Goal: Information Seeking & Learning: Learn about a topic

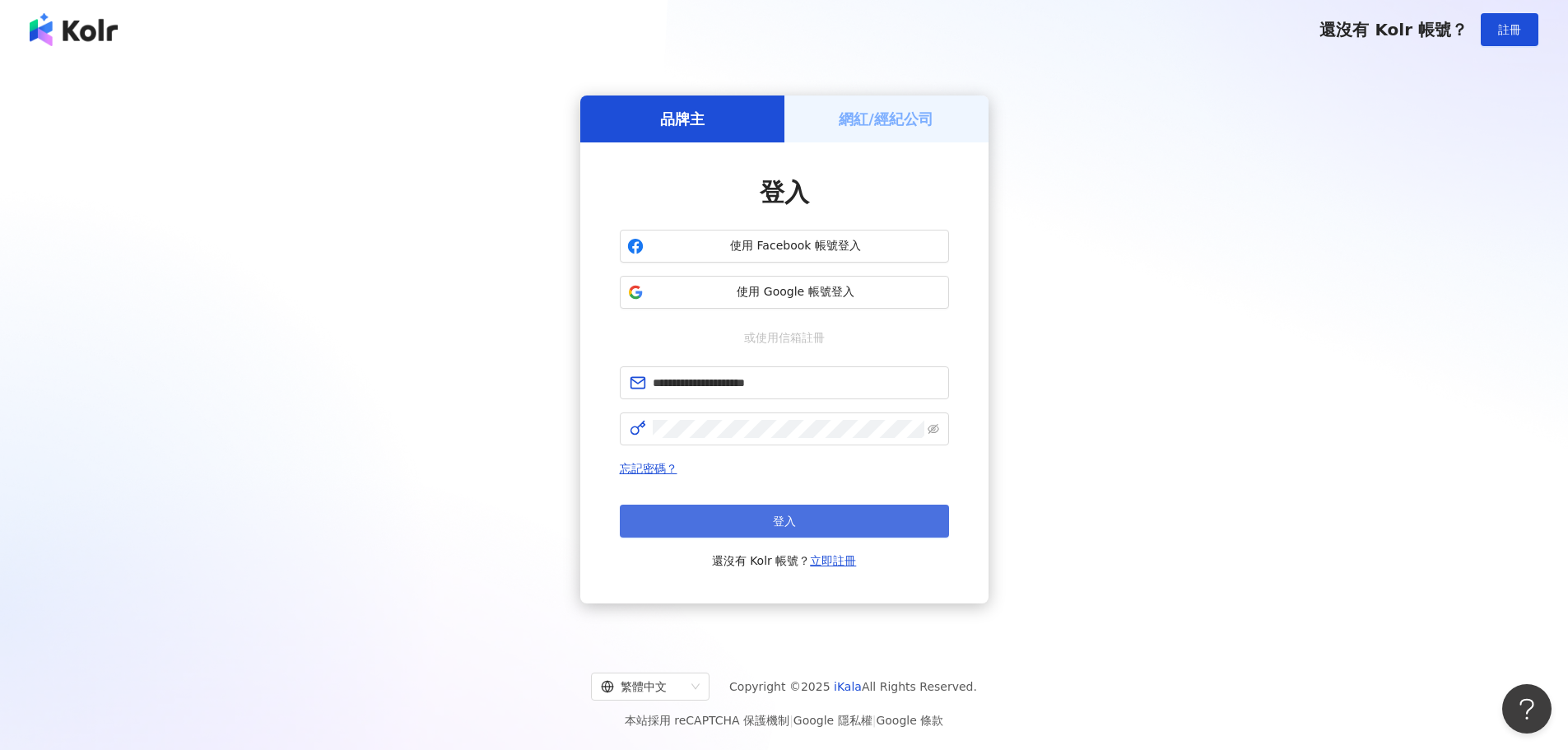
click at [820, 527] on button "登入" at bounding box center [784, 520] width 329 height 33
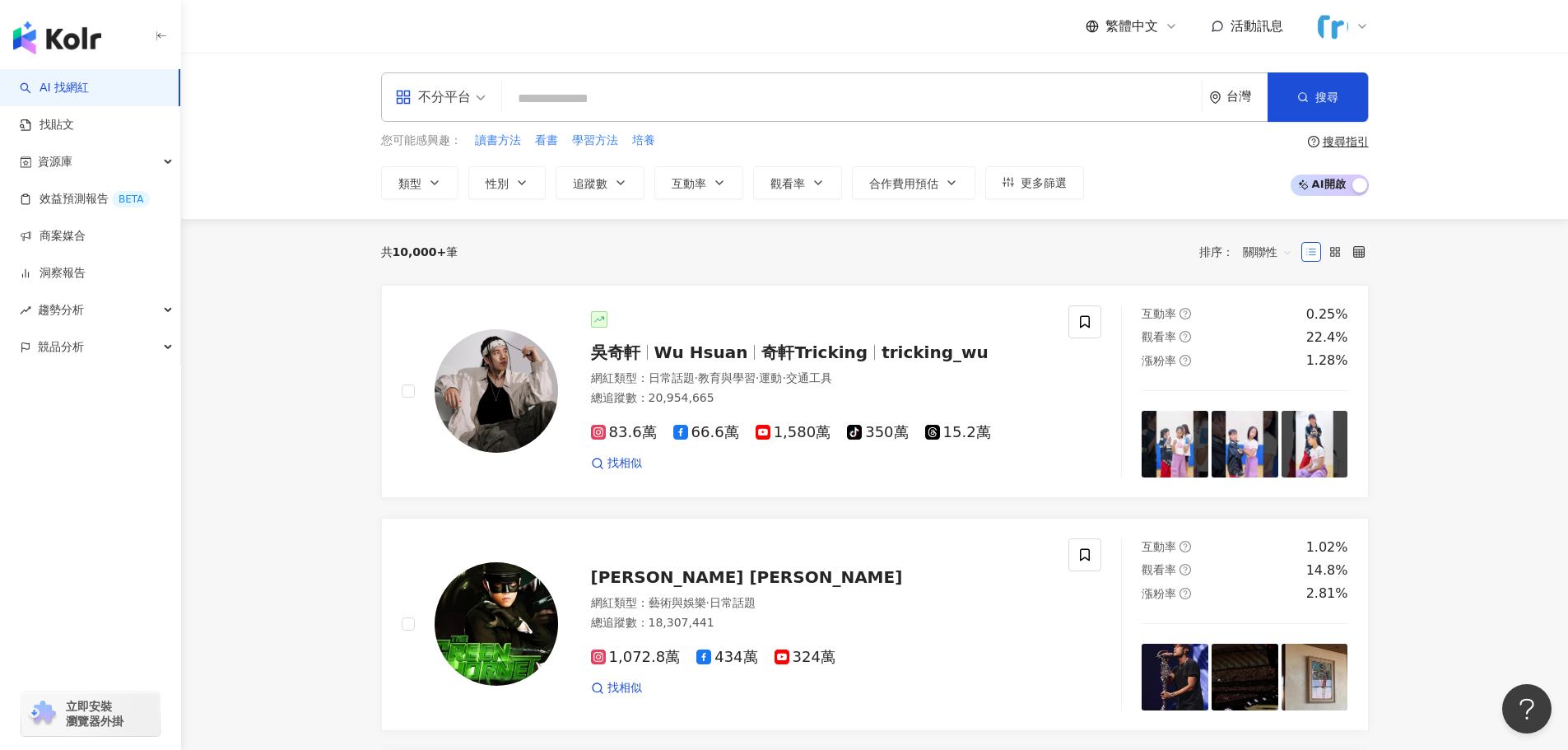
click at [778, 83] on div "不分平台 台灣 搜尋" at bounding box center [875, 97] width 988 height 50
click at [777, 91] on input "search" at bounding box center [852, 98] width 686 height 31
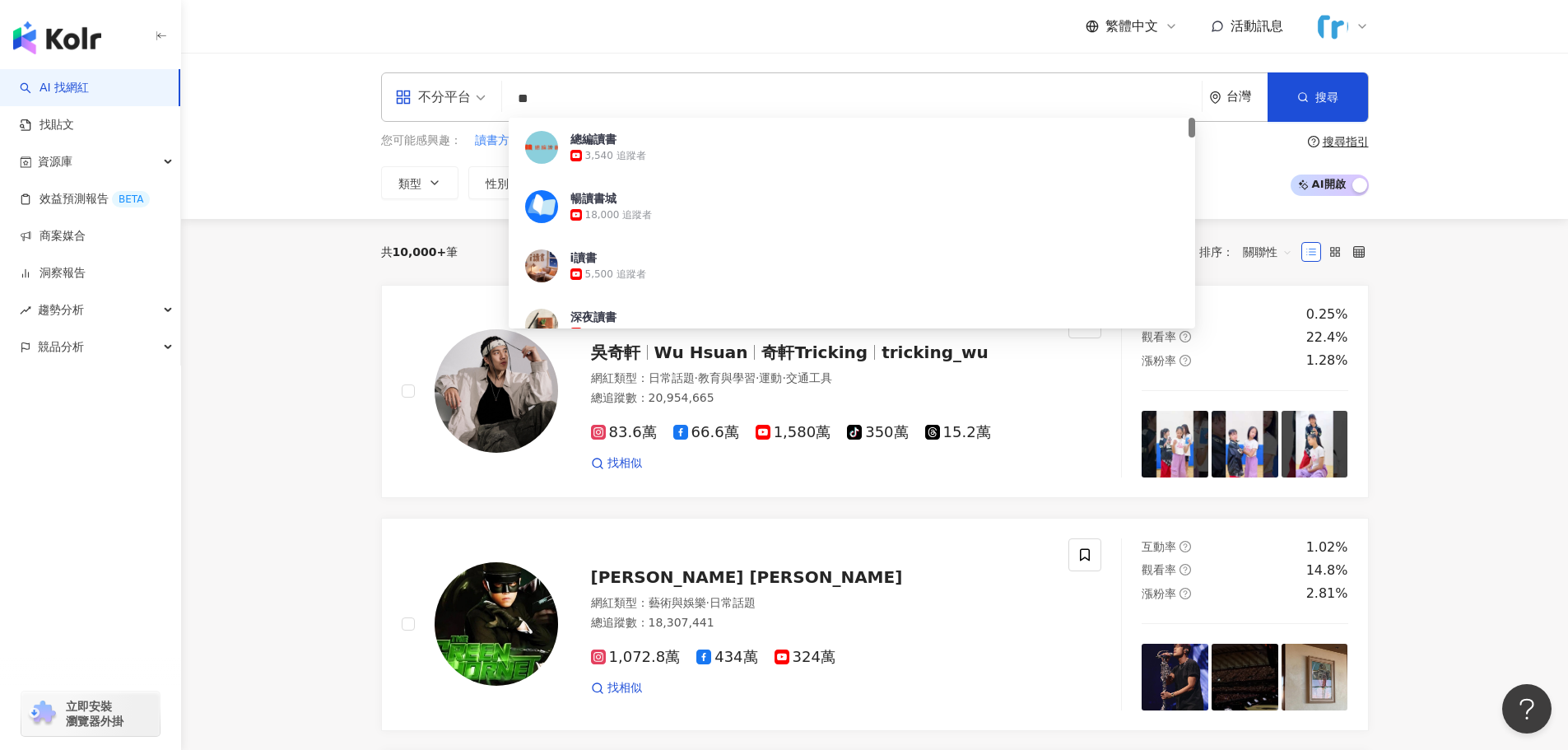
type input "*"
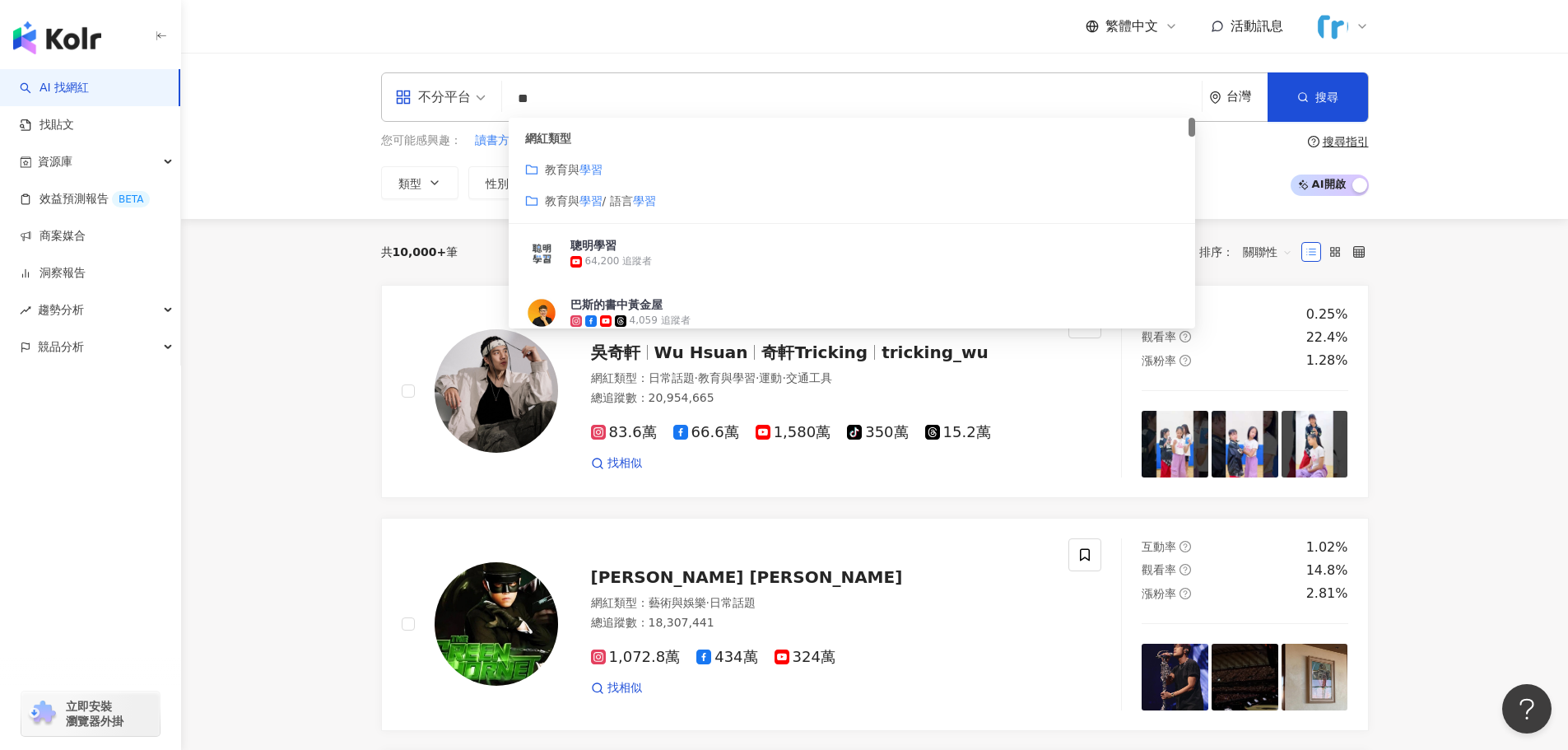
click at [433, 117] on span at bounding box center [440, 97] width 91 height 48
type input "**"
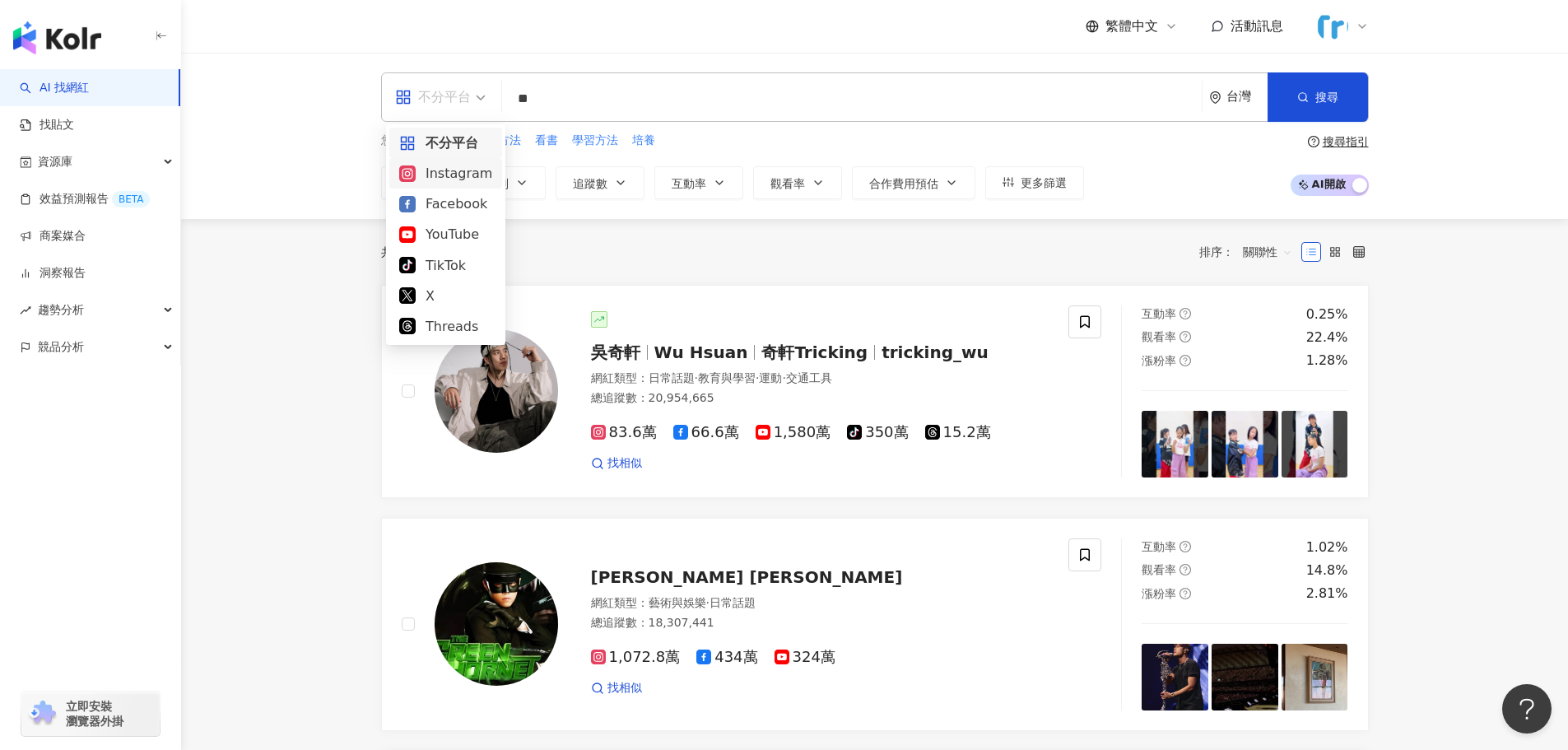
click at [447, 179] on div "Instagram" at bounding box center [446, 173] width 94 height 21
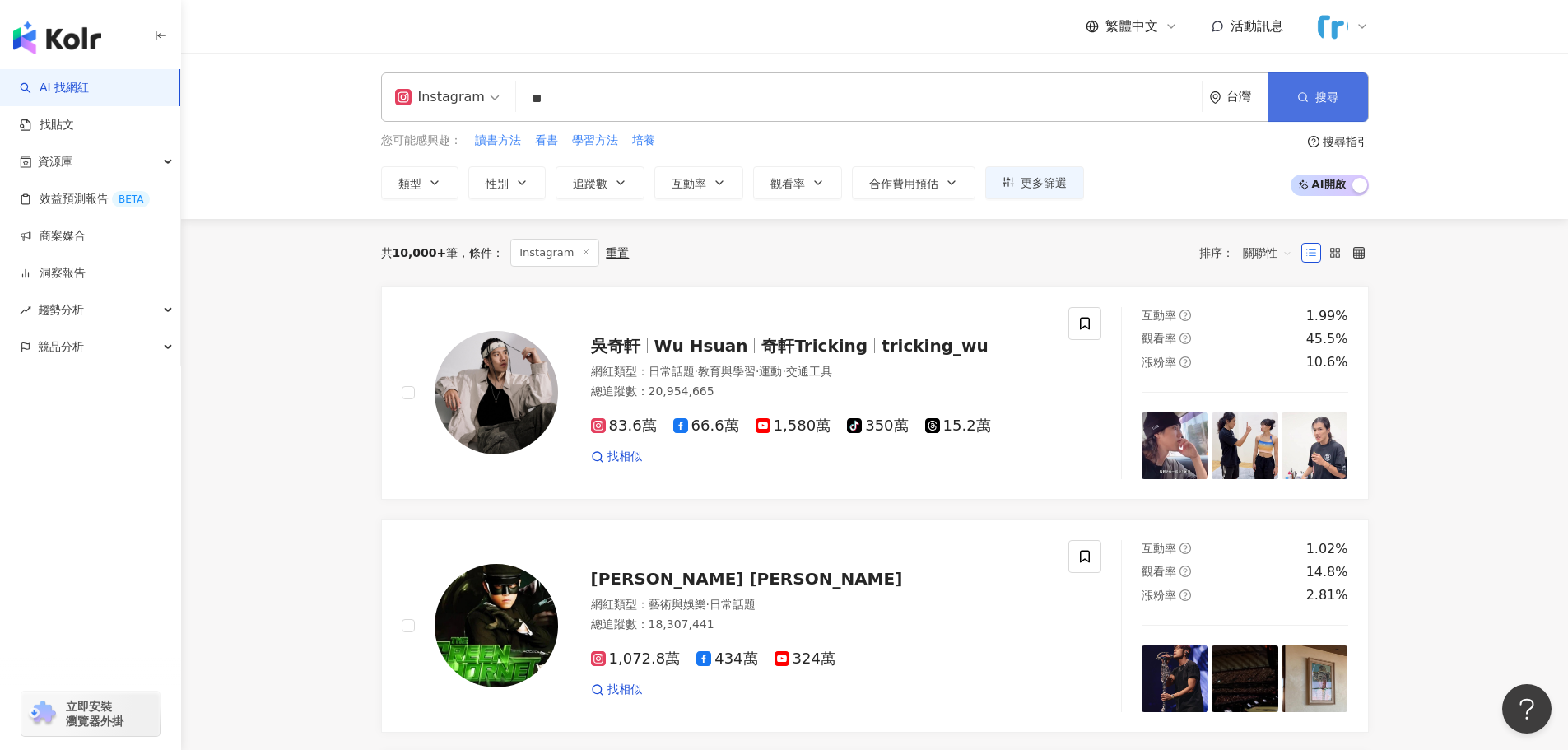
click at [1286, 90] on button "搜尋" at bounding box center [1317, 97] width 100 height 50
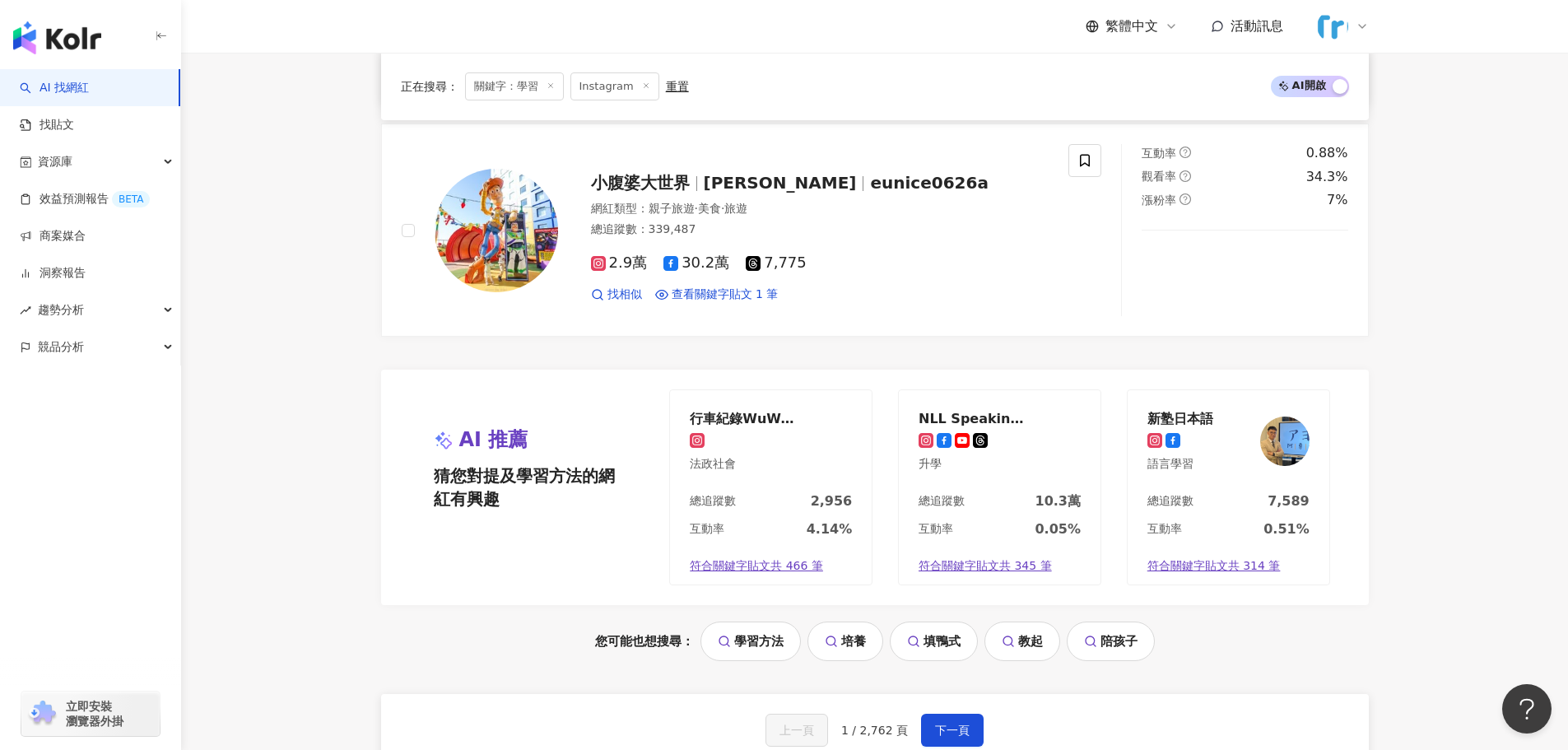
scroll to position [3128, 0]
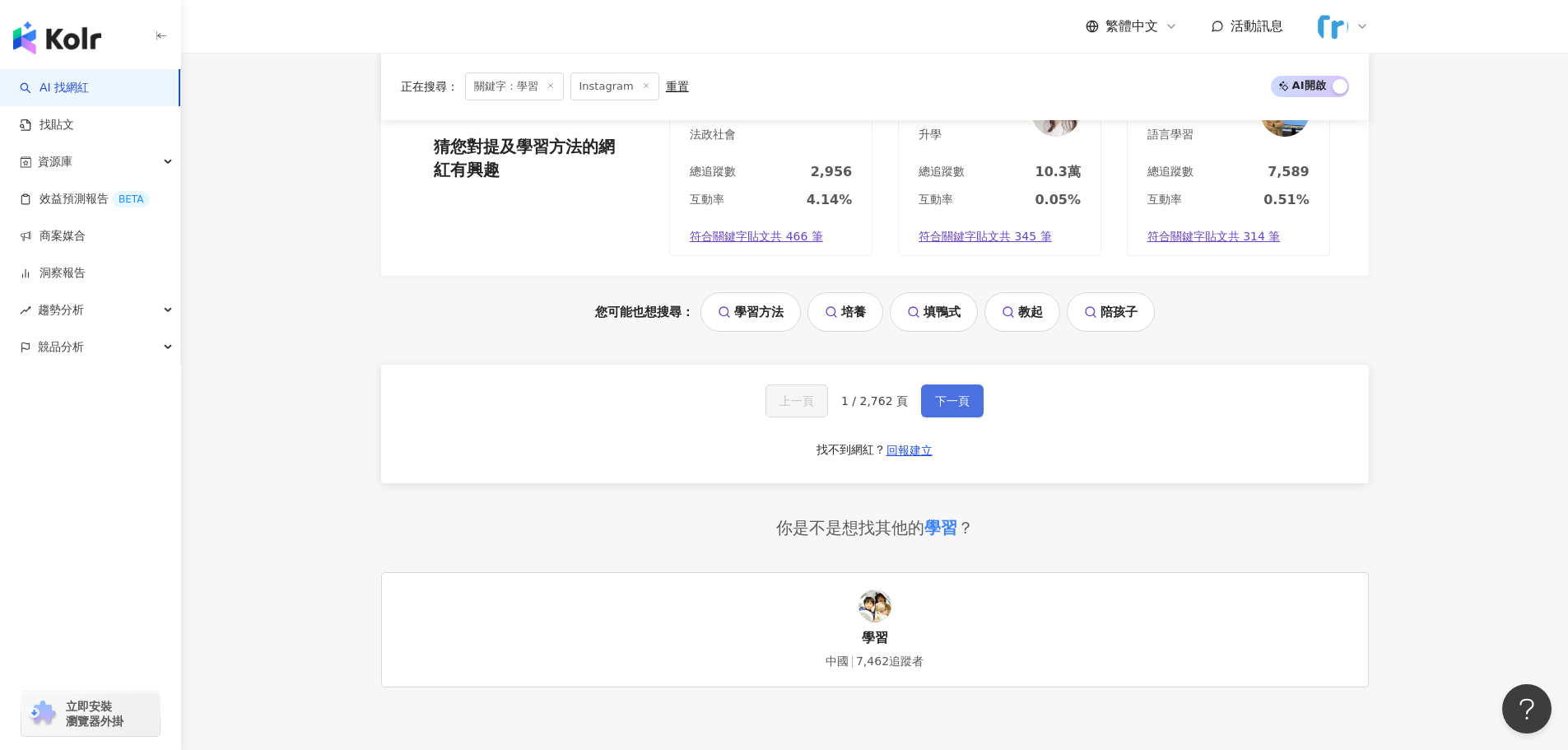
click at [936, 408] on span "下一頁" at bounding box center [952, 400] width 35 height 13
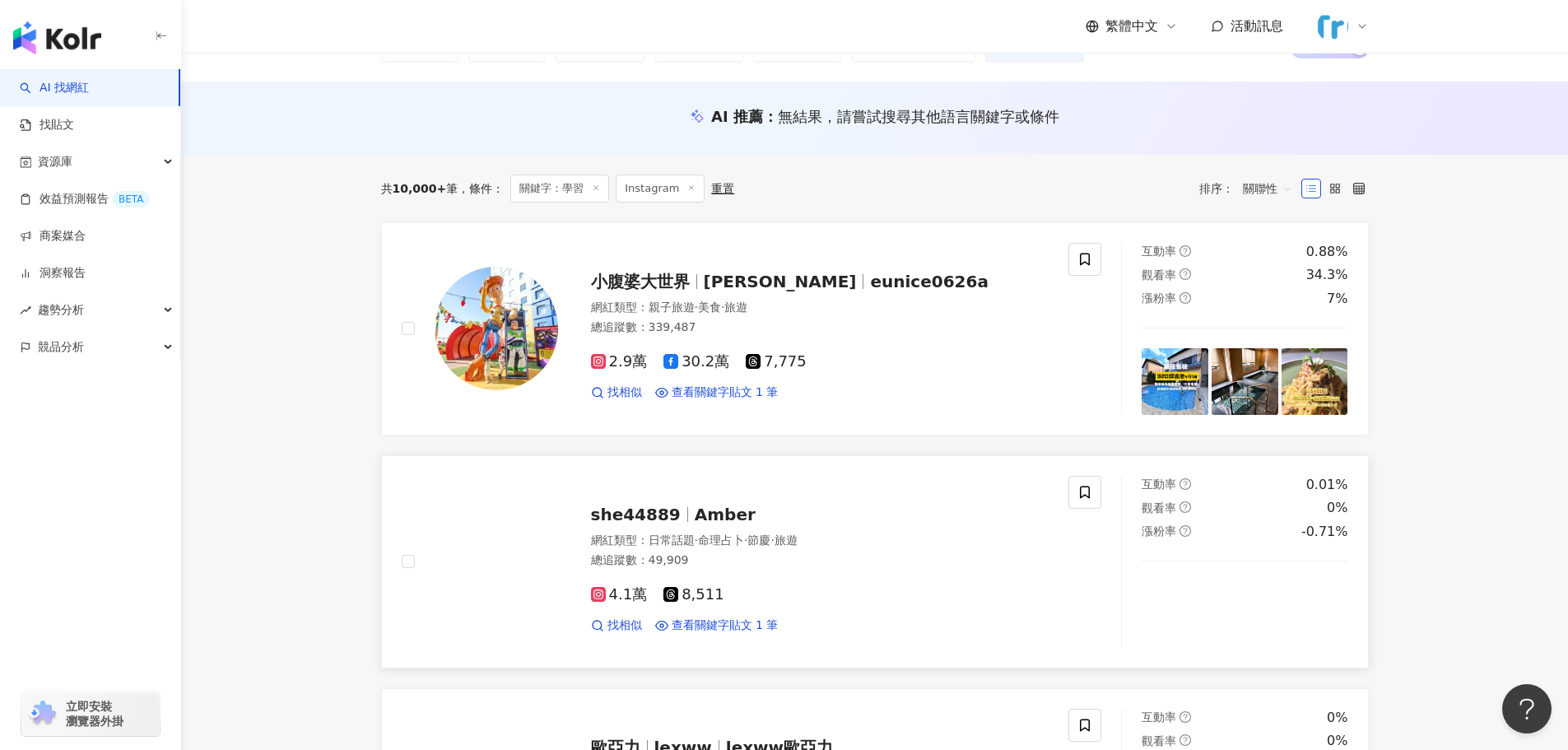
scroll to position [0, 0]
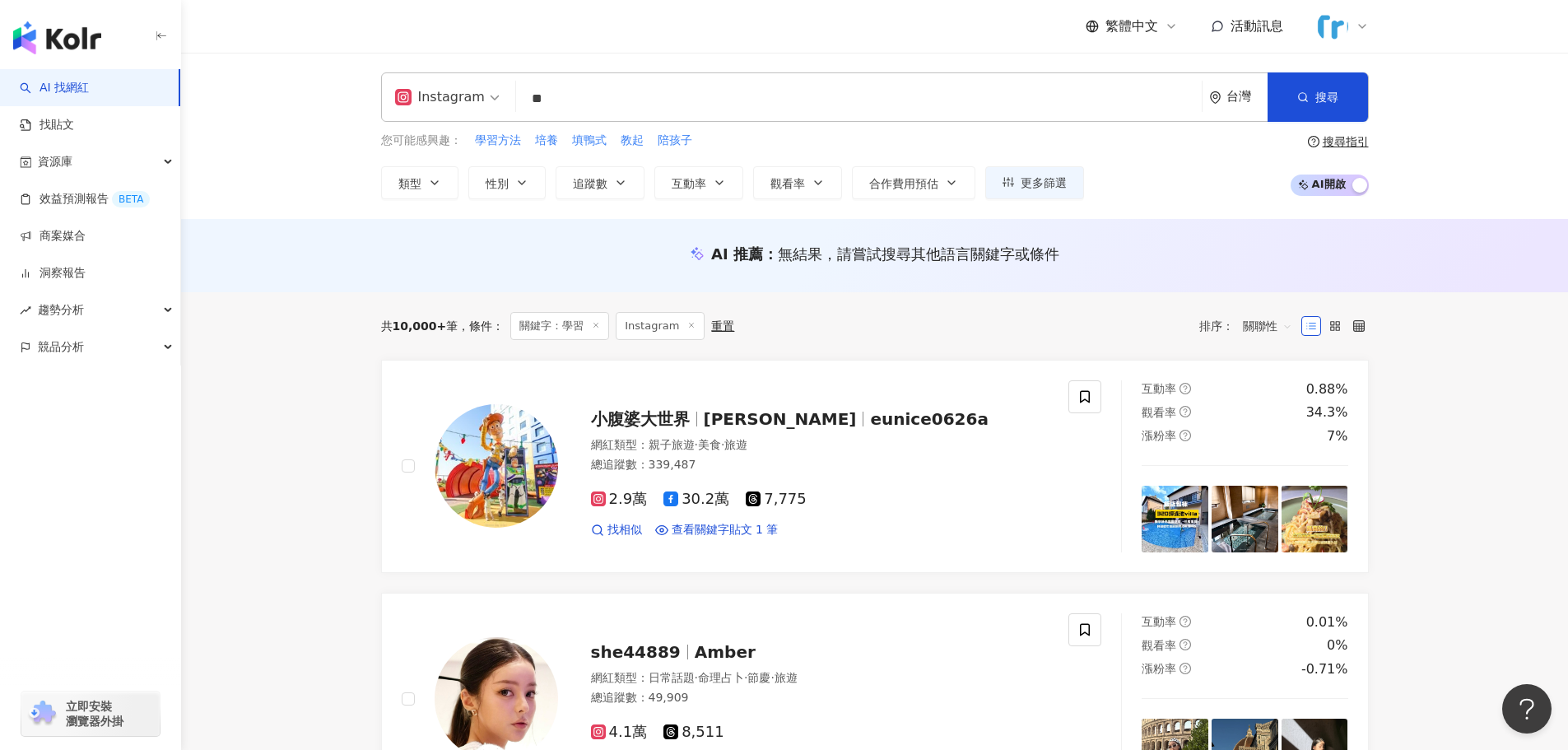
click at [597, 94] on input "**" at bounding box center [859, 98] width 673 height 31
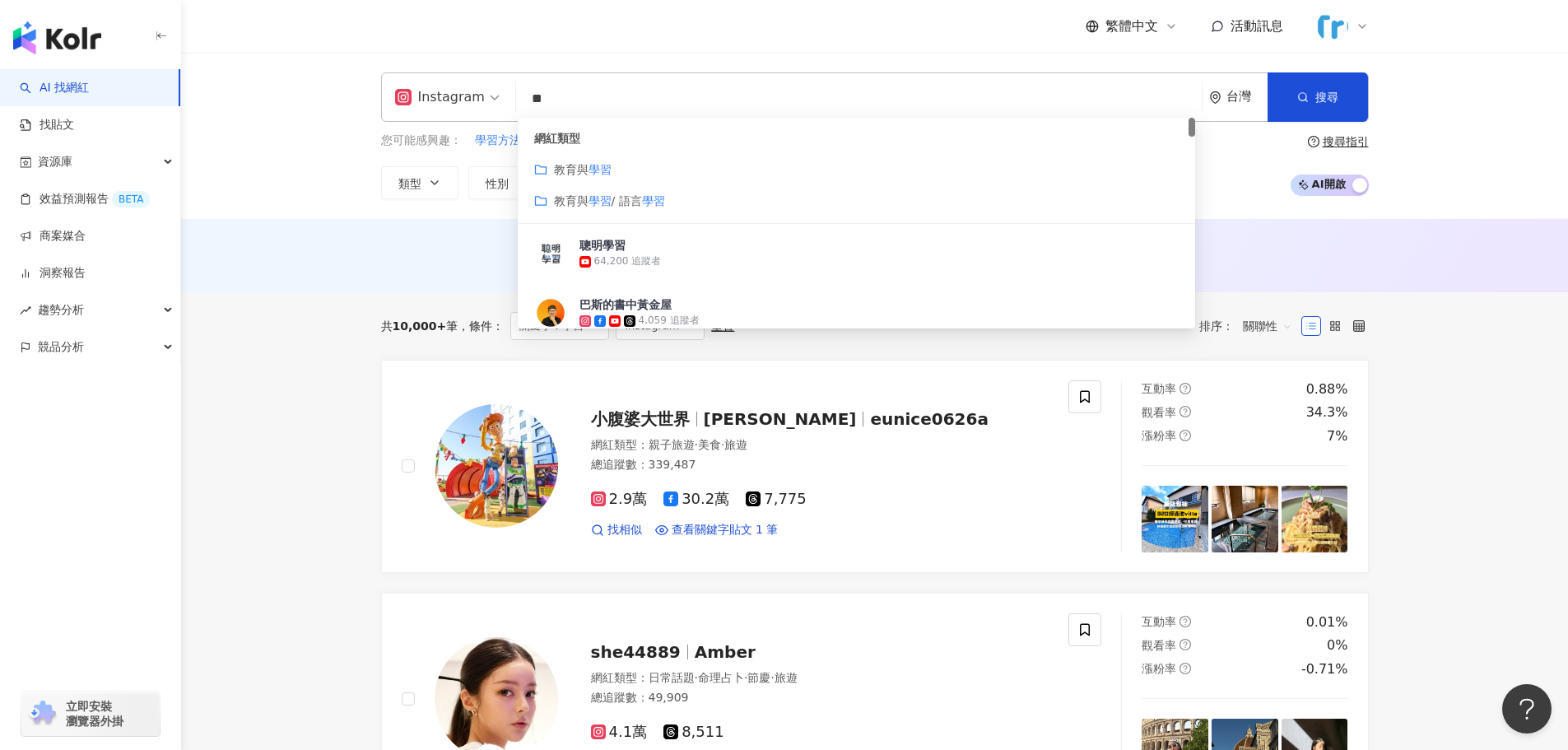
click at [598, 166] on mark "學習" at bounding box center [600, 169] width 23 height 13
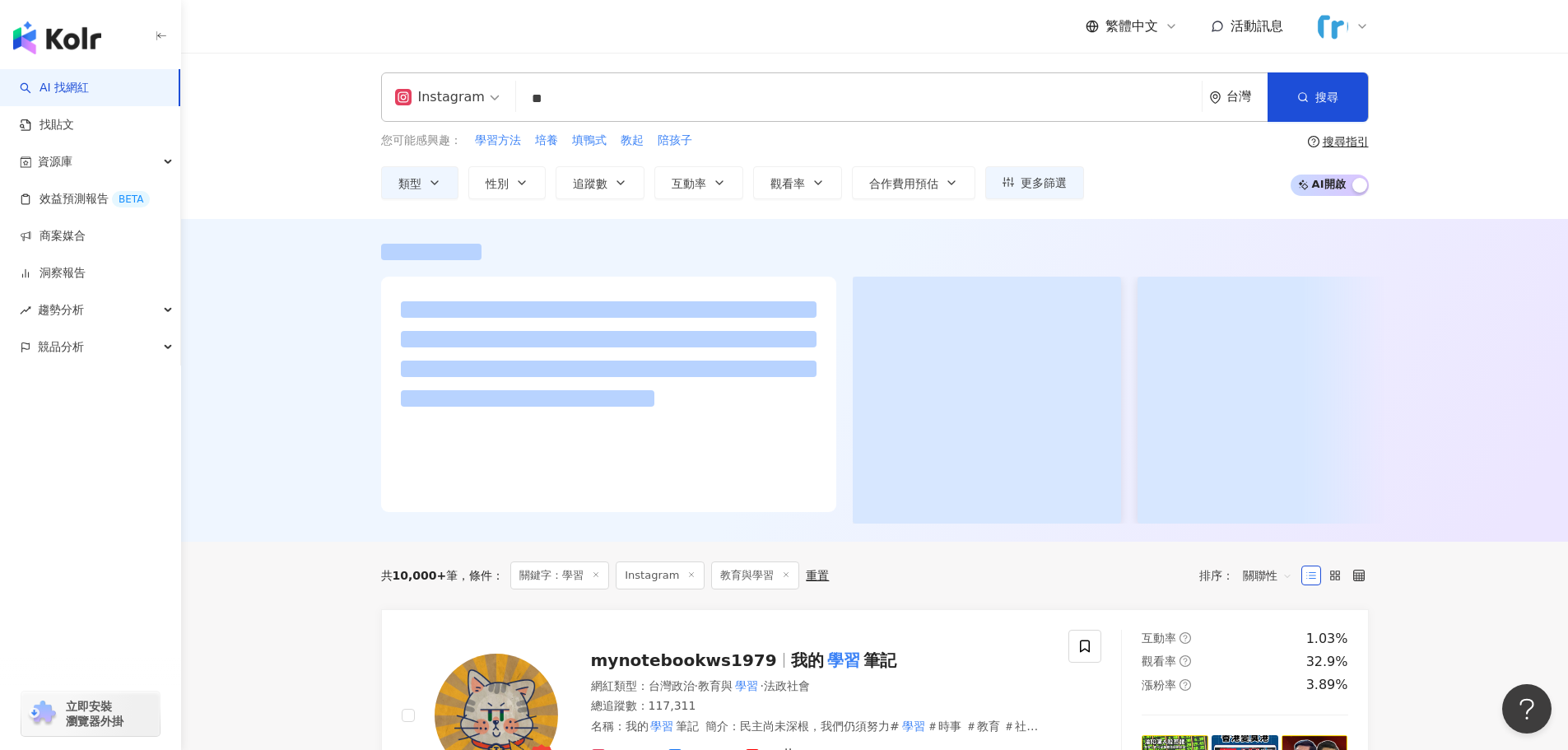
drag, startPoint x: 598, startPoint y: 165, endPoint x: 328, endPoint y: 380, distance: 345.1
click at [328, 380] on div at bounding box center [875, 380] width 1387 height 322
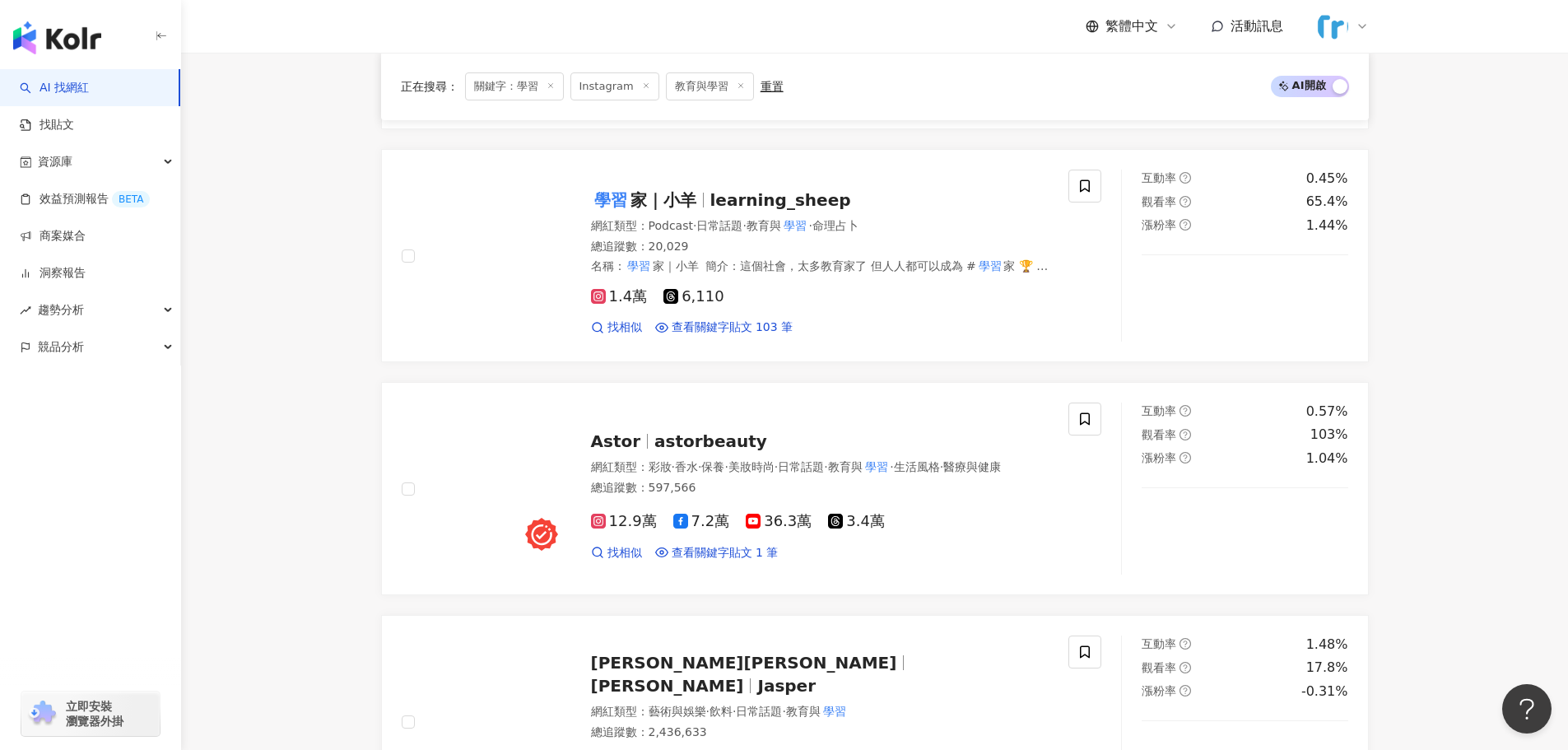
scroll to position [1244, 0]
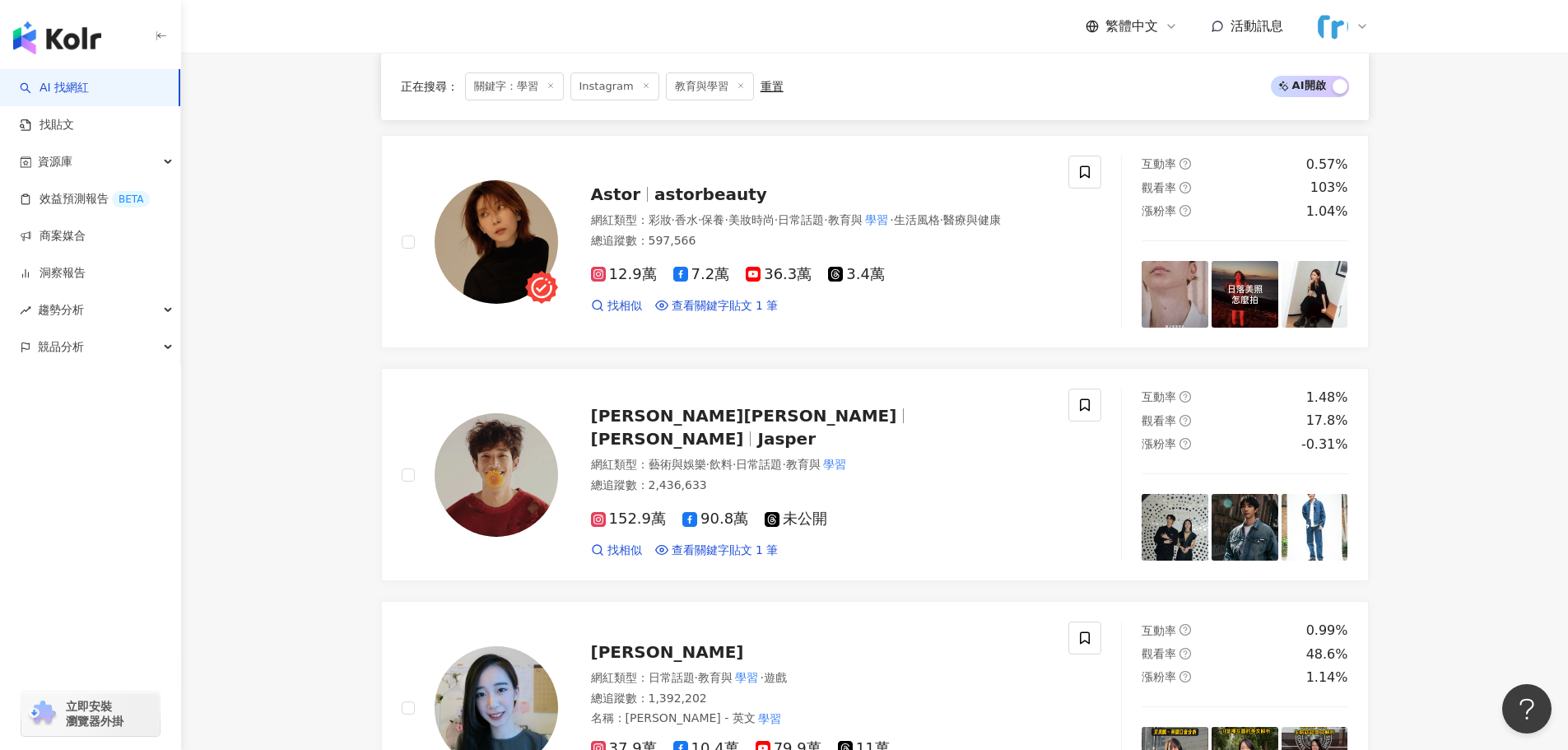
drag, startPoint x: 351, startPoint y: 420, endPoint x: 313, endPoint y: 411, distance: 39.1
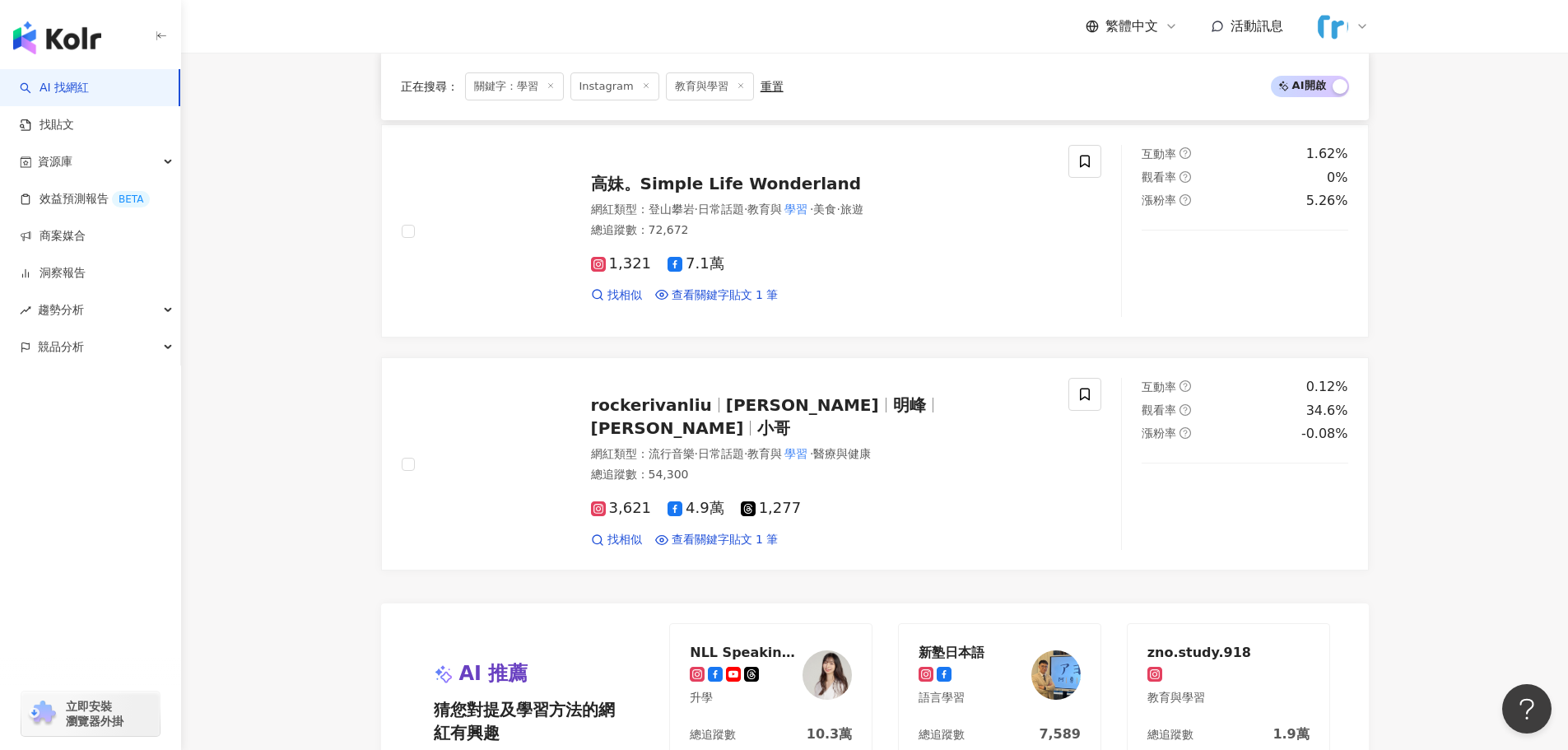
scroll to position [3302, 0]
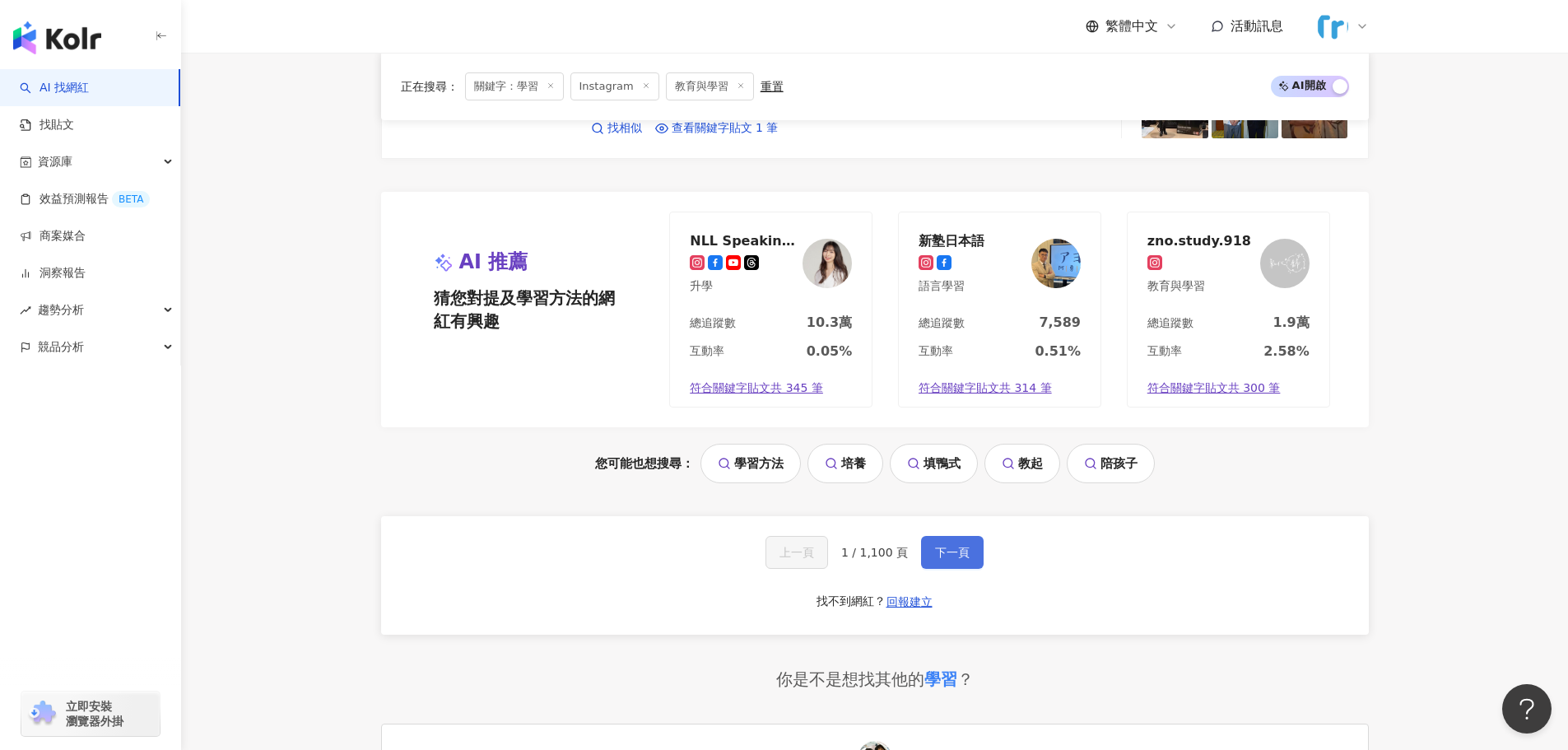
click at [921, 562] on button "下一頁" at bounding box center [952, 552] width 63 height 33
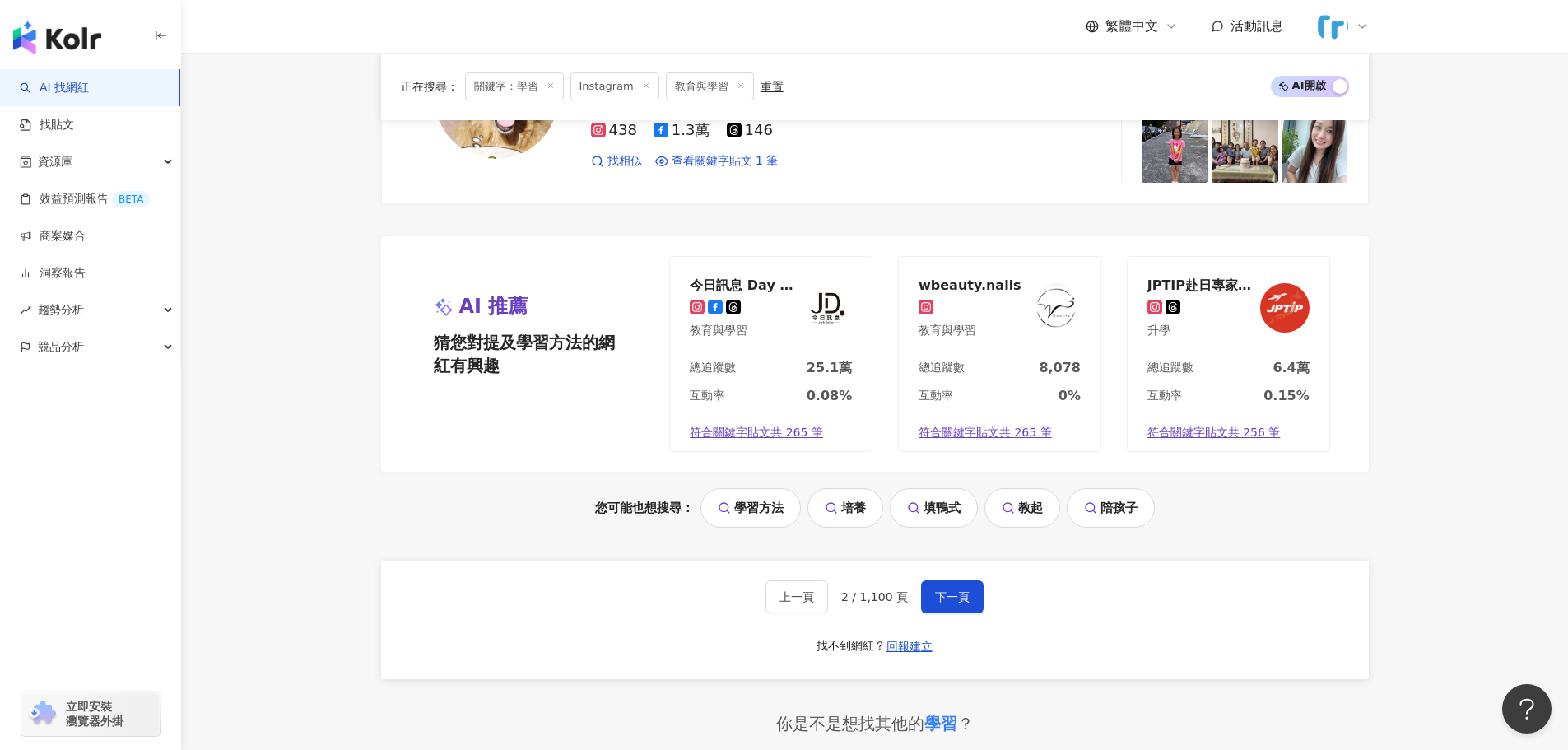
scroll to position [3292, 0]
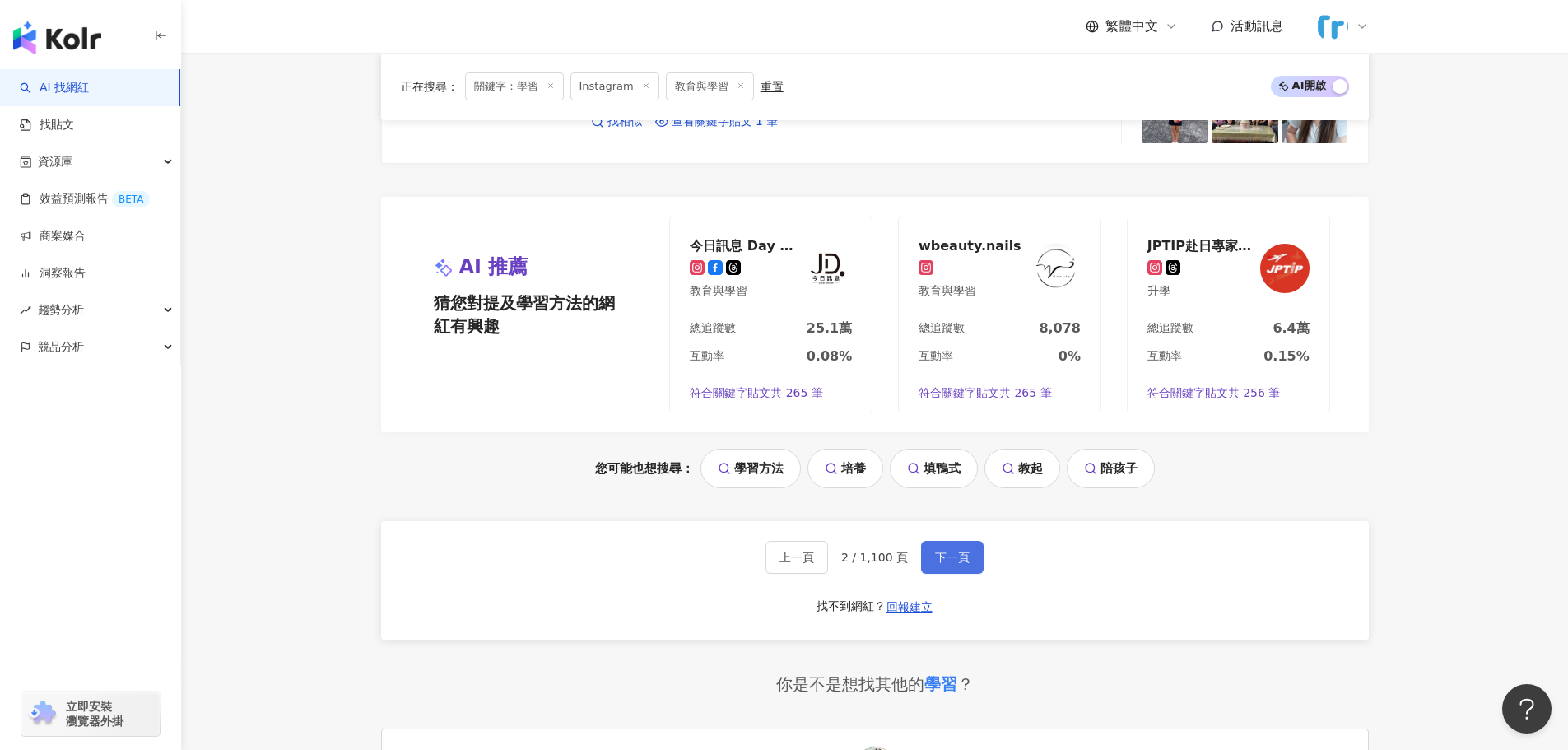
click at [952, 555] on span "下一頁" at bounding box center [952, 557] width 35 height 13
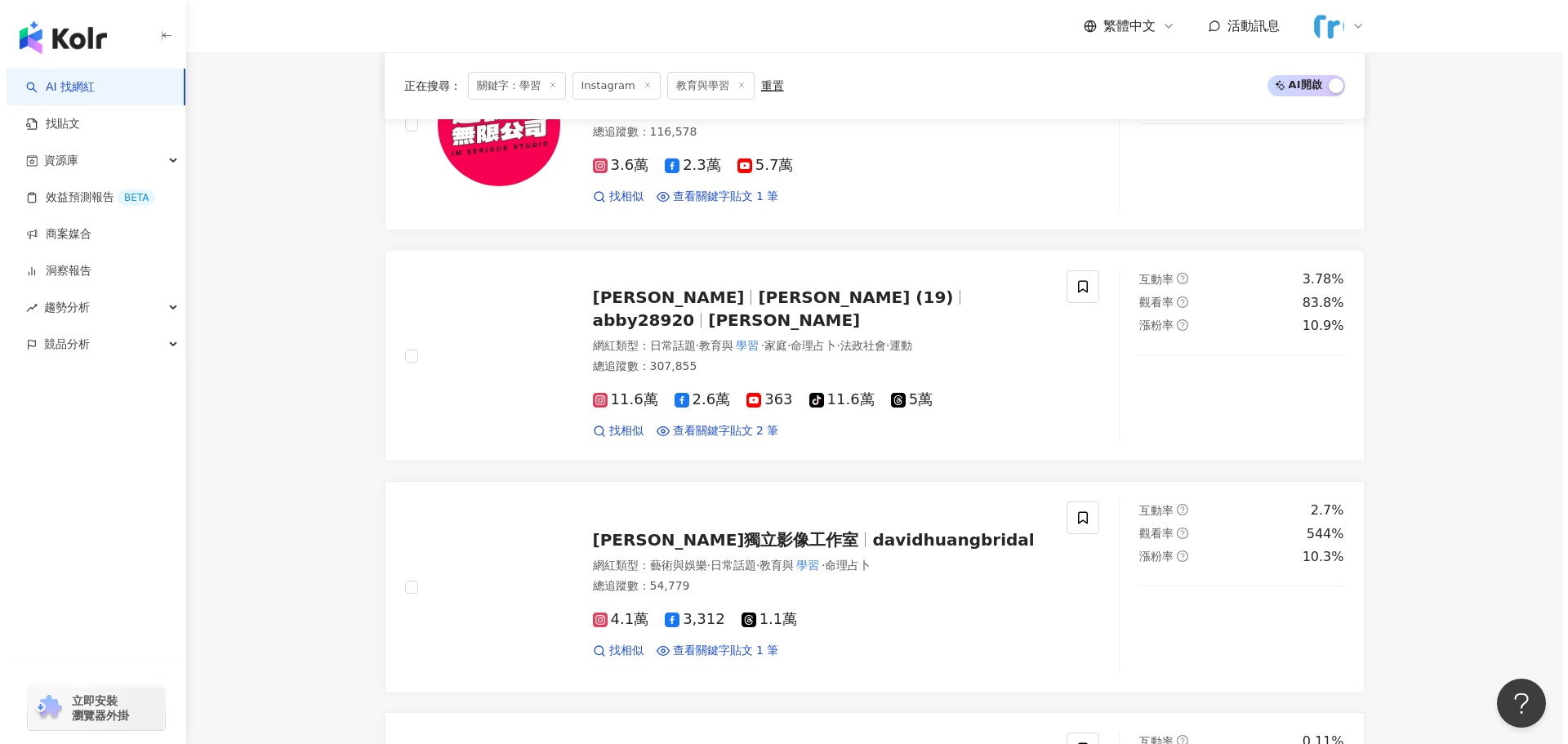
scroll to position [0, 0]
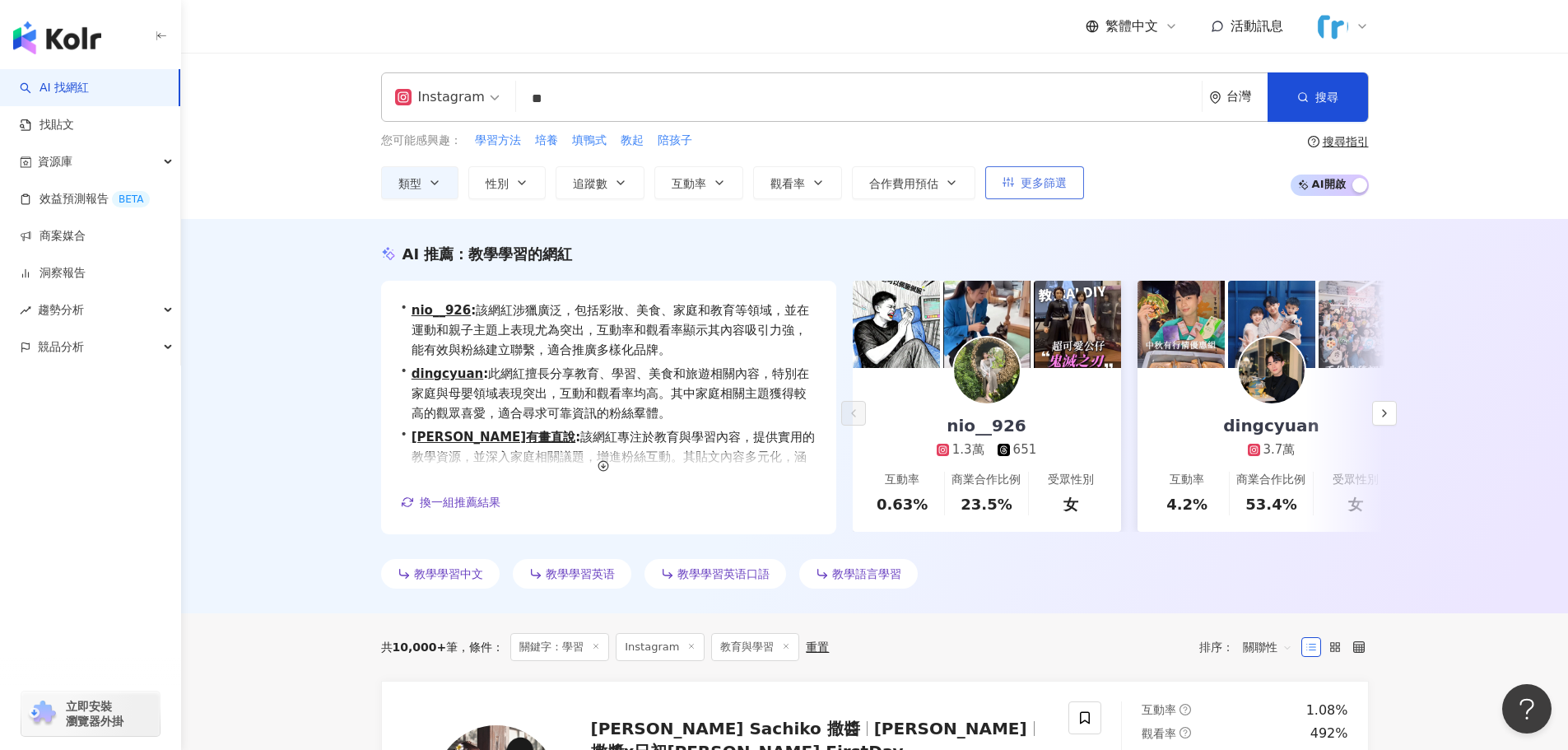
click at [1024, 193] on button "更多篩選" at bounding box center [1035, 182] width 98 height 33
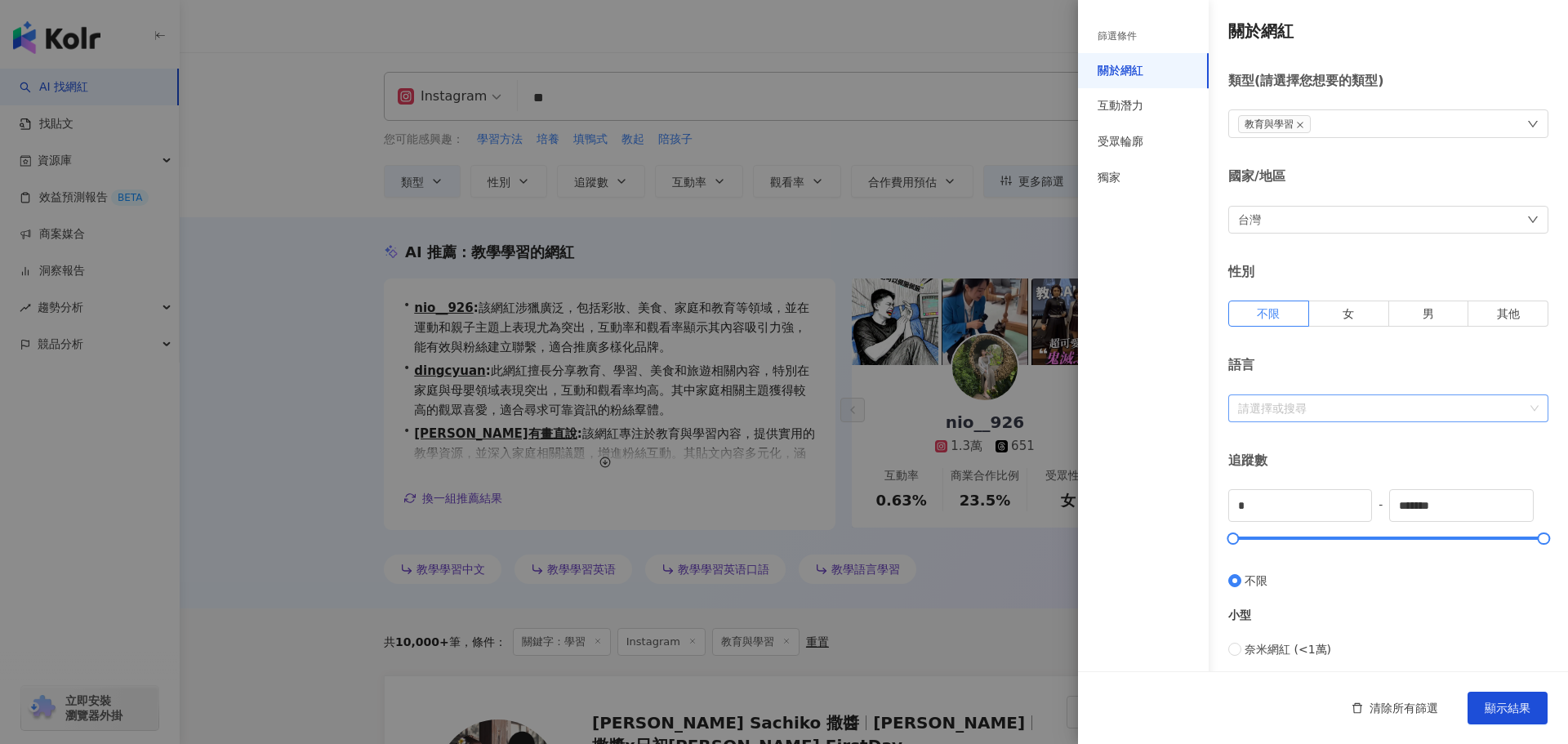
click at [1333, 410] on div at bounding box center [1380, 408] width 296 height 12
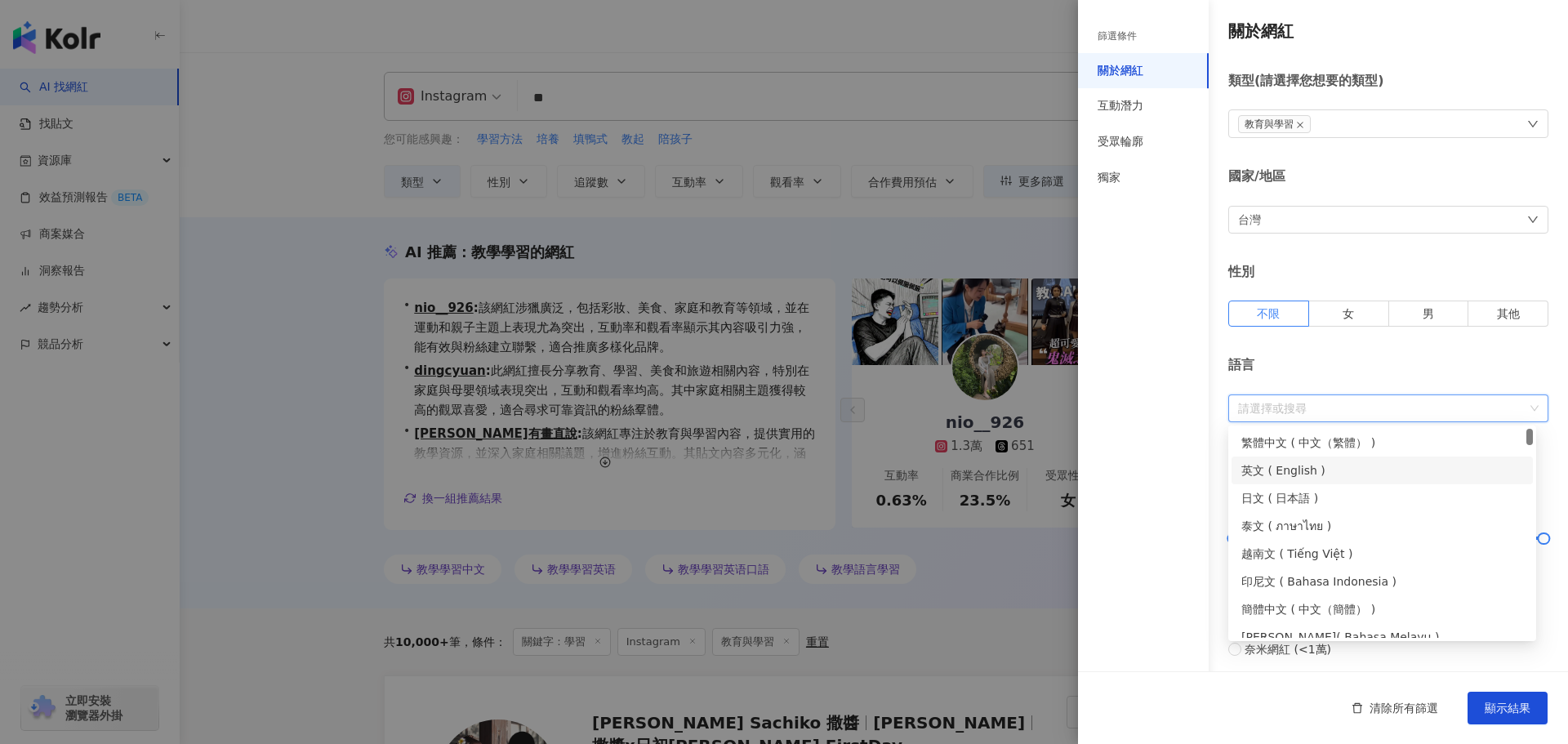
click at [1170, 467] on div "篩選條件 關於網紅 互動潛力 受眾輪廓 獨家" at bounding box center [1143, 382] width 130 height 724
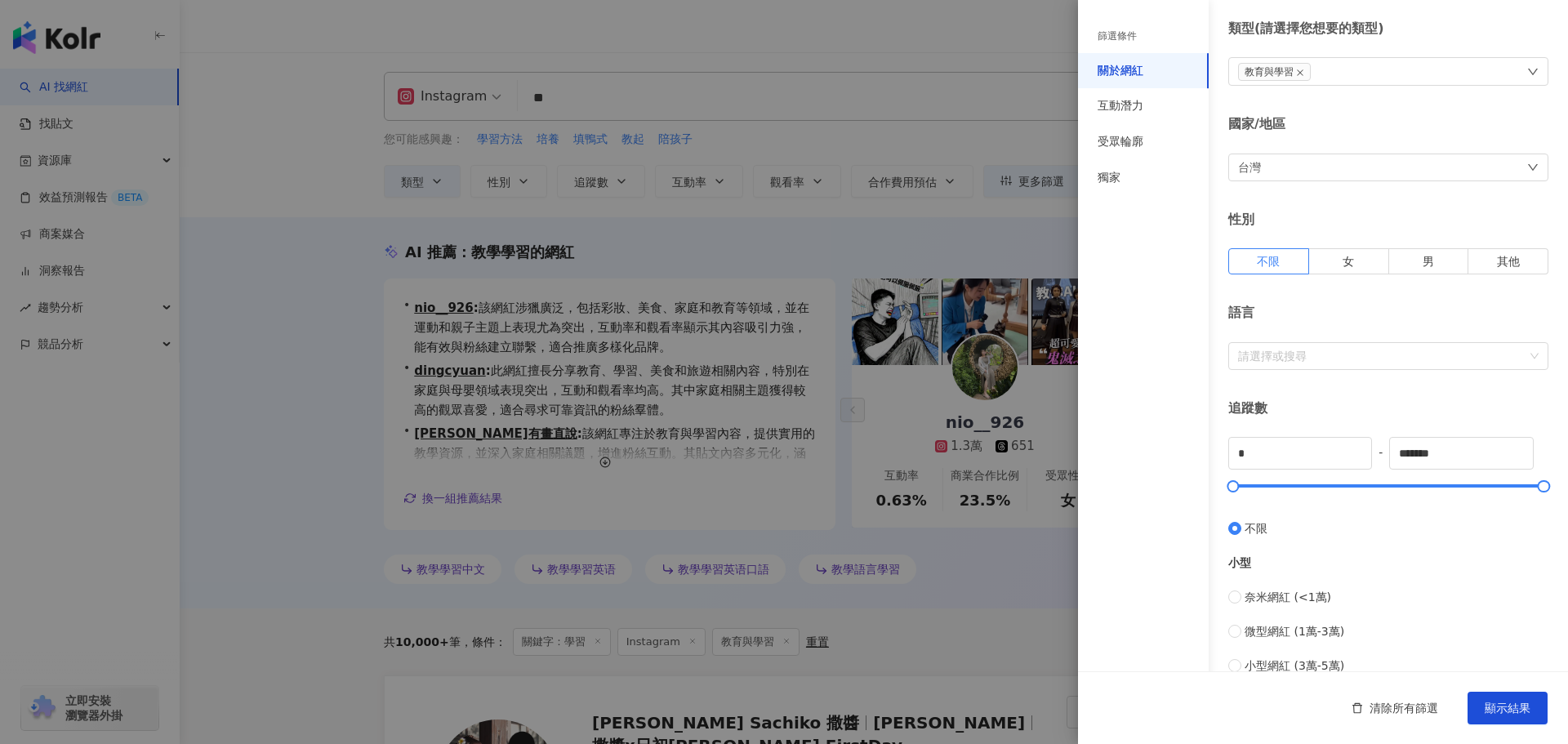
scroll to position [82, 0]
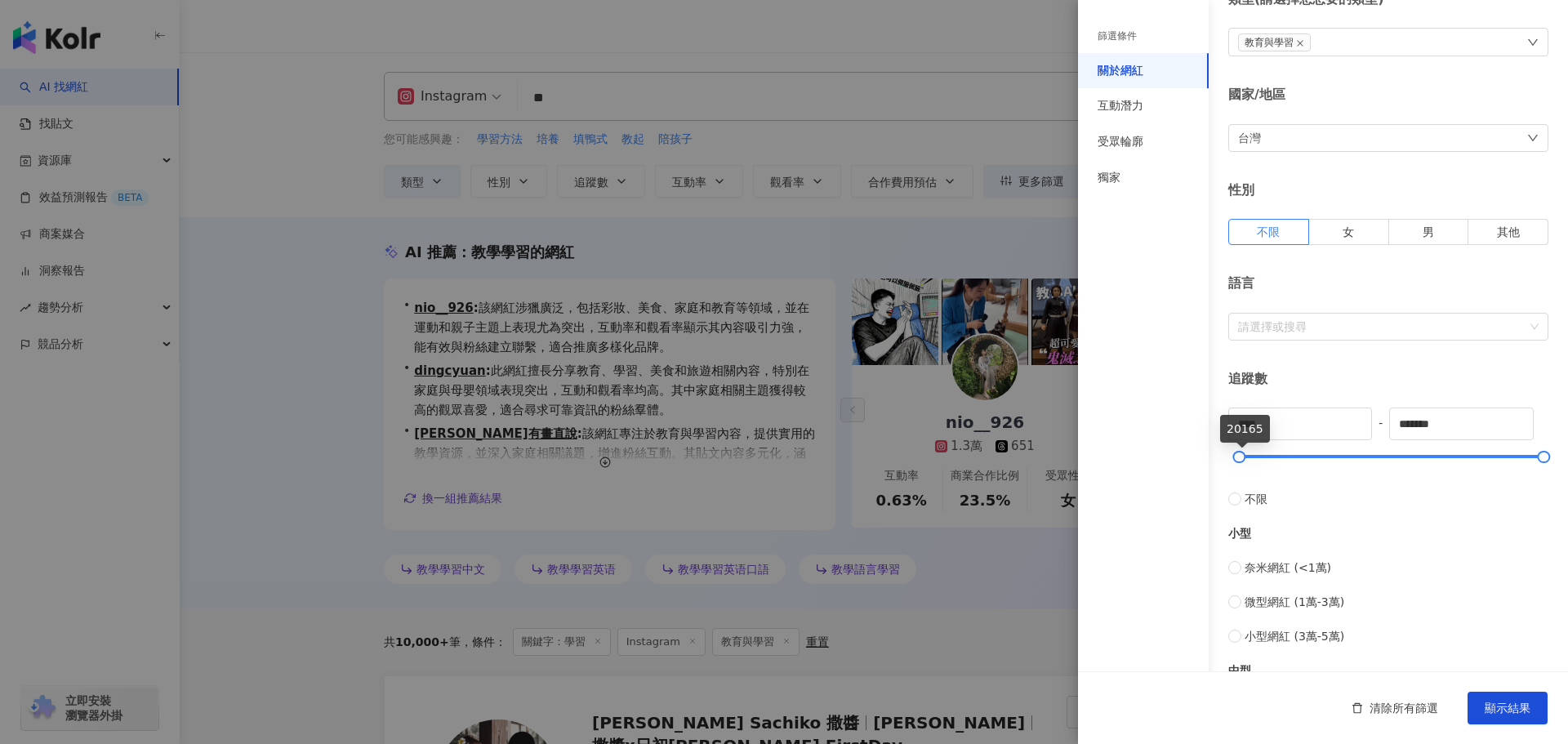
type input "*"
drag, startPoint x: 1337, startPoint y: 455, endPoint x: 1300, endPoint y: 472, distance: 40.7
click at [1217, 456] on div "關於網紅 類型 ( 請選擇您想要的類型 ) 教育與學習 國家/地區 台灣 性別 不限 女 男 其他 語言 請選擇或搜尋 追蹤數 * - ******* 不限 …" at bounding box center [1322, 499] width 490 height 1162
drag, startPoint x: 1531, startPoint y: 463, endPoint x: 1305, endPoint y: 457, distance: 226.1
click at [1305, 457] on div at bounding box center [1307, 456] width 9 height 9
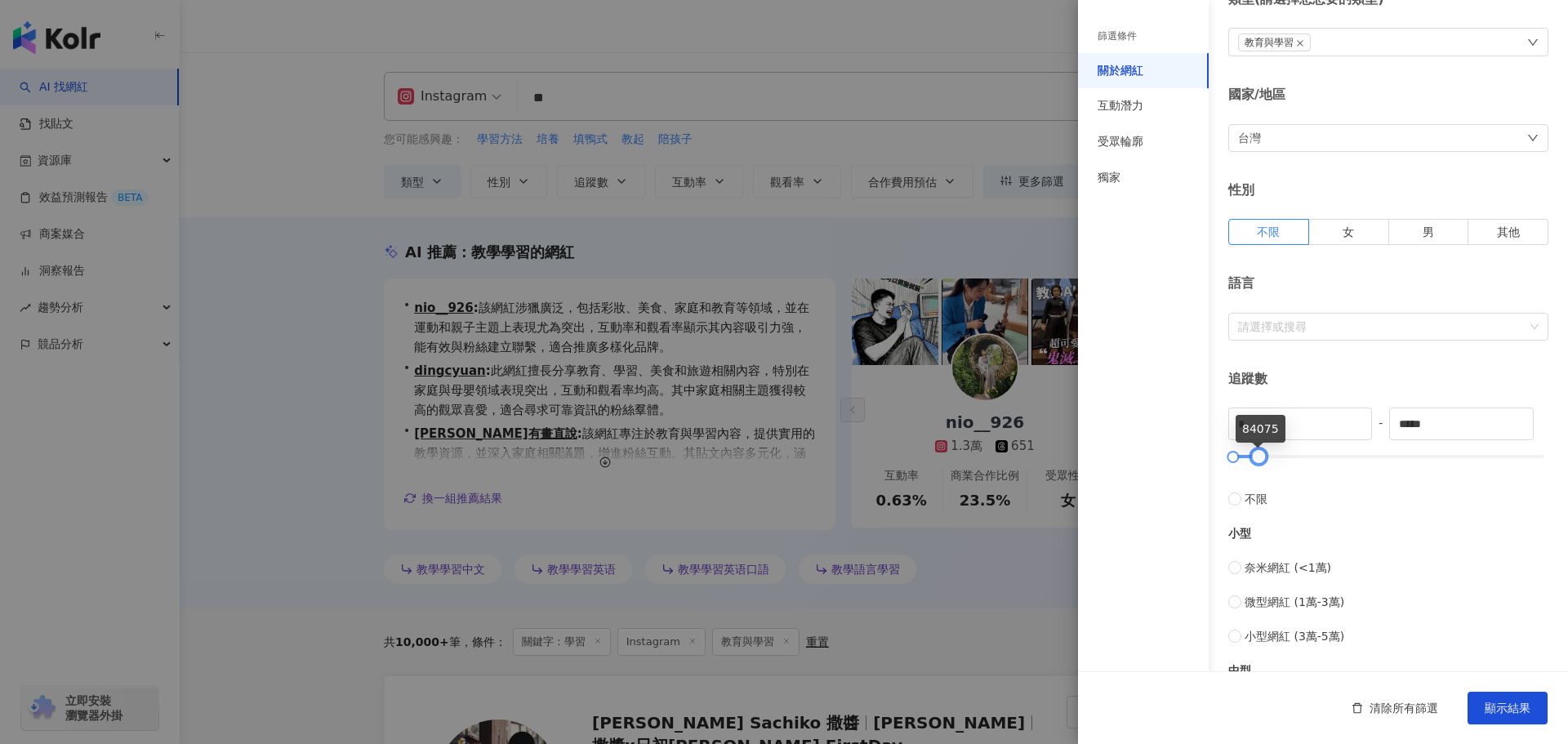
drag, startPoint x: 1305, startPoint y: 457, endPoint x: 1258, endPoint y: 449, distance: 47.7
click at [1258, 452] on div at bounding box center [1258, 456] width 9 height 9
drag, startPoint x: 1423, startPoint y: 426, endPoint x: 1385, endPoint y: 422, distance: 38.2
click at [1385, 422] on div "* - ***** 不限 小型 奈米網紅 (<1萬) 微型網紅 (1萬-3萬) 小型網紅 (3萬-5萬) 中型 中小型網紅 (5萬-10萬) 中型網紅 (10…" at bounding box center [1388, 646] width 320 height 478
drag, startPoint x: 1460, startPoint y: 424, endPoint x: 1384, endPoint y: 420, distance: 76.1
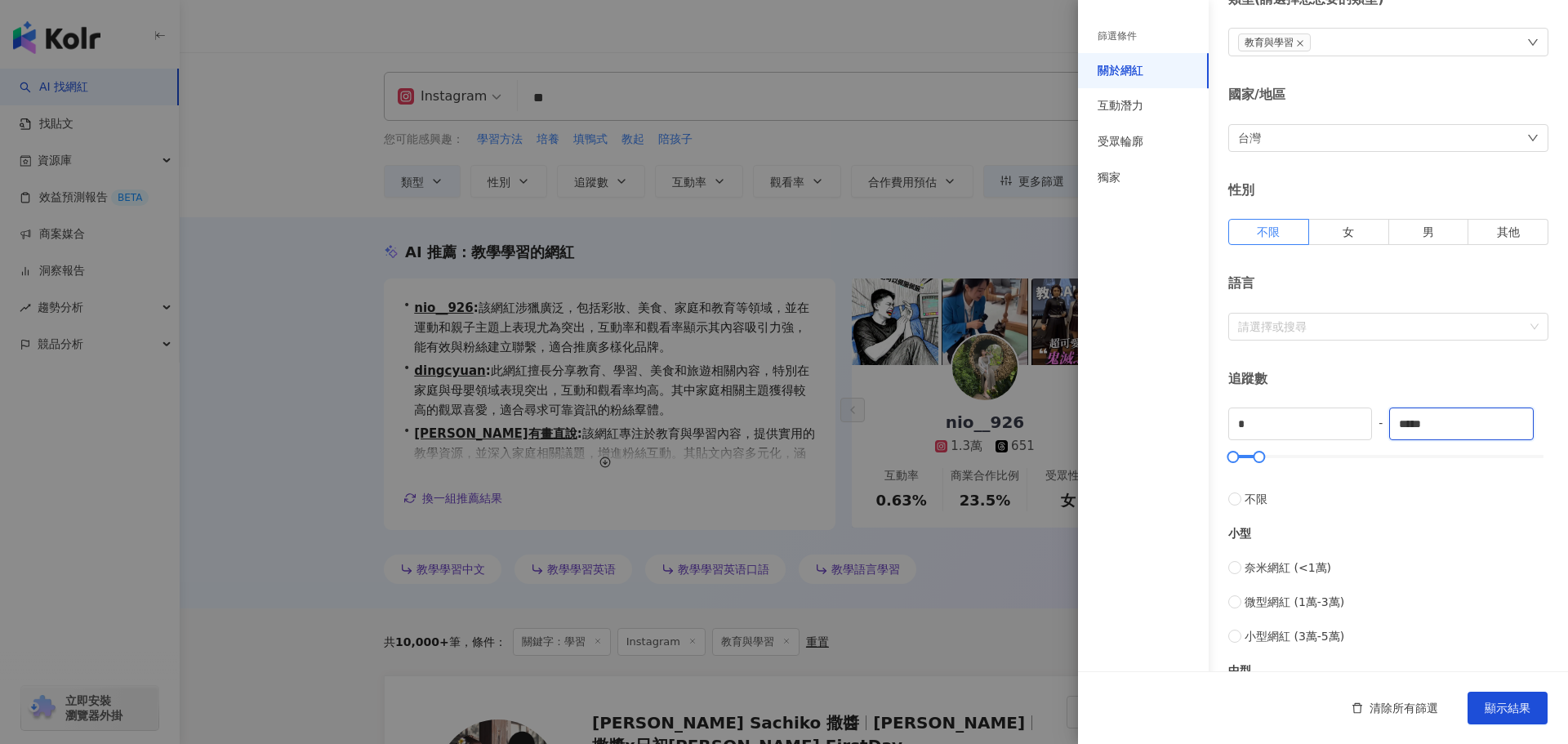
click at [1385, 421] on div "* - ***** 不限 小型 奈米網紅 (<1萬) 微型網紅 (1萬-3萬) 小型網紅 (3萬-5萬) 中型 中小型網紅 (5萬-10萬) 中型網紅 (10…" at bounding box center [1388, 646] width 320 height 478
type input "*"
type input "******"
click at [1389, 406] on div "追蹤數 * - ****** 不限 小型 奈米網紅 (<1萬) 微型網紅 (1萬-3萬) 小型網紅 (3萬-5萬) 中型 中小型網紅 (5萬-10萬) 中型網…" at bounding box center [1388, 628] width 320 height 515
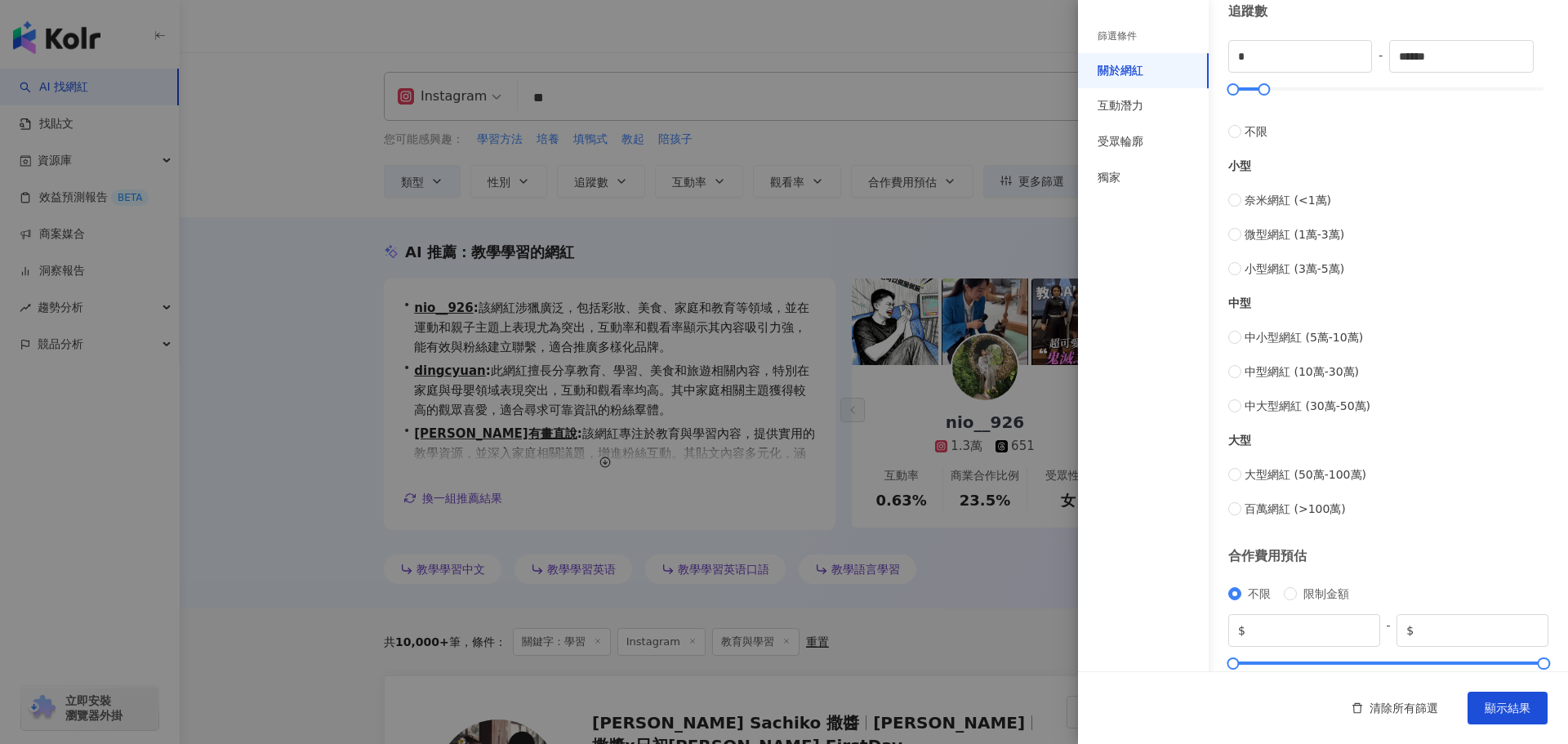
scroll to position [490, 0]
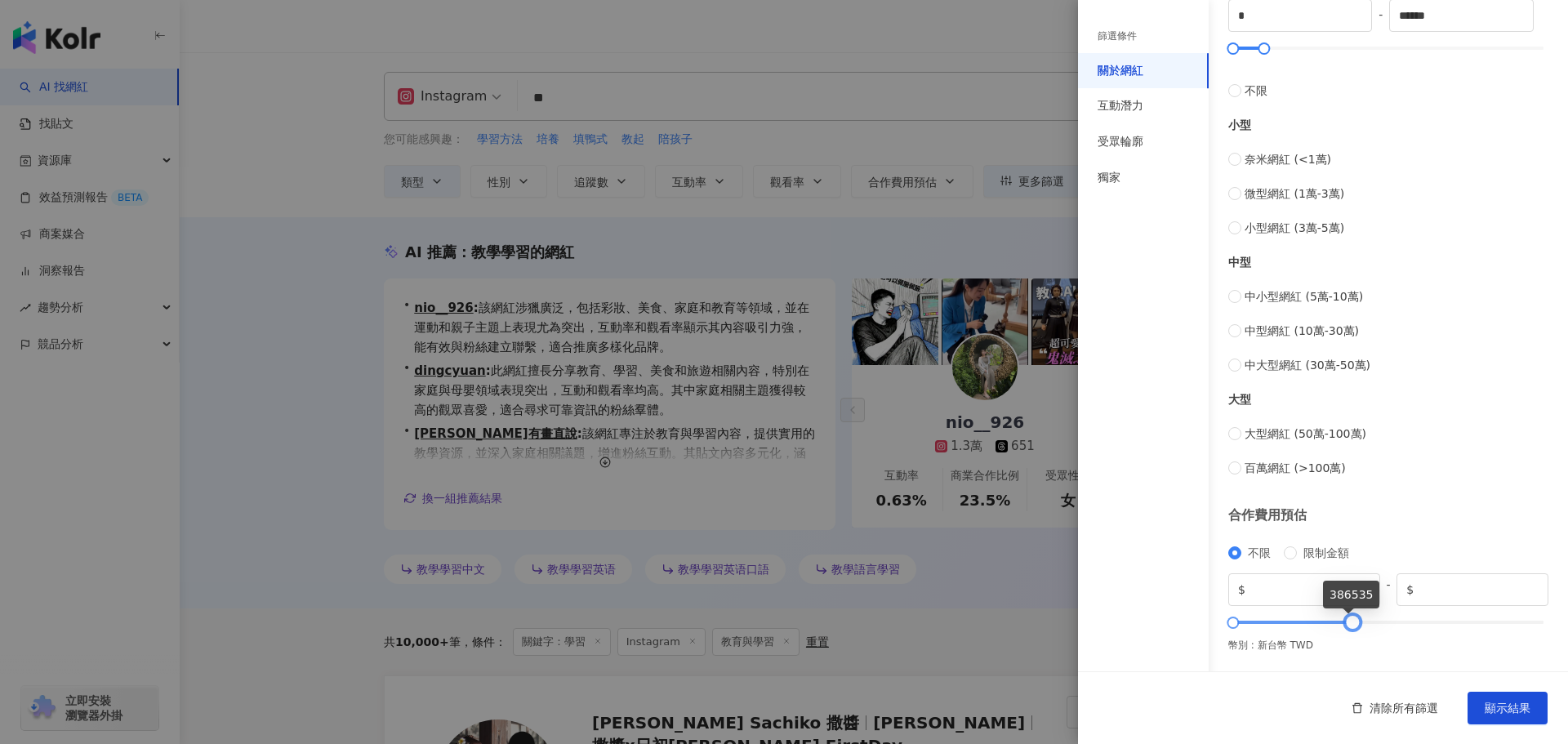
drag, startPoint x: 1399, startPoint y: 618, endPoint x: 1348, endPoint y: 618, distance: 51.0
click at [1348, 618] on div at bounding box center [1388, 623] width 311 height 10
click at [1311, 617] on div "不限 限制金額 $ * - $ ******" at bounding box center [1388, 591] width 320 height 95
click at [1313, 616] on div "不限 限制金額 $ * - $ ******" at bounding box center [1388, 591] width 320 height 95
click at [1314, 616] on div "不限 限制金額 $ * - $ ******" at bounding box center [1388, 591] width 320 height 95
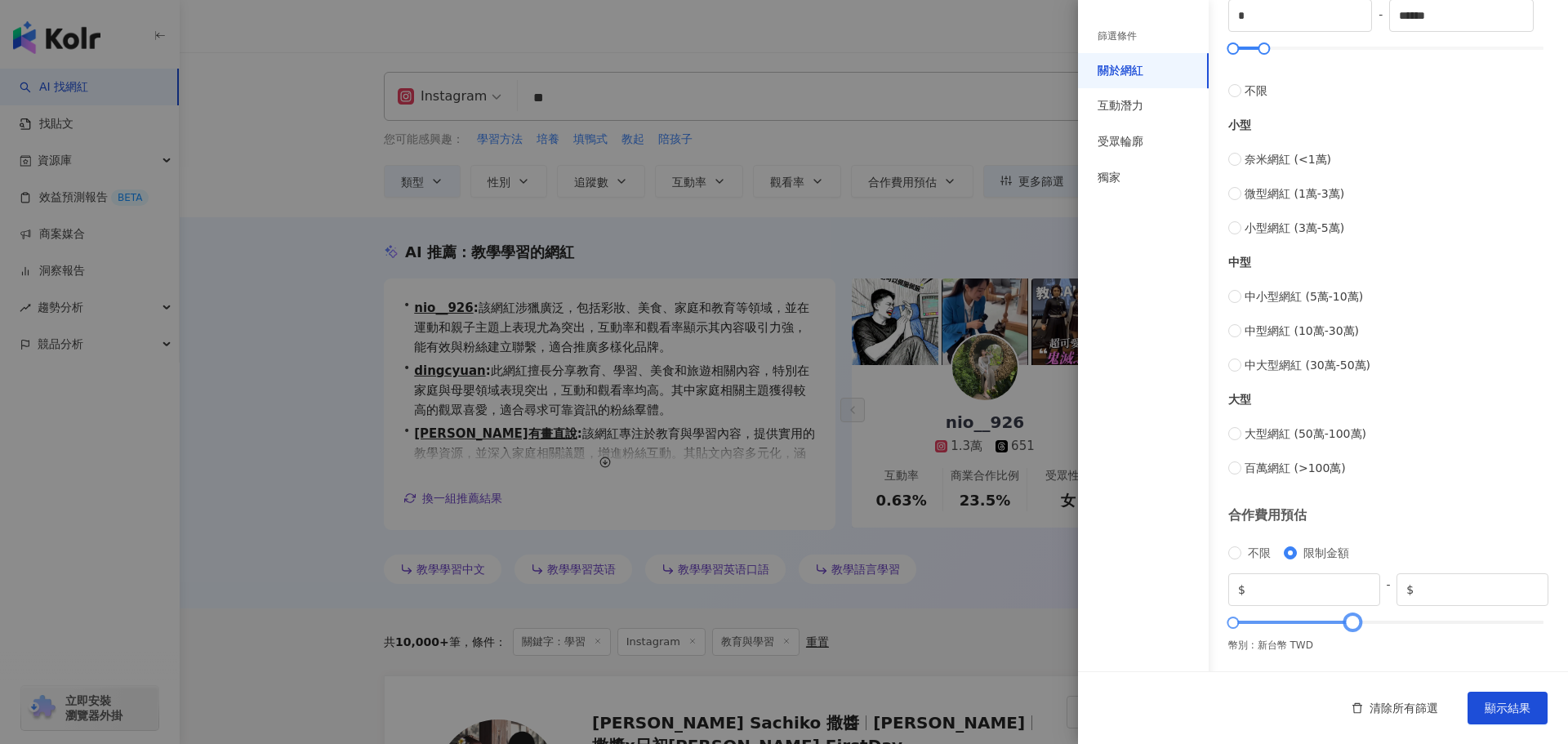
click at [1326, 624] on div at bounding box center [1388, 623] width 311 height 10
click at [1310, 621] on div at bounding box center [1388, 623] width 311 height 10
click at [1308, 621] on div at bounding box center [1310, 622] width 9 height 9
click at [1284, 618] on div at bounding box center [1388, 623] width 311 height 10
click at [1281, 618] on div at bounding box center [1285, 622] width 9 height 9
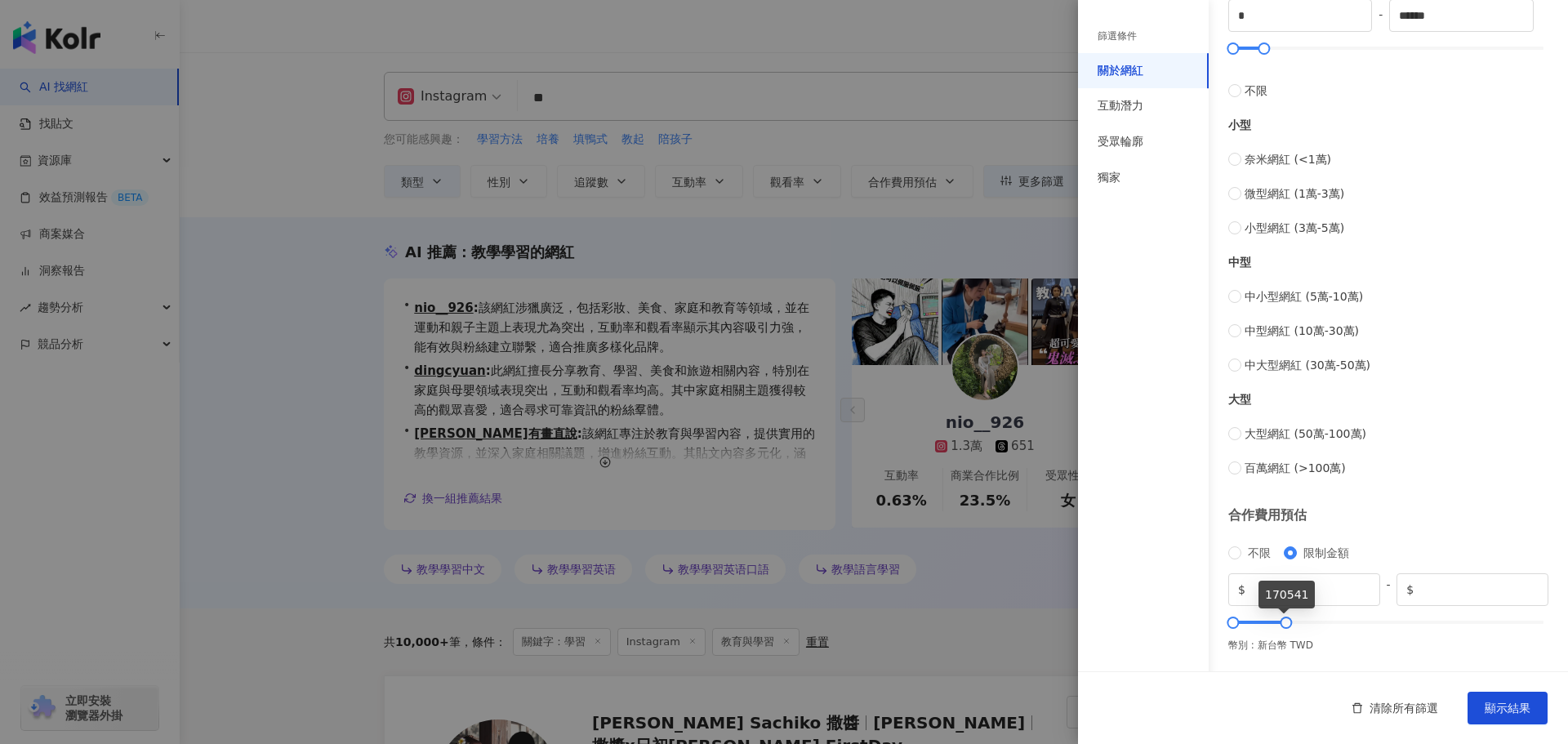
click at [1272, 617] on div "不限 限制金額 $ * - $ ******" at bounding box center [1388, 591] width 320 height 95
click at [1269, 615] on div "不限 限制金額 $ * - $ ******" at bounding box center [1388, 591] width 320 height 95
click at [1268, 624] on div at bounding box center [1388, 623] width 311 height 10
click at [1265, 623] on div at bounding box center [1269, 622] width 9 height 9
click at [1265, 622] on div at bounding box center [1269, 622] width 9 height 9
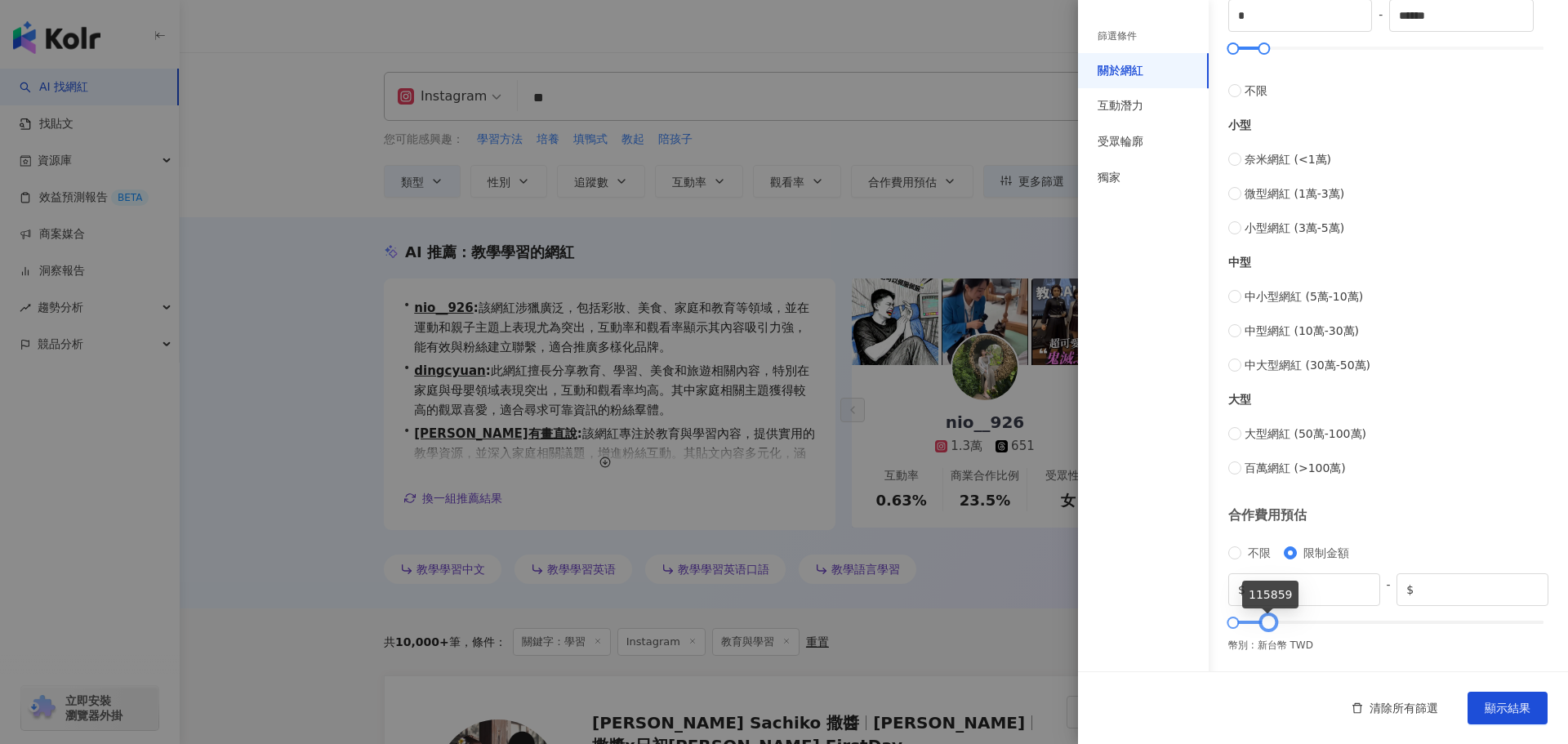
click at [1264, 622] on div at bounding box center [1268, 622] width 9 height 9
type input "******"
click at [1261, 622] on div at bounding box center [1265, 622] width 9 height 9
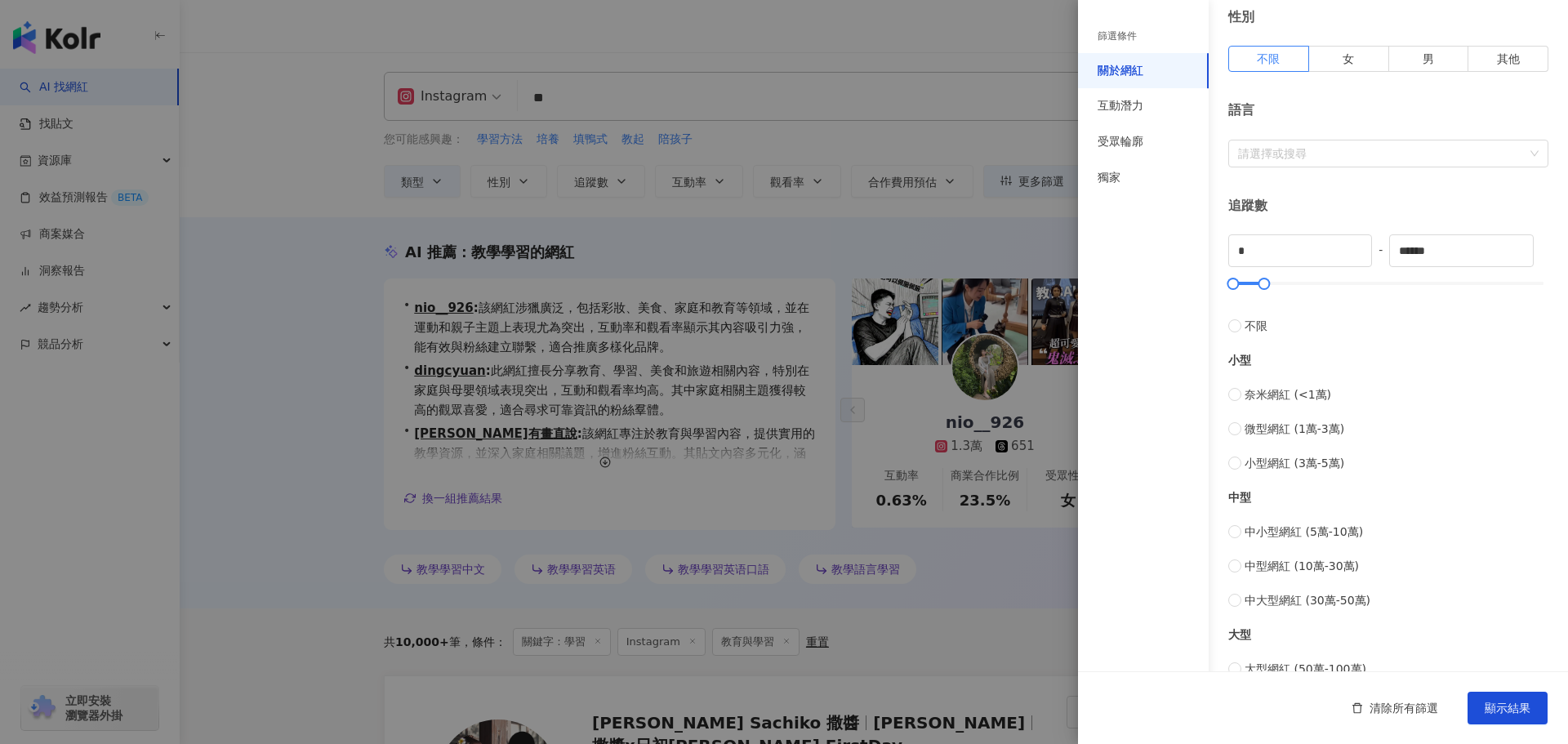
scroll to position [0, 0]
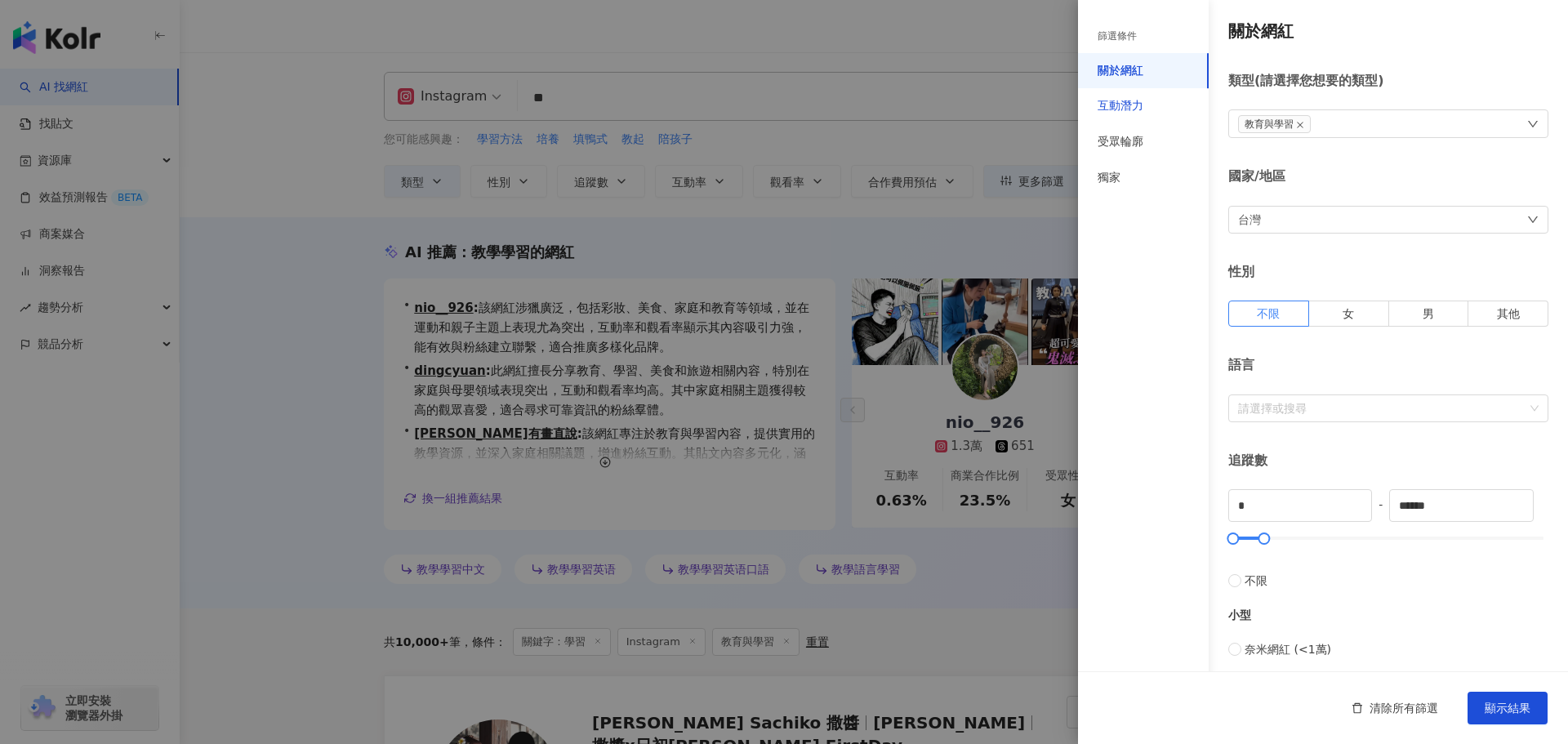
click at [1112, 98] on div "互動潛力" at bounding box center [1120, 106] width 45 height 17
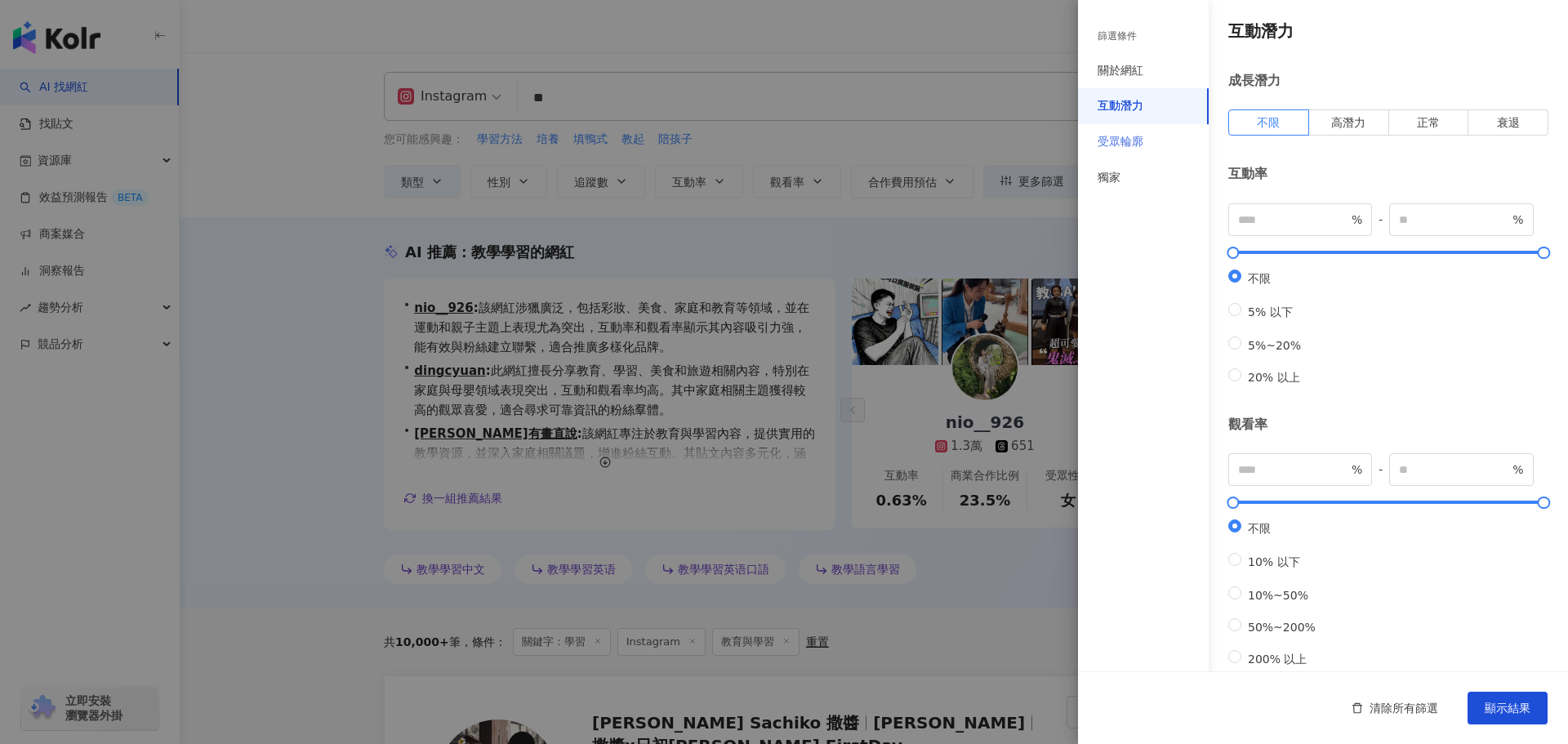
click at [1148, 149] on div "受眾輪廓" at bounding box center [1143, 142] width 130 height 36
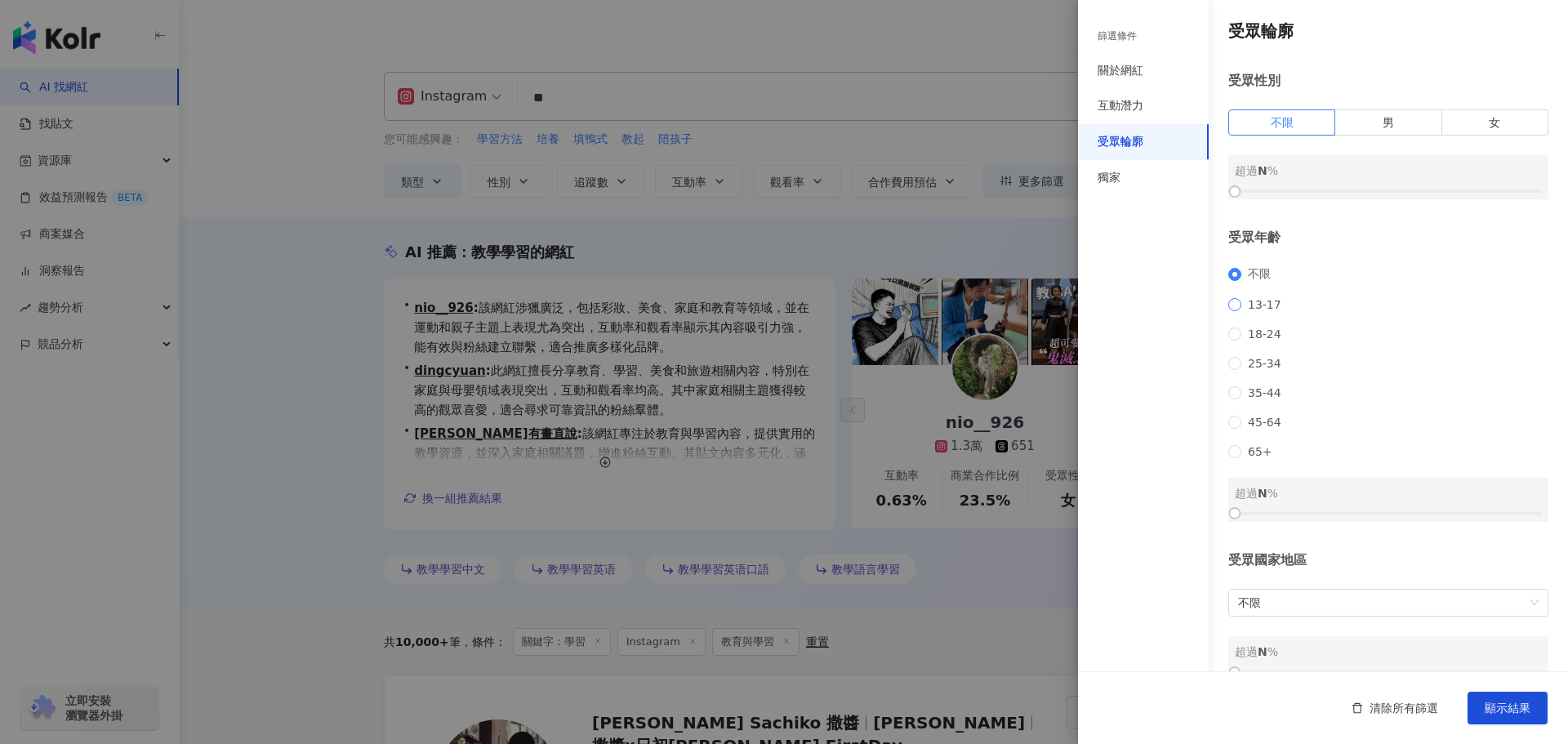
click at [1243, 311] on span "13-17" at bounding box center [1264, 304] width 46 height 13
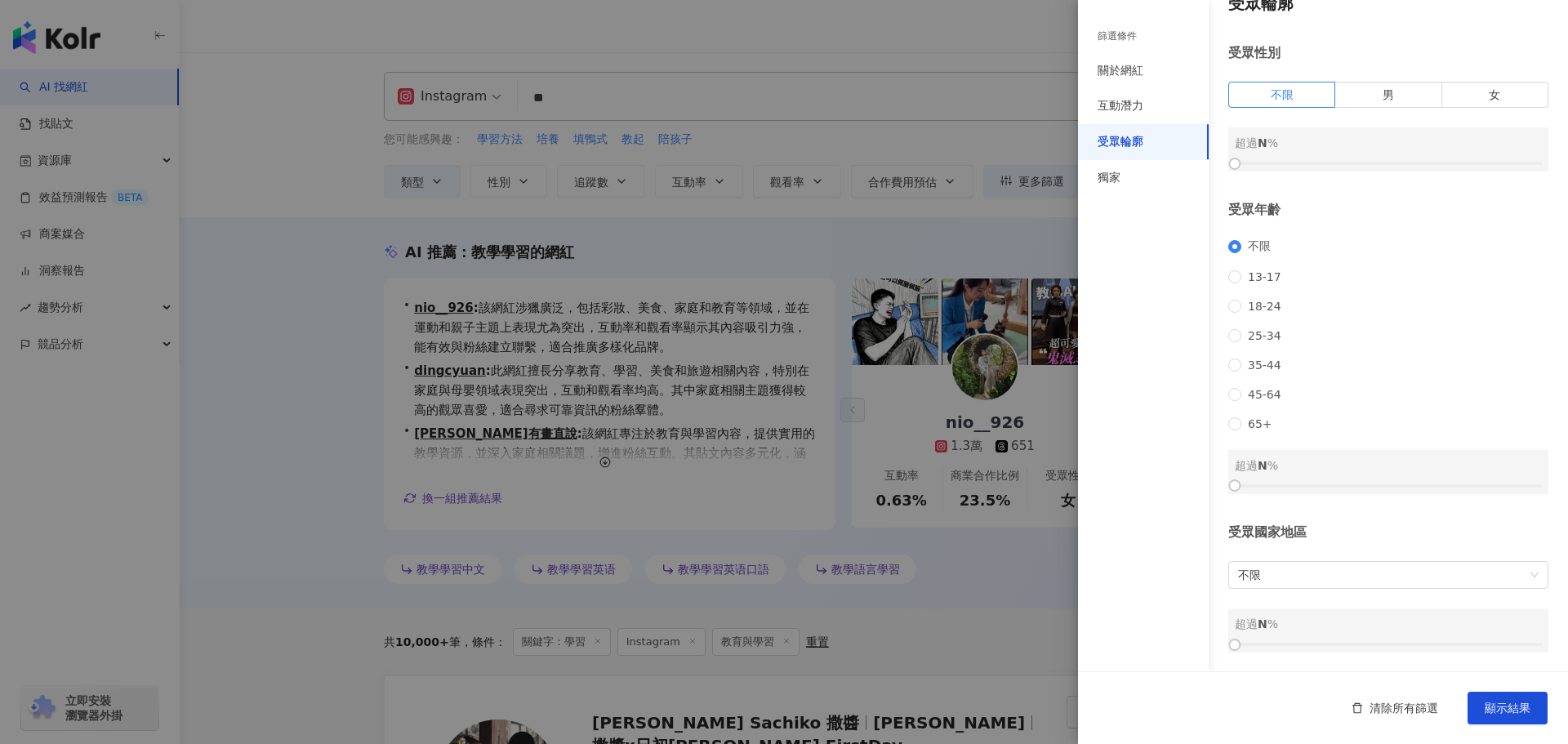
scroll to position [49, 0]
click at [1294, 583] on span "不限" at bounding box center [1388, 574] width 301 height 26
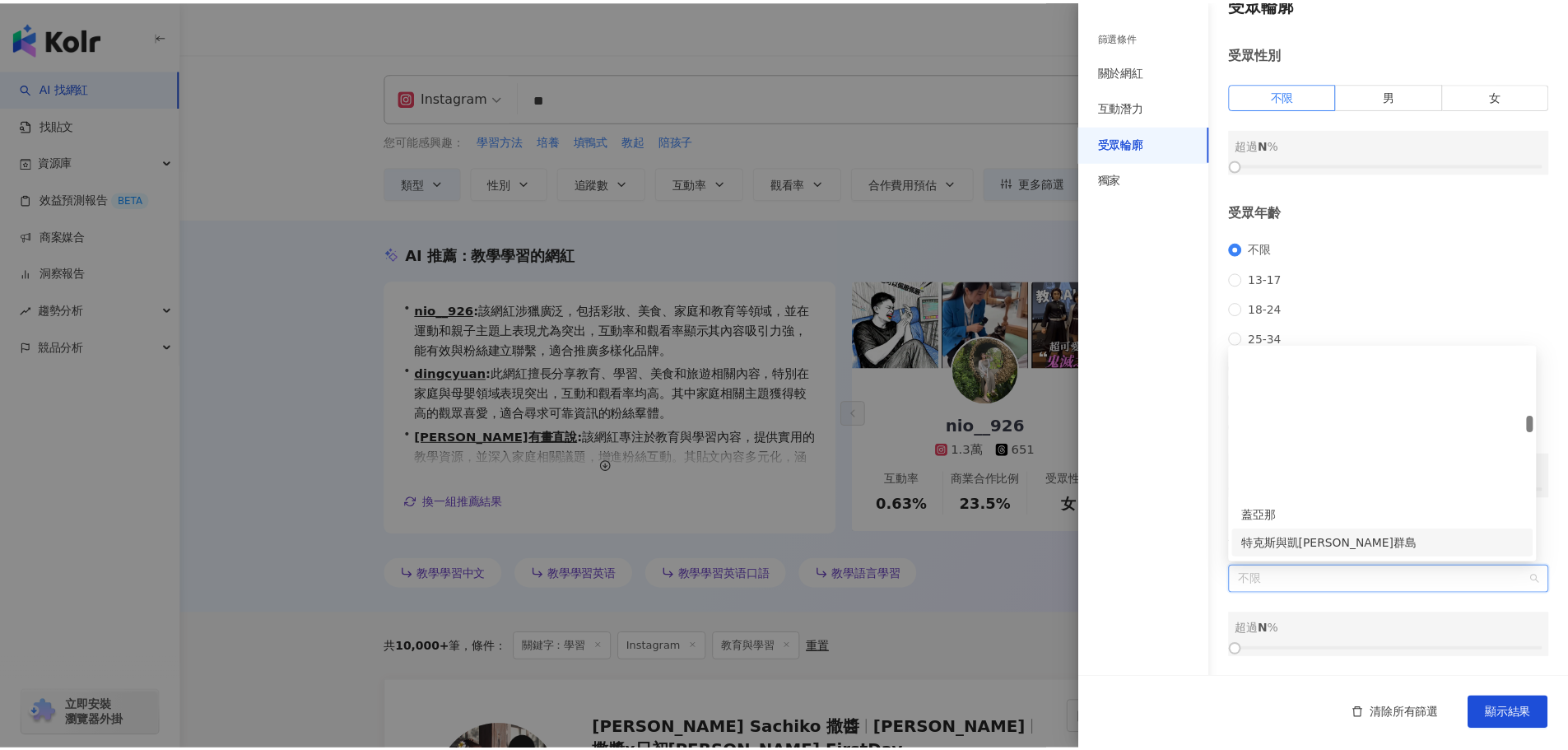
scroll to position [2222, 0]
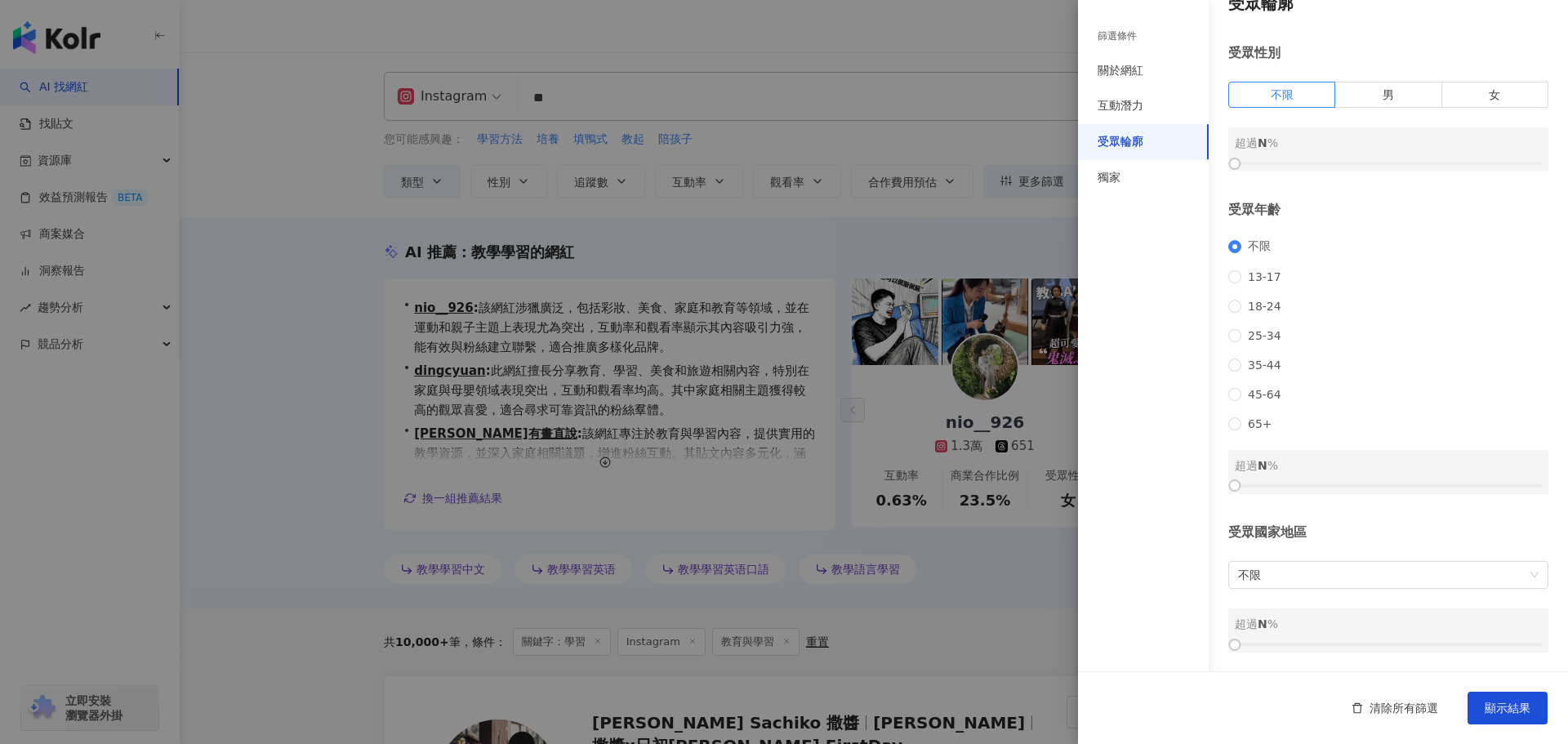
drag, startPoint x: 1169, startPoint y: 352, endPoint x: 1222, endPoint y: 396, distance: 68.9
click at [1169, 352] on div "篩選條件 關於網紅 互動潛力 受眾輪廓 獨家" at bounding box center [1143, 382] width 130 height 724
click at [1479, 689] on div "清除所有篩選 顯示結果" at bounding box center [1322, 707] width 490 height 73
click at [1484, 697] on button "顯示結果" at bounding box center [1507, 707] width 80 height 33
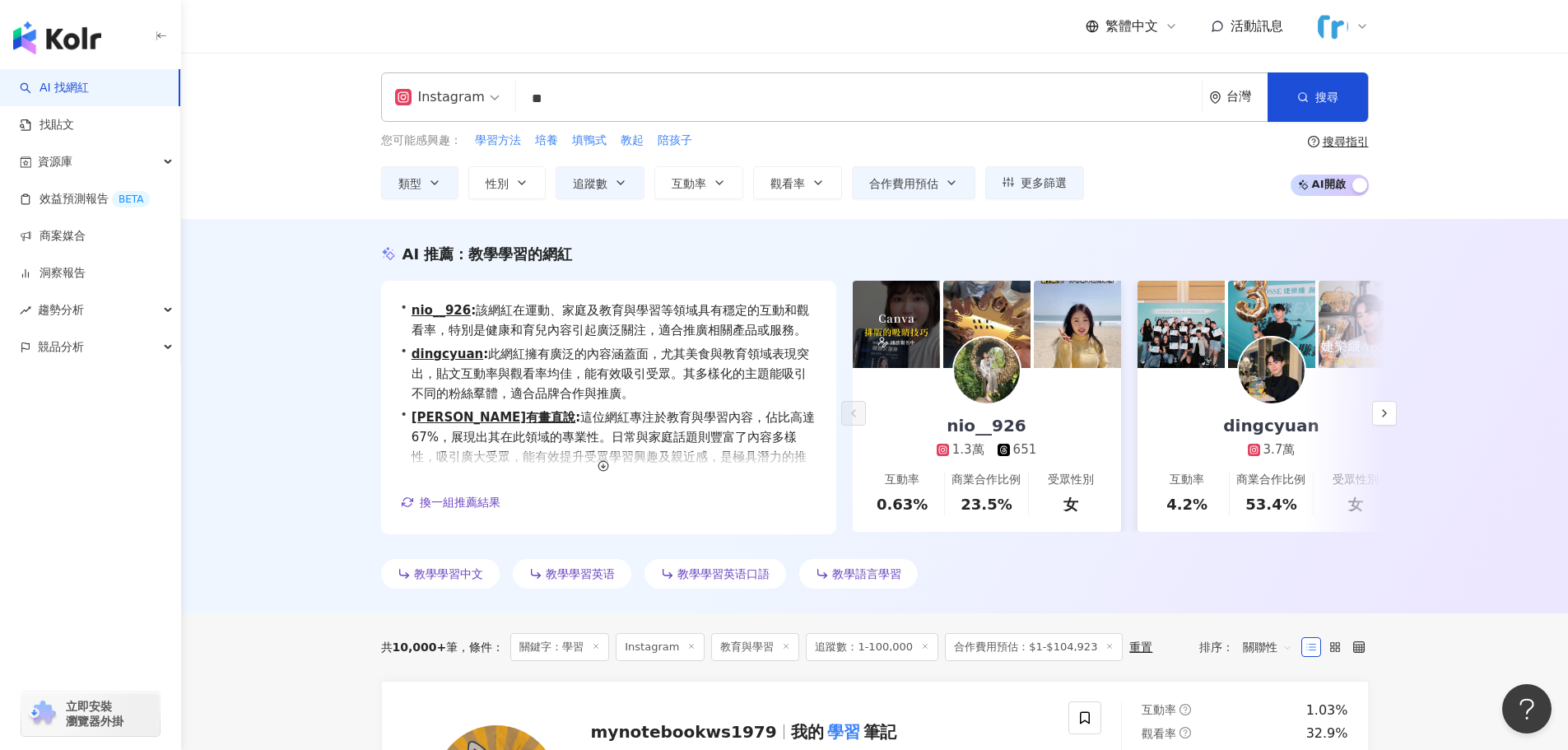
click at [596, 84] on input "**" at bounding box center [859, 98] width 673 height 31
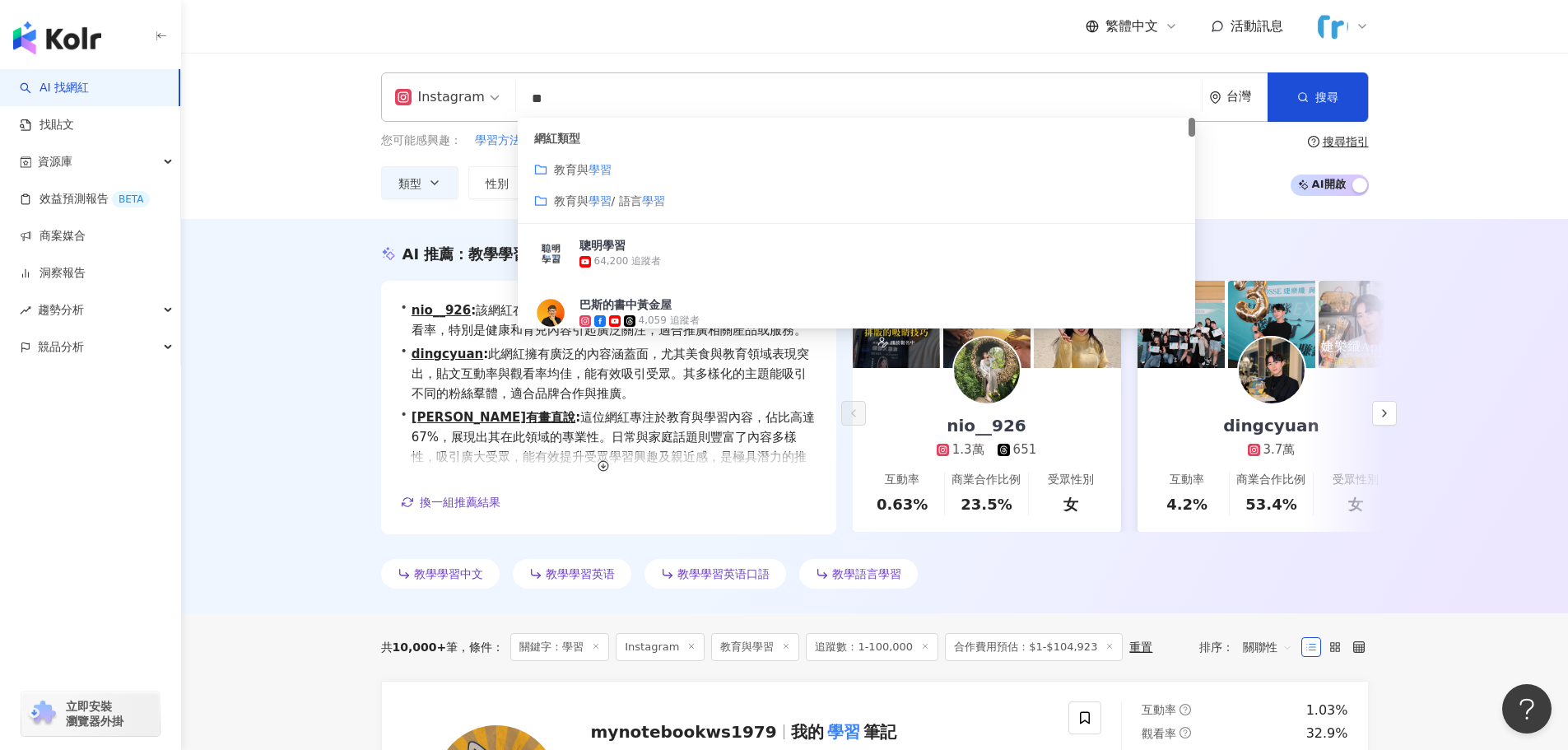
type input "*"
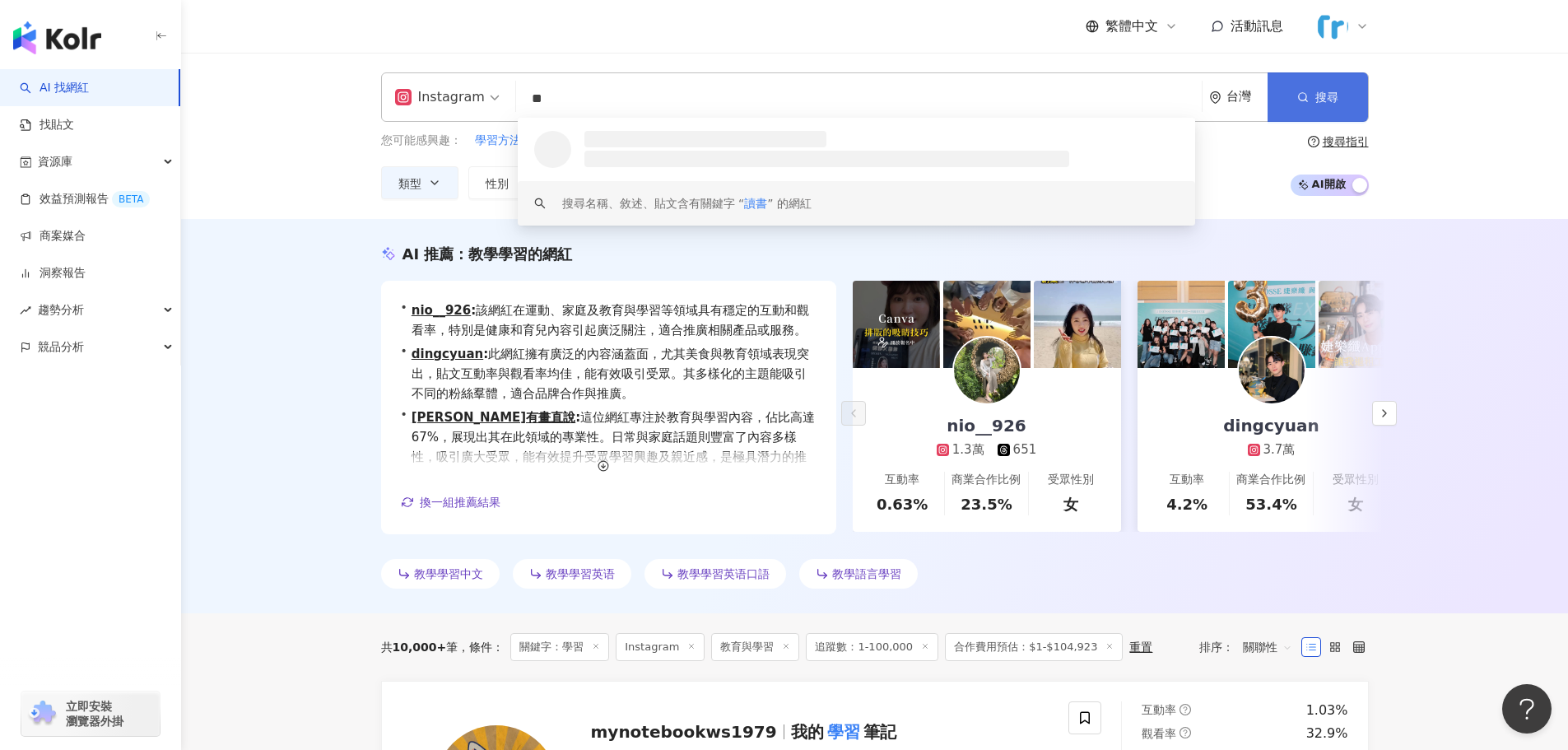
click at [1291, 100] on button "搜尋" at bounding box center [1317, 97] width 100 height 50
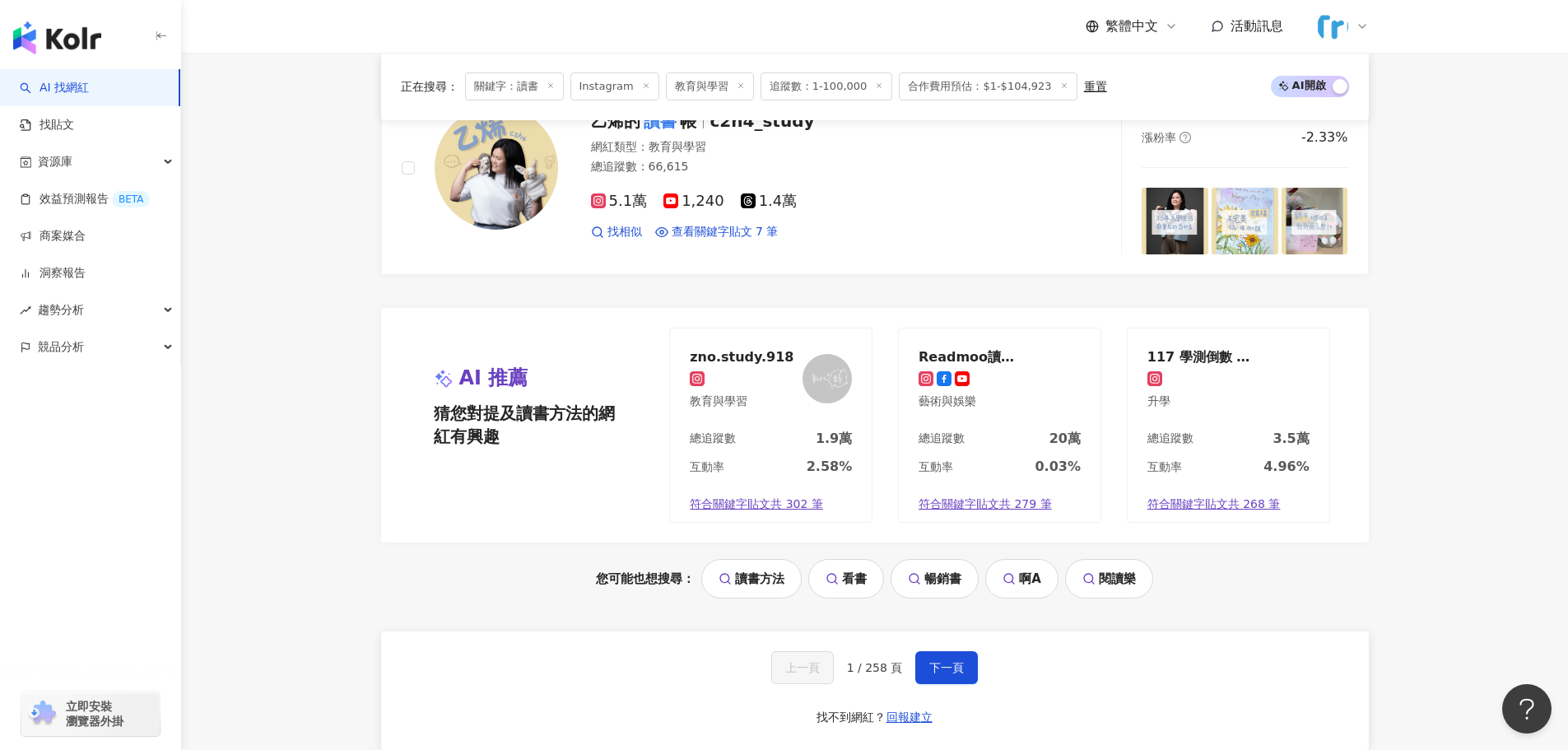
scroll to position [3133, 0]
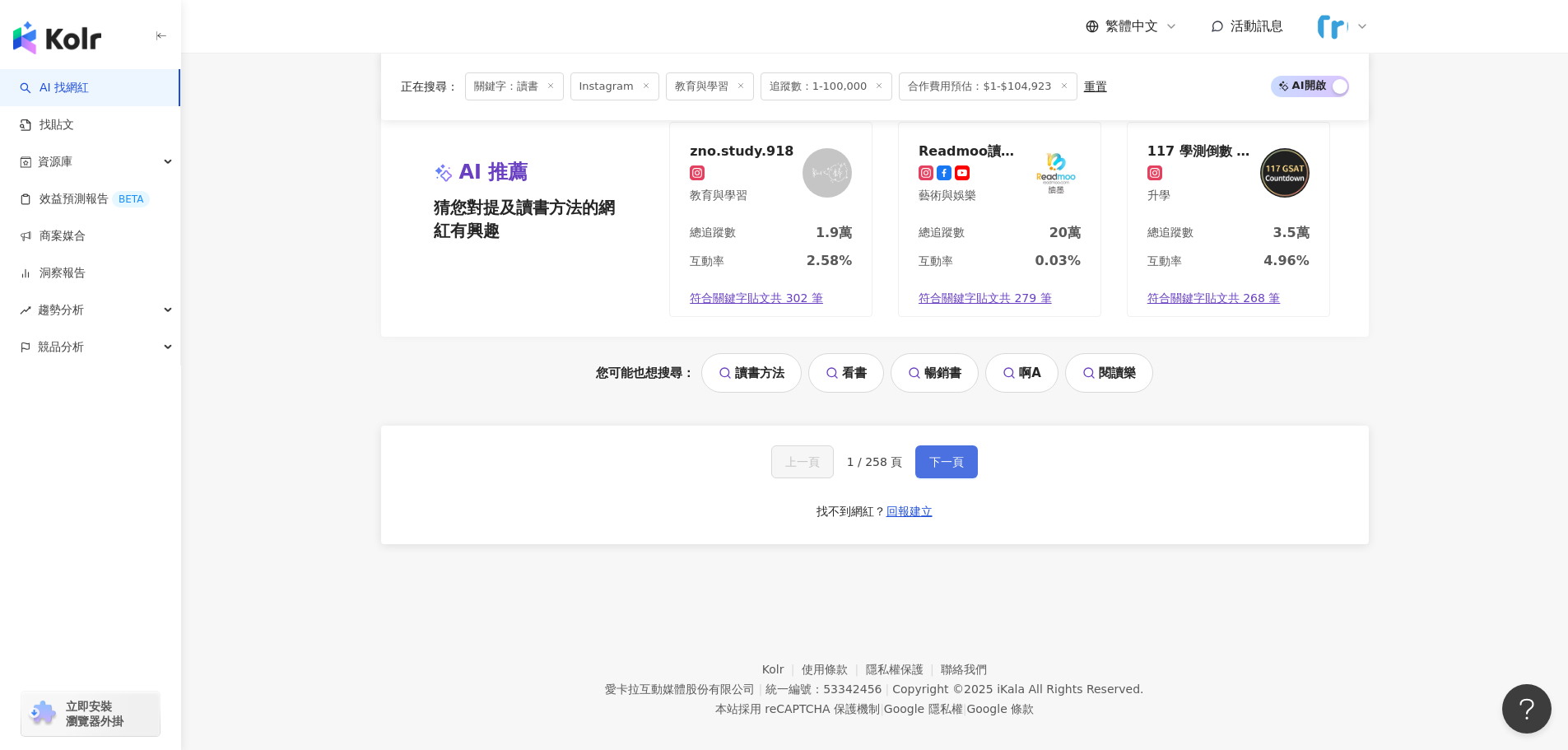
click at [929, 456] on span "下一頁" at bounding box center [946, 462] width 35 height 13
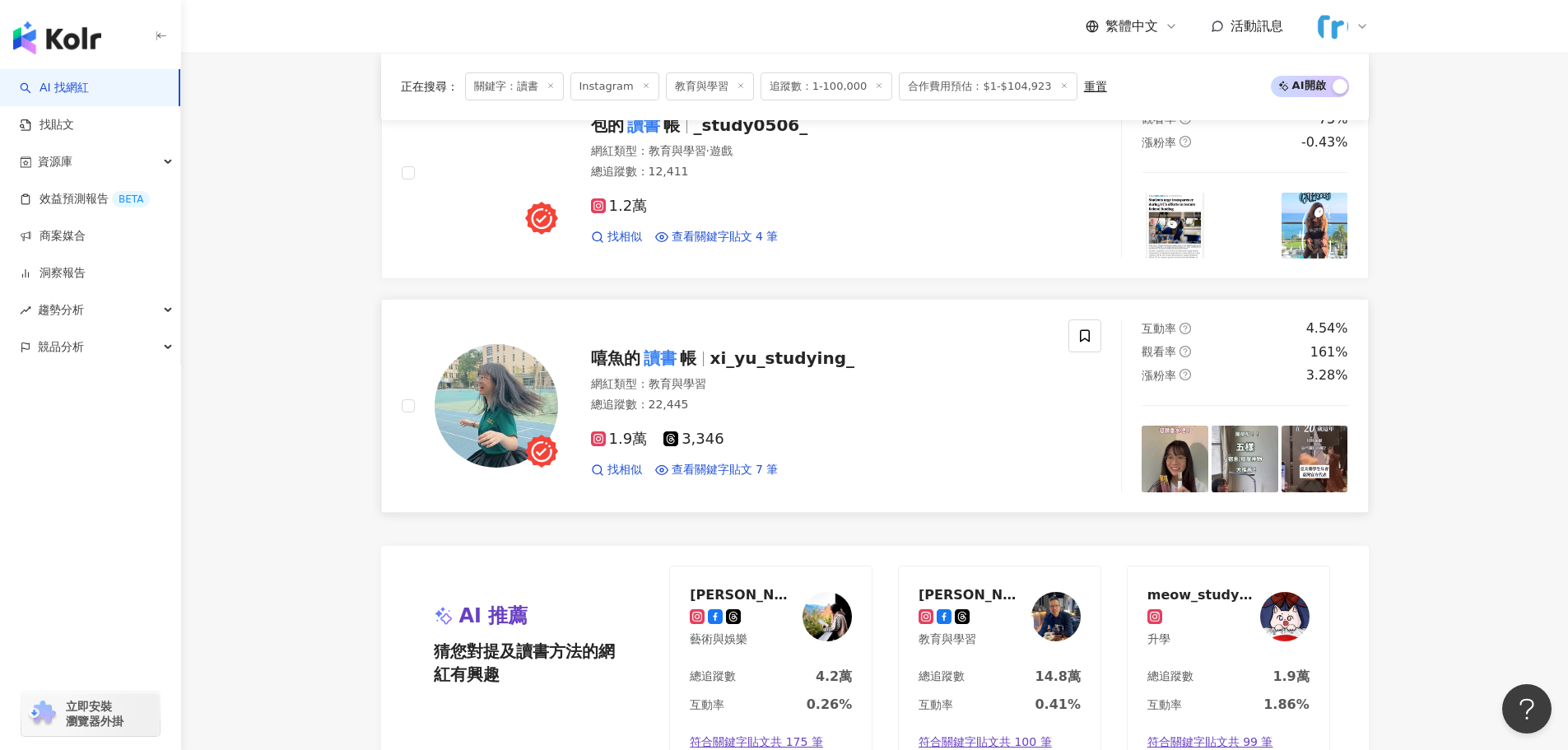
scroll to position [2799, 0]
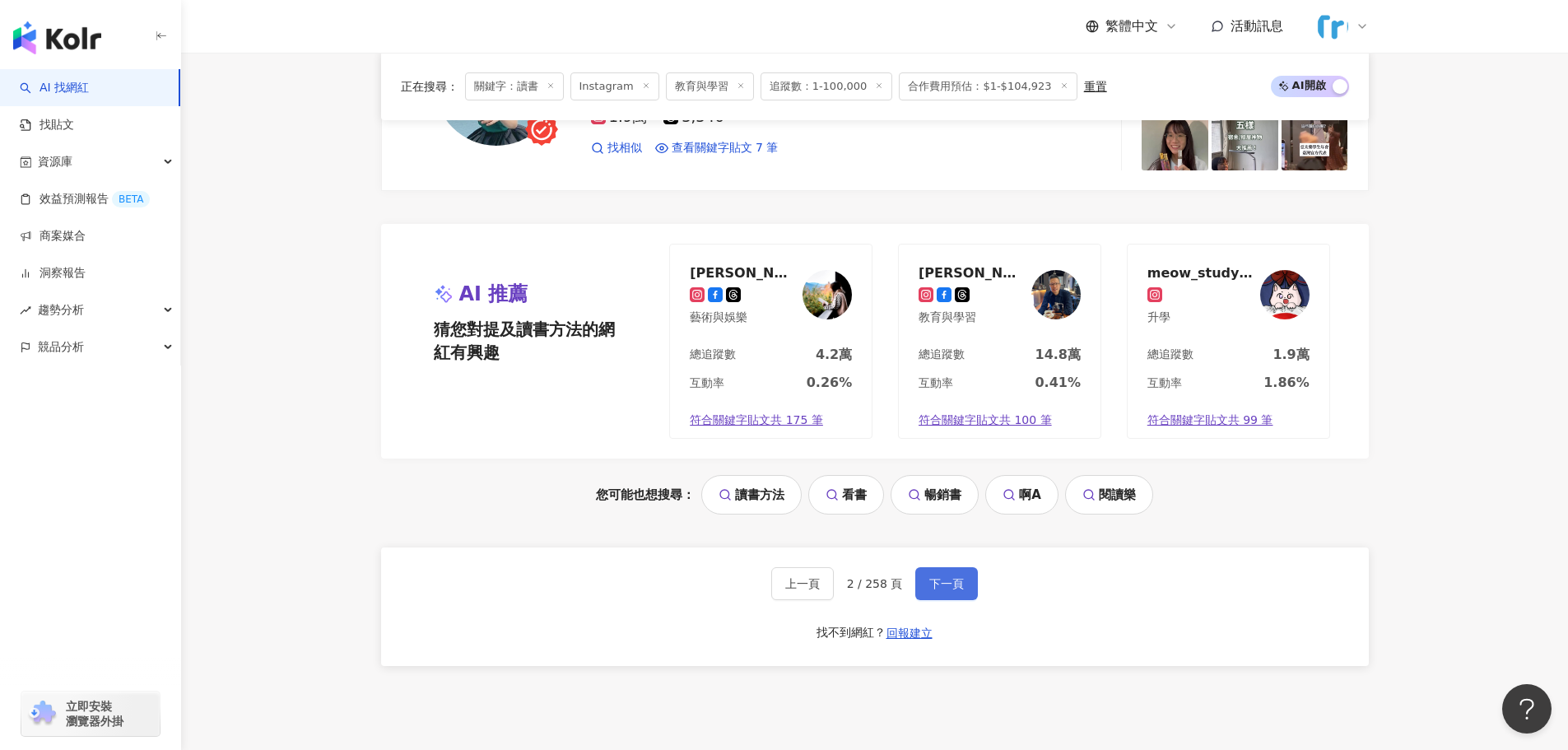
click at [921, 571] on button "下一頁" at bounding box center [946, 583] width 63 height 33
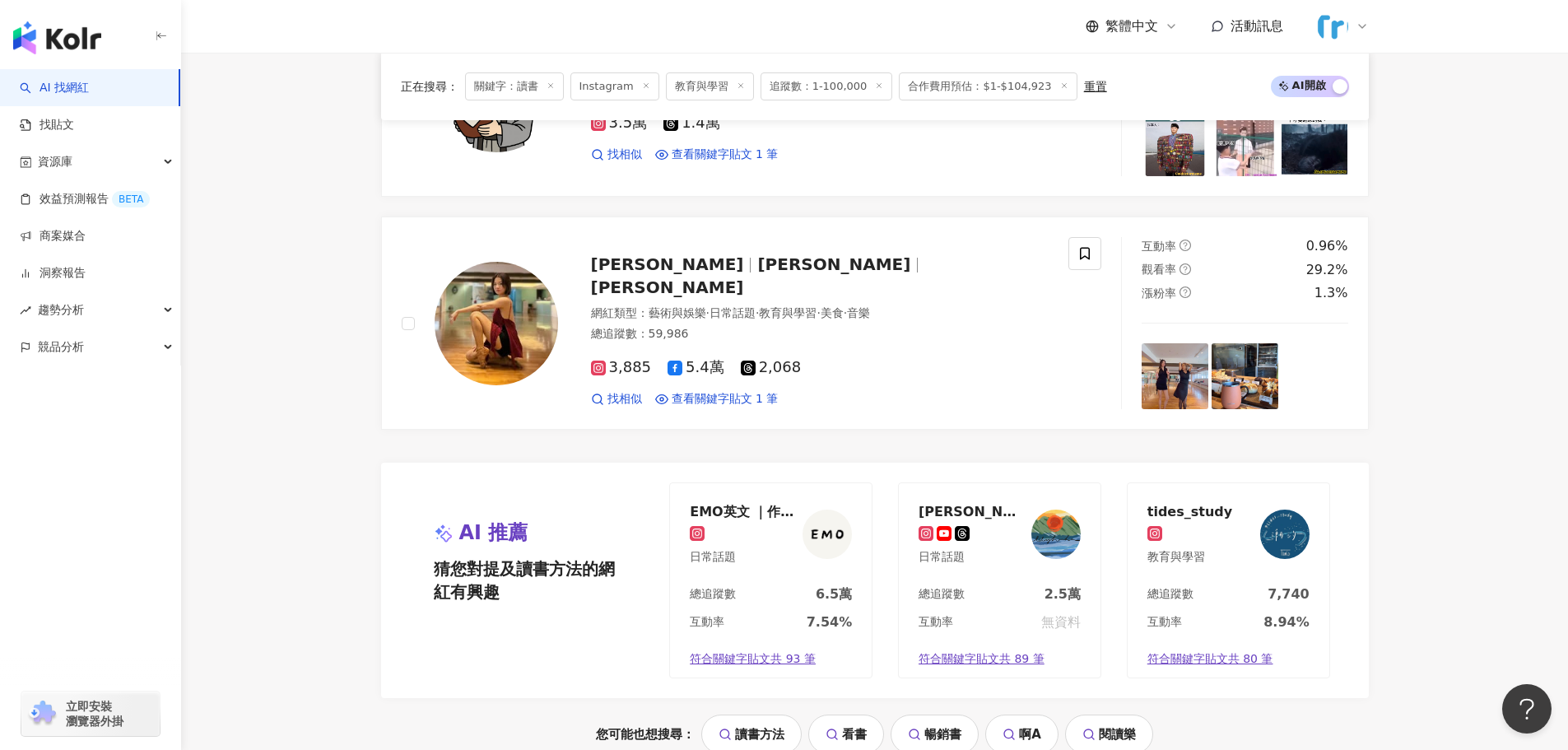
scroll to position [2843, 0]
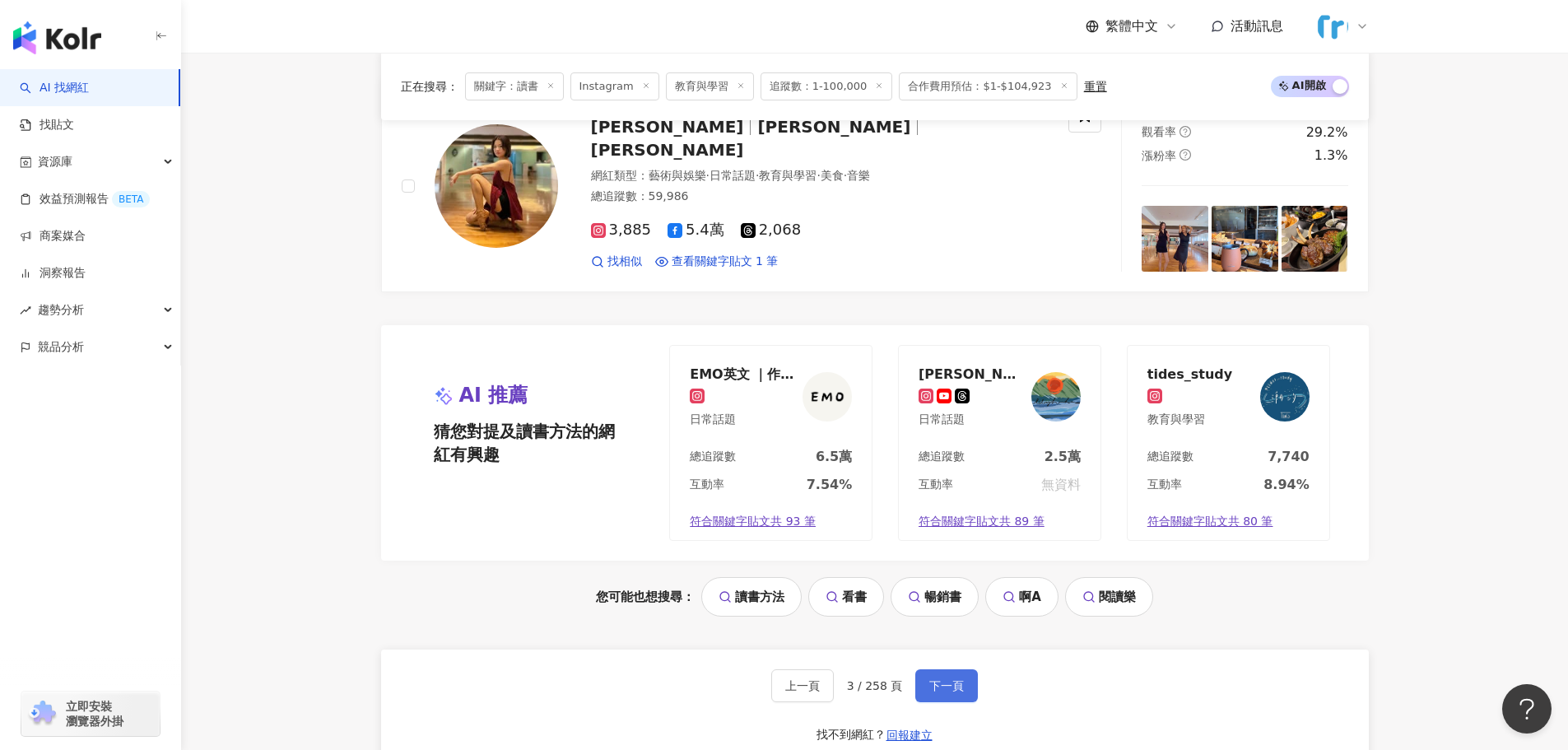
click at [938, 675] on button "下一頁" at bounding box center [946, 685] width 63 height 33
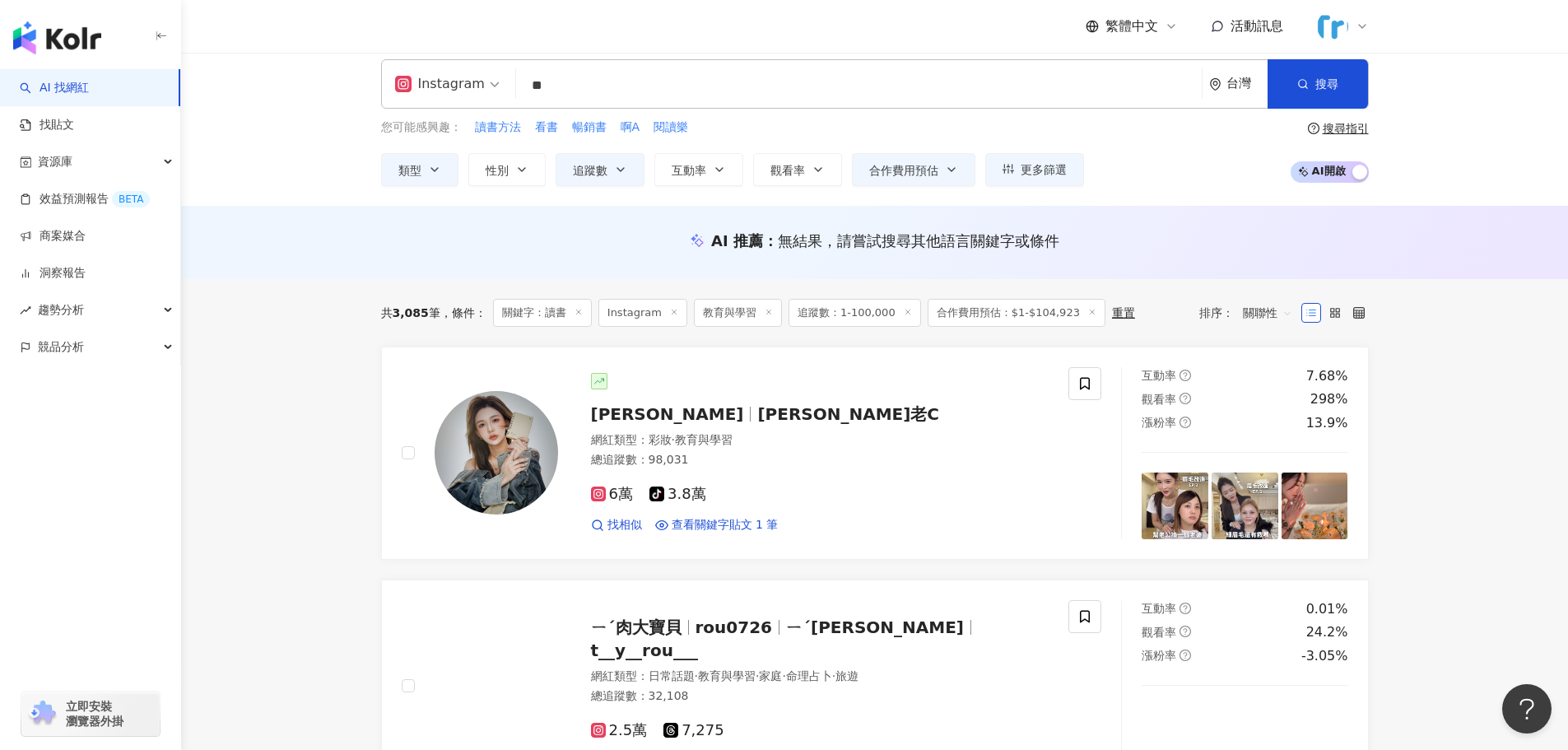
scroll to position [0, 0]
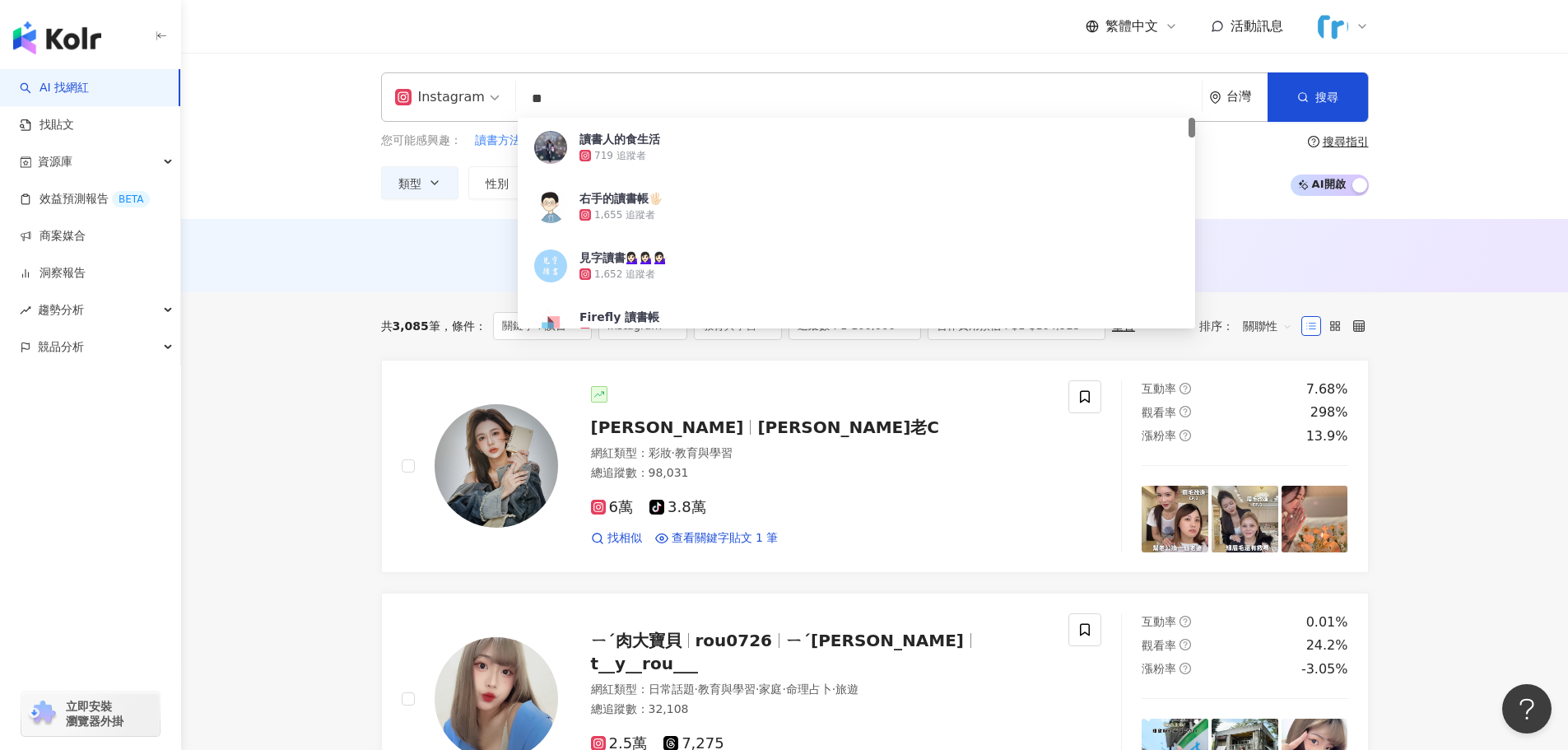
drag, startPoint x: 567, startPoint y: 107, endPoint x: 393, endPoint y: 100, distance: 174.1
click at [447, 104] on div "Instagram ** 台灣 搜尋 1ad451bb-fedf-4459-9f3e-467e4afa5632 讀書人的食生活 719 追蹤者 右手的讀書帳🖐…" at bounding box center [875, 97] width 988 height 50
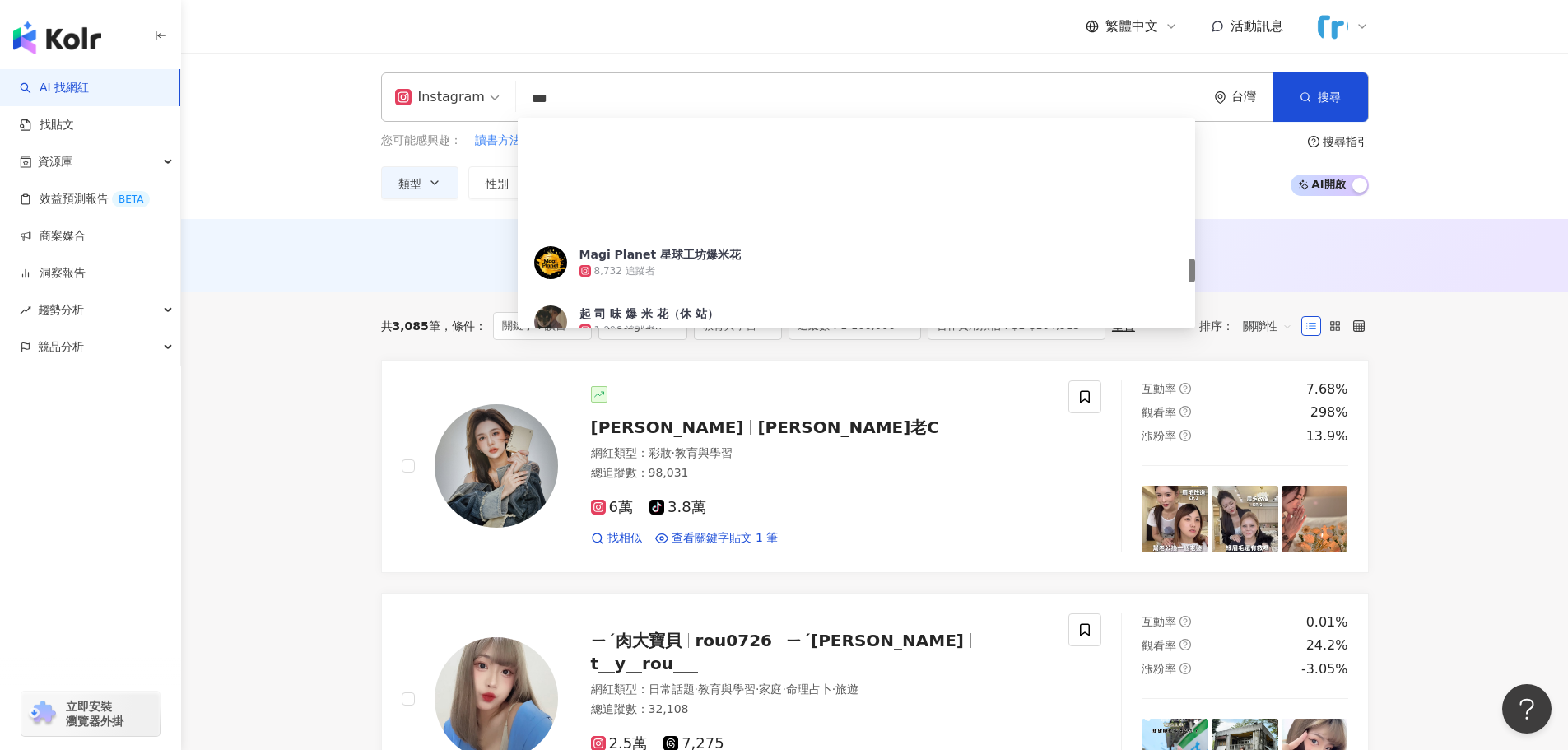
scroll to position [1234, 0]
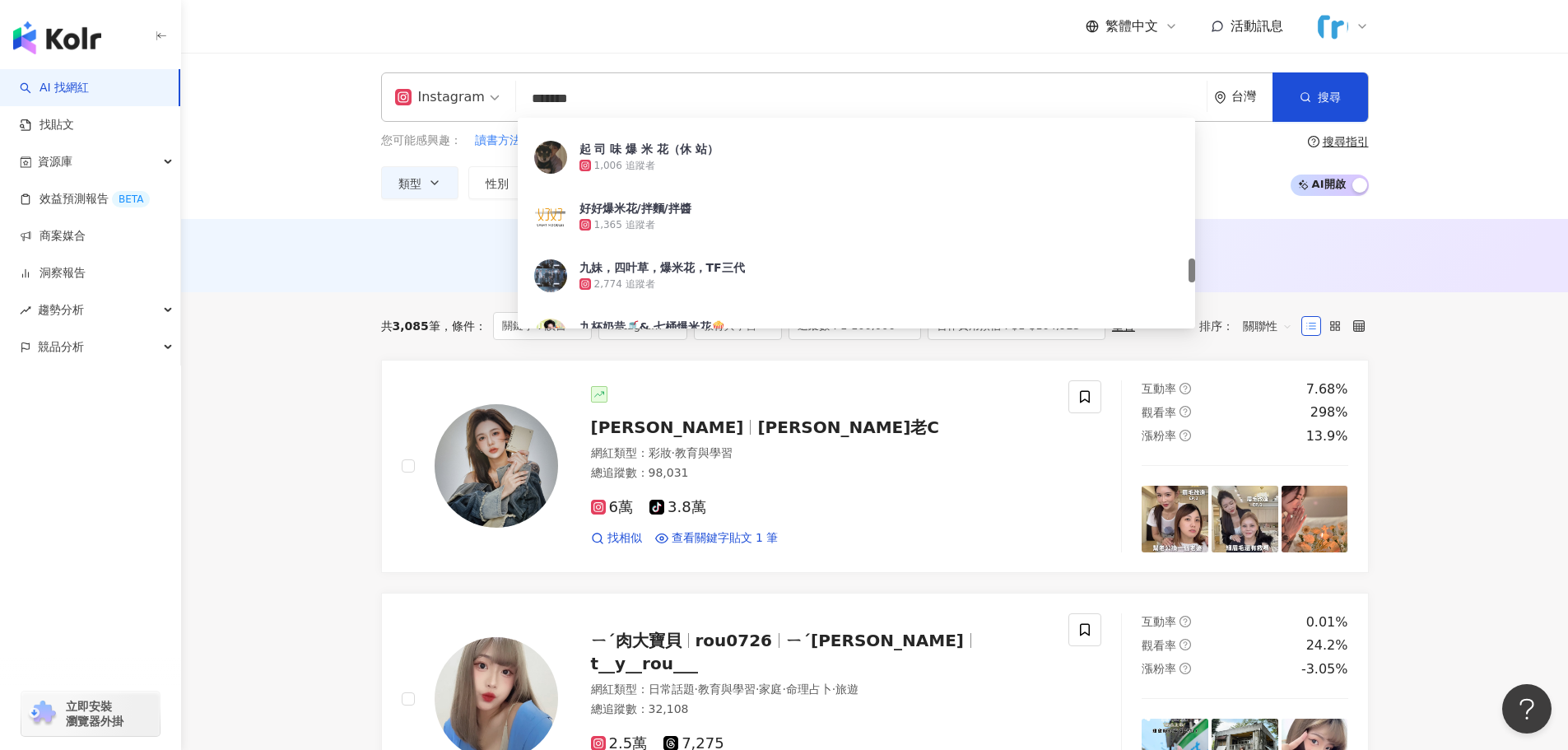
type input "*******"
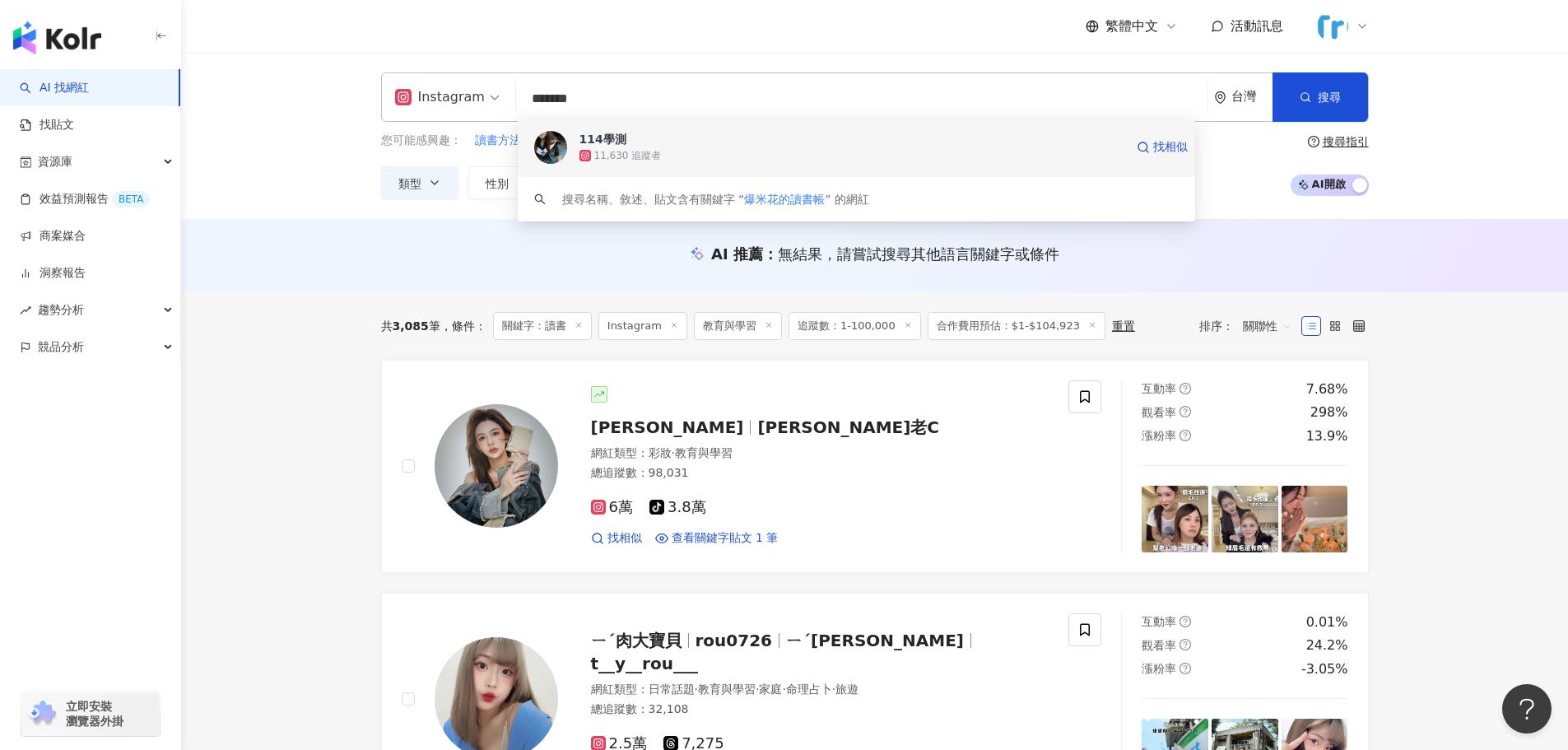
click at [685, 135] on span "114學測" at bounding box center [853, 139] width 545 height 17
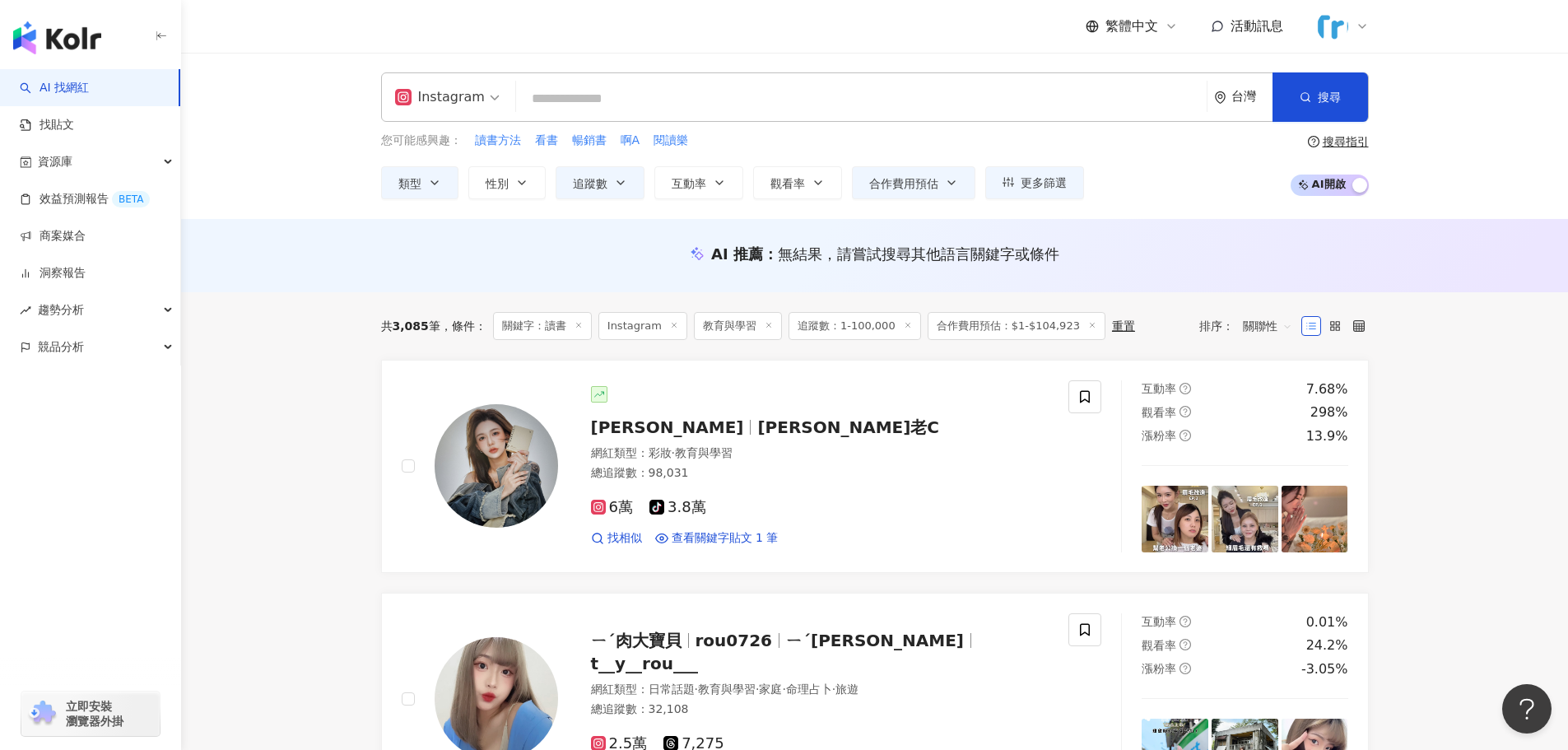
click at [637, 94] on input "search" at bounding box center [861, 98] width 678 height 31
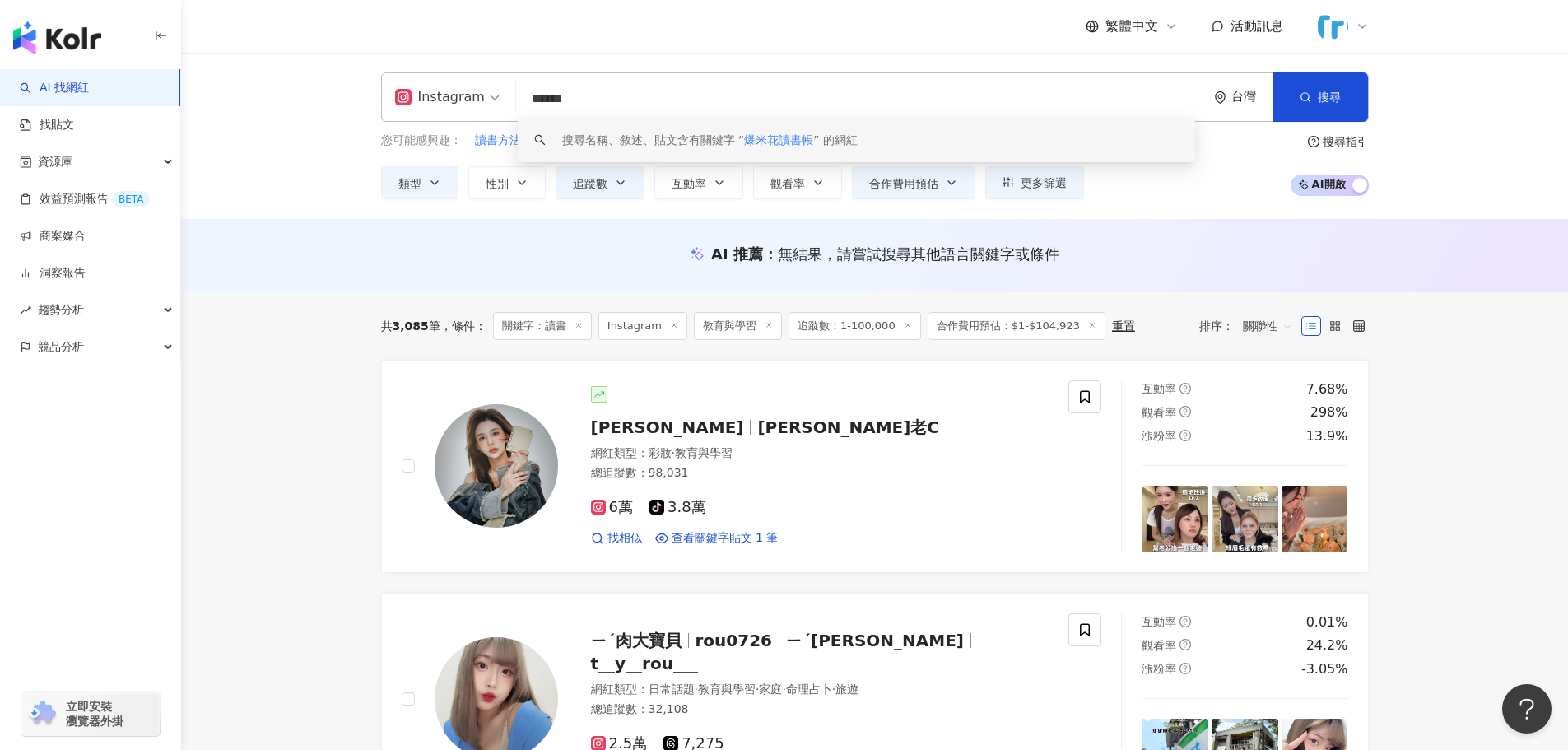
click at [561, 94] on input "******" at bounding box center [861, 98] width 678 height 31
type input "*******"
click at [667, 102] on input "*******" at bounding box center [861, 98] width 678 height 31
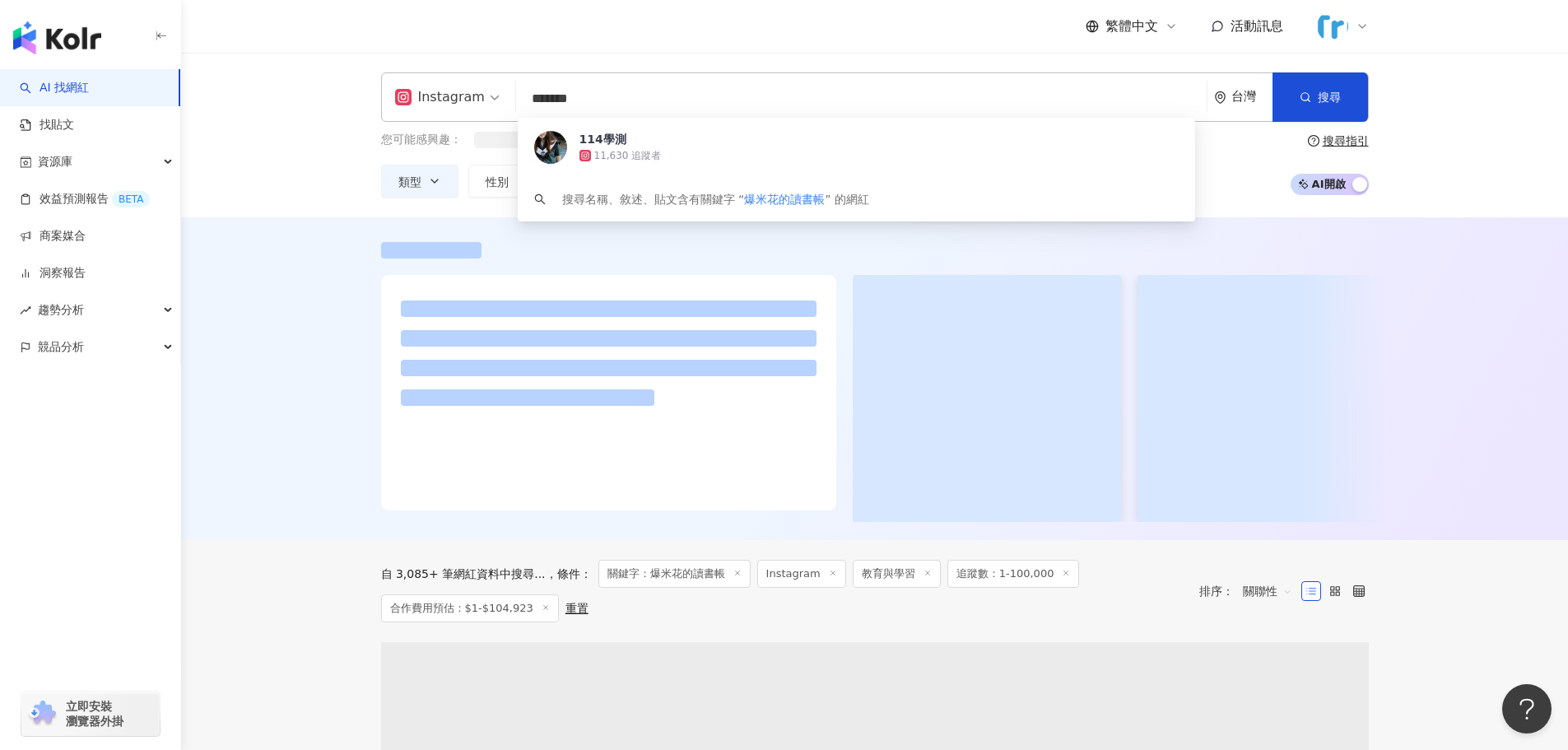
click at [643, 155] on div "11,630 追蹤者" at bounding box center [628, 156] width 68 height 14
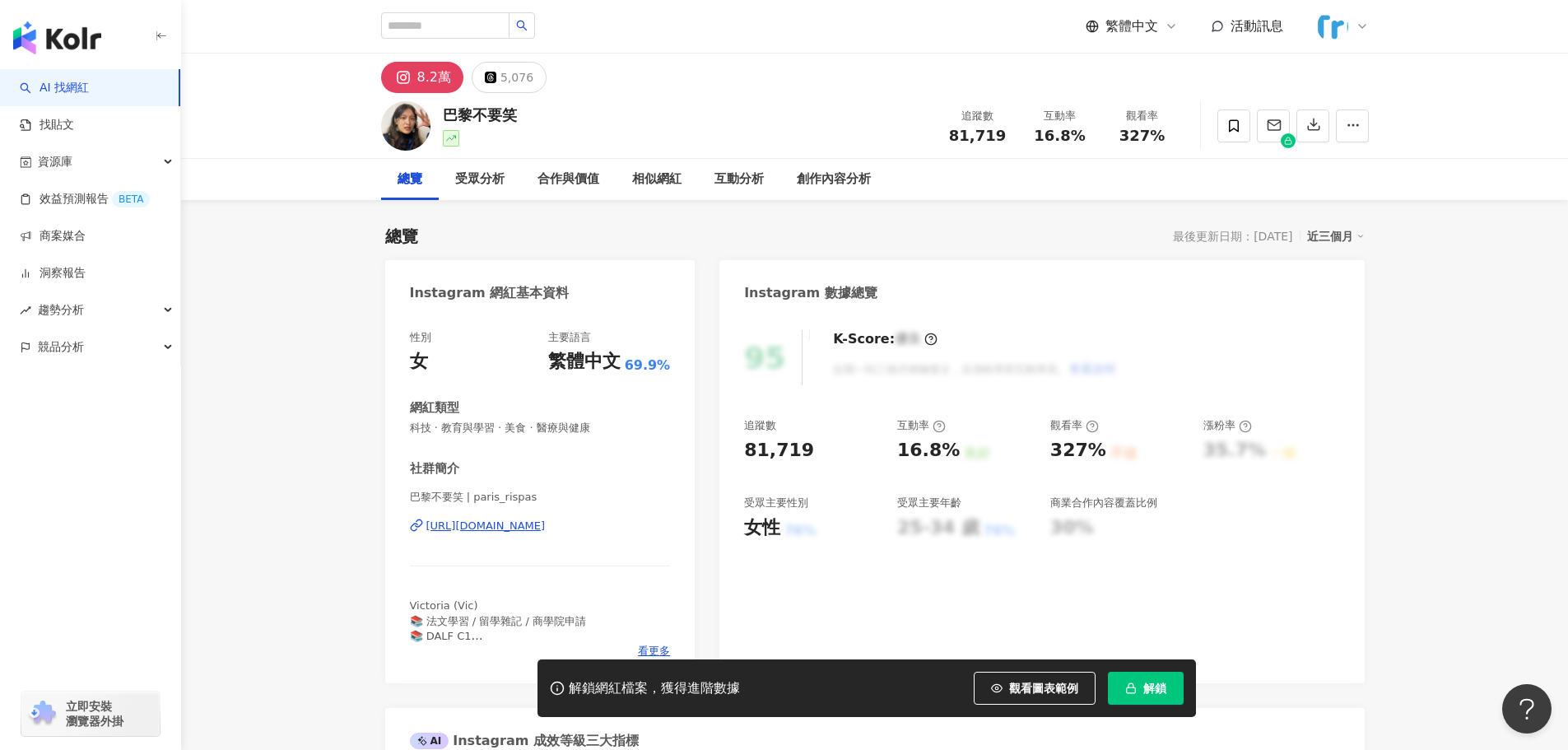
click at [546, 522] on div "https://www.instagram.com/paris_rispas/" at bounding box center [487, 525] width 119 height 15
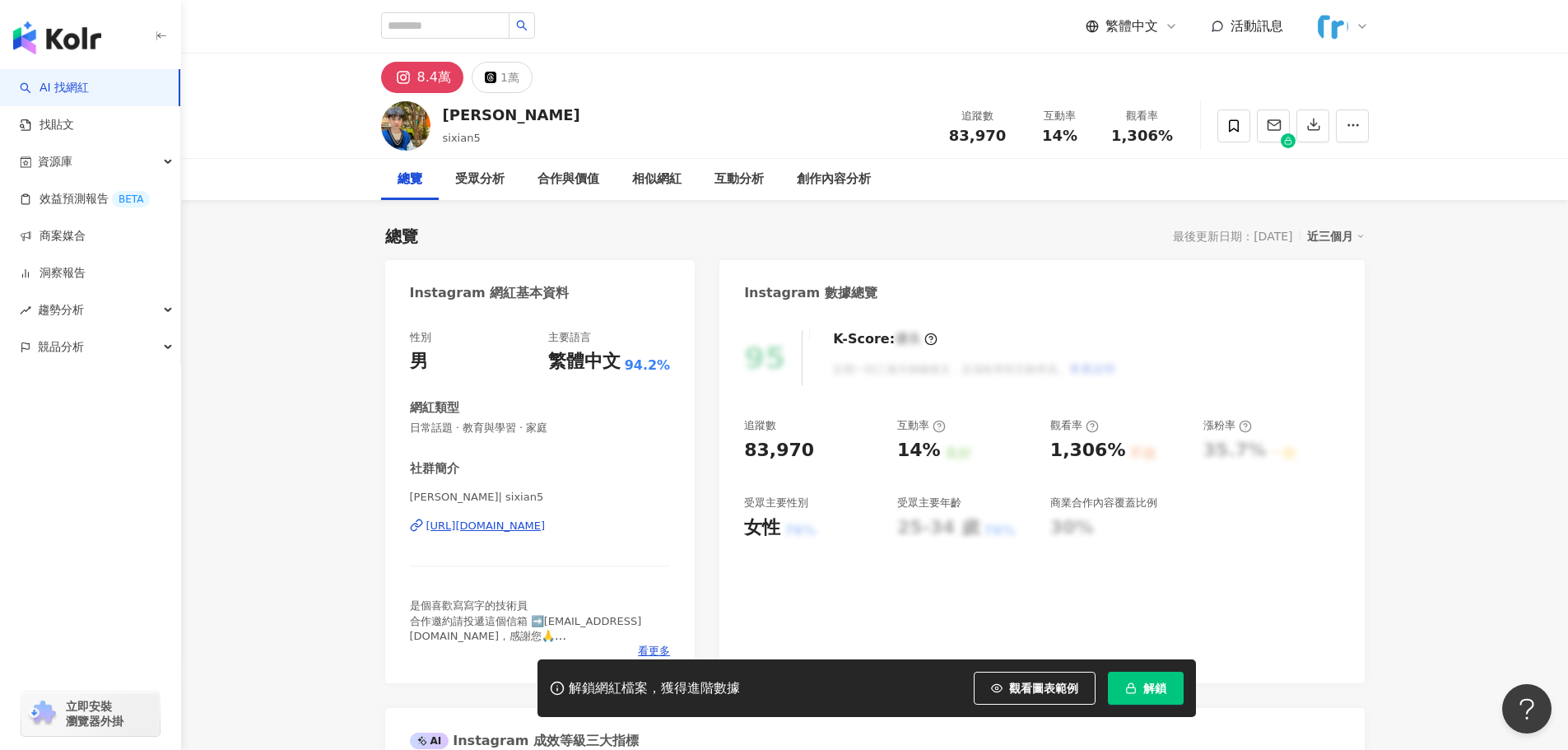
click at [531, 529] on div "https://www.instagram.com/sixian5/" at bounding box center [487, 525] width 119 height 15
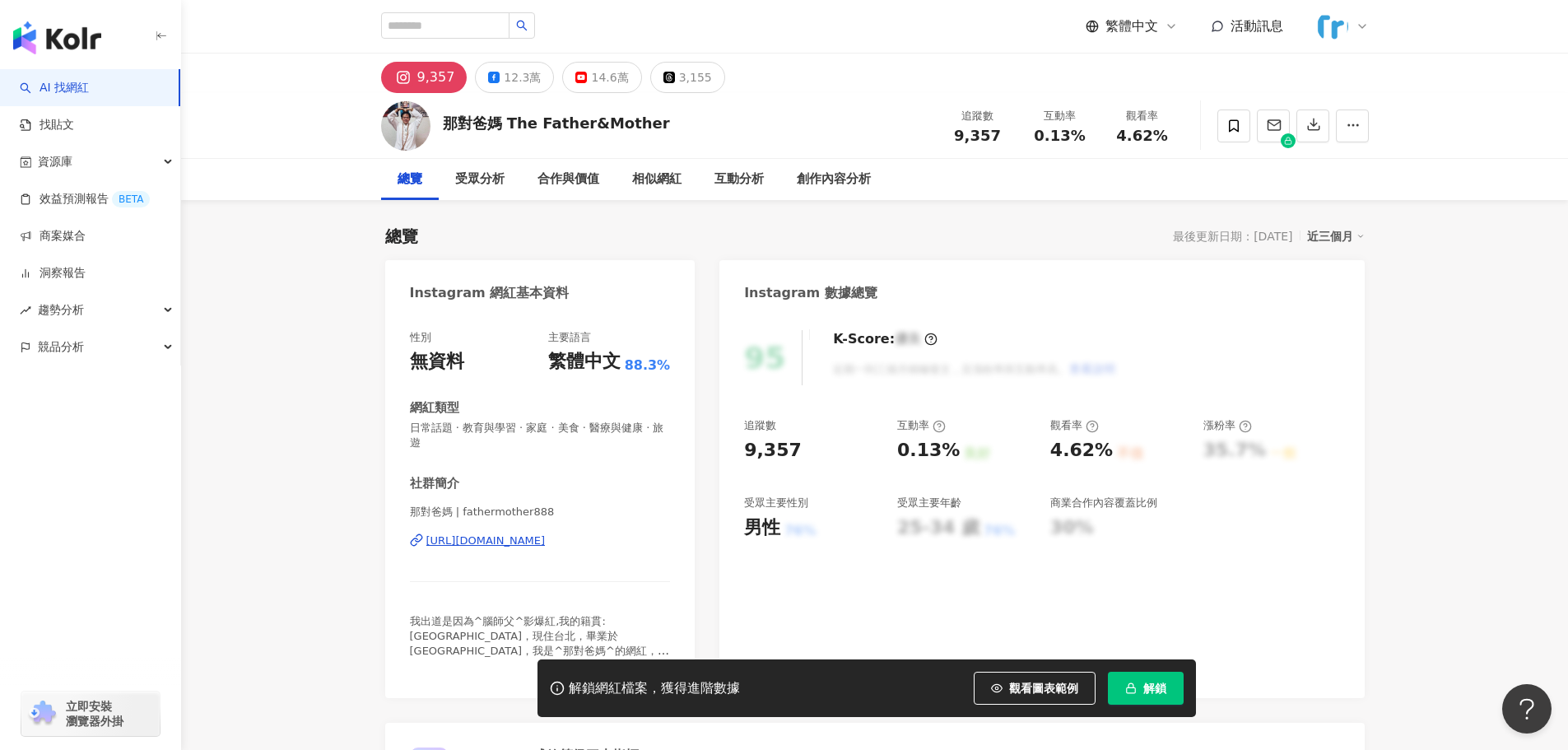
click at [544, 542] on div "https://www.instagram.com/fathermother888/" at bounding box center [487, 540] width 119 height 15
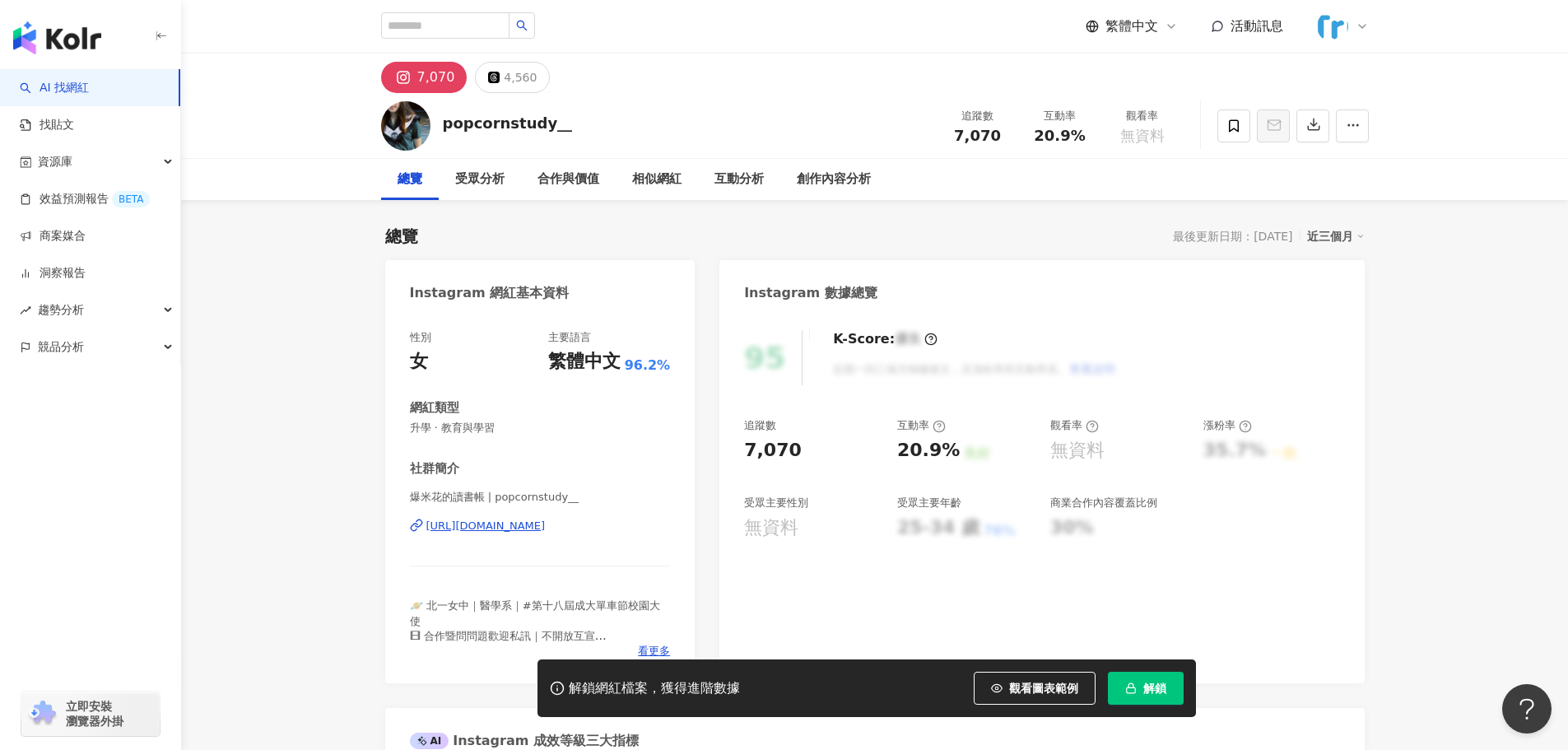
click at [1145, 691] on span "解鎖" at bounding box center [1154, 687] width 23 height 13
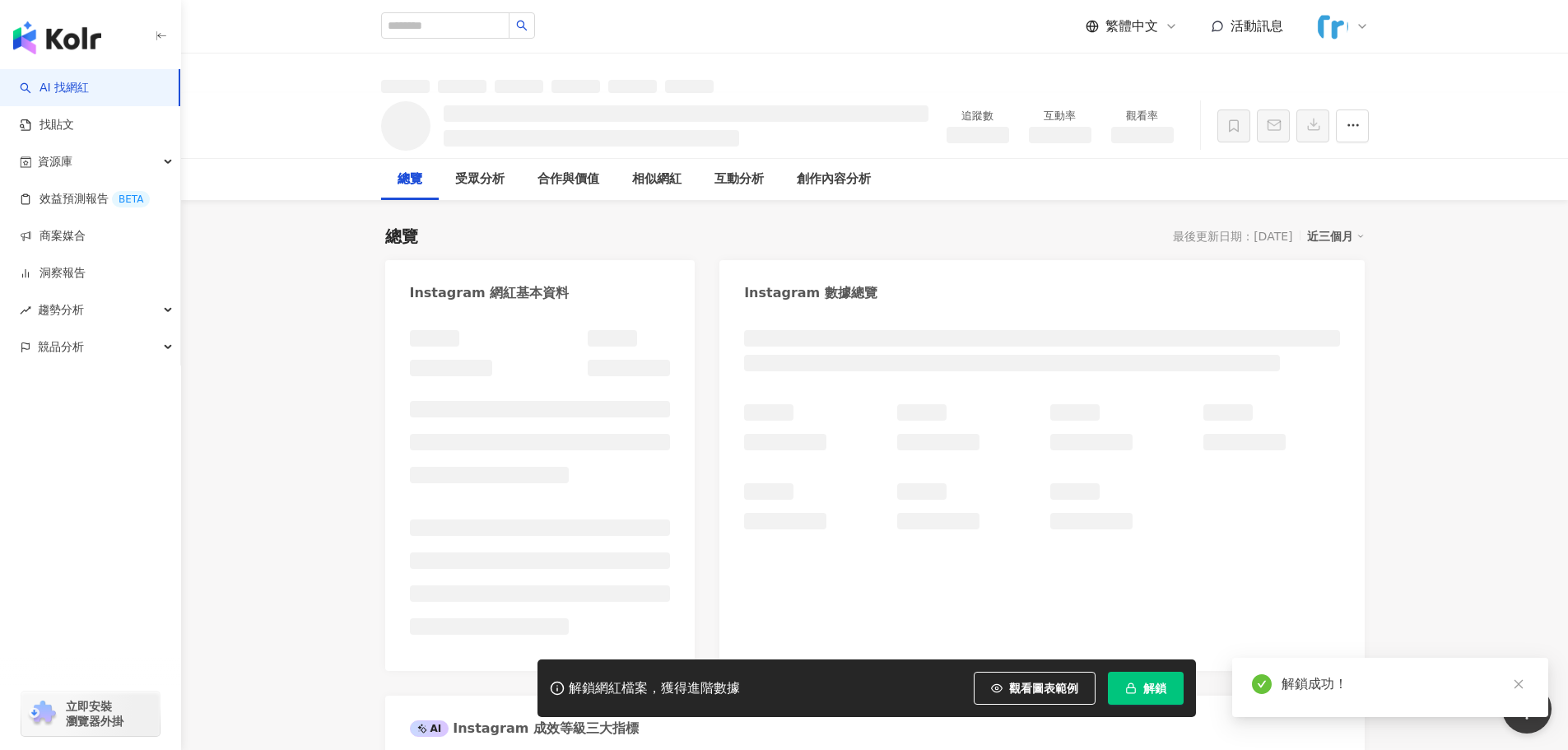
scroll to position [165, 0]
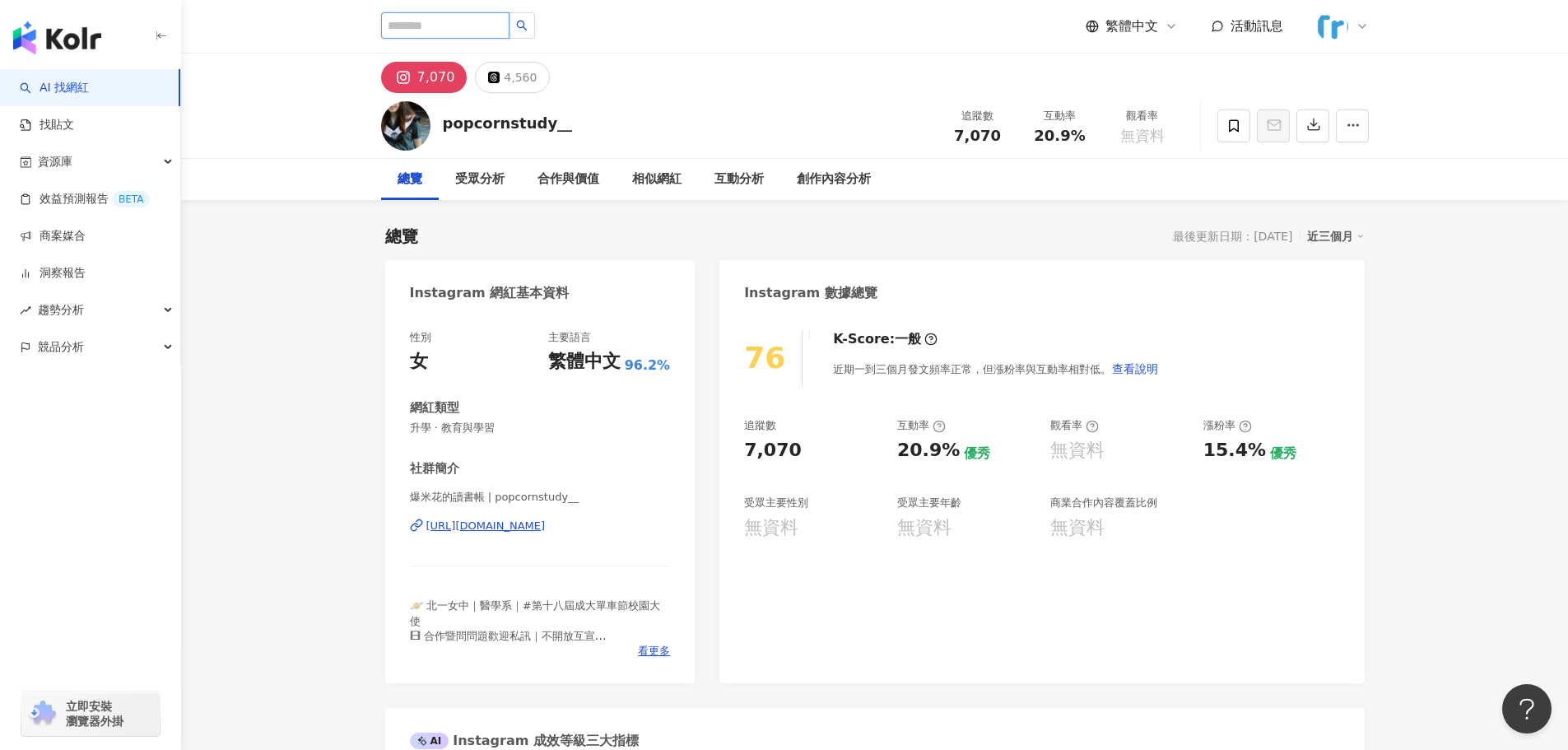
click at [457, 35] on input "search" at bounding box center [445, 25] width 128 height 26
type input "**"
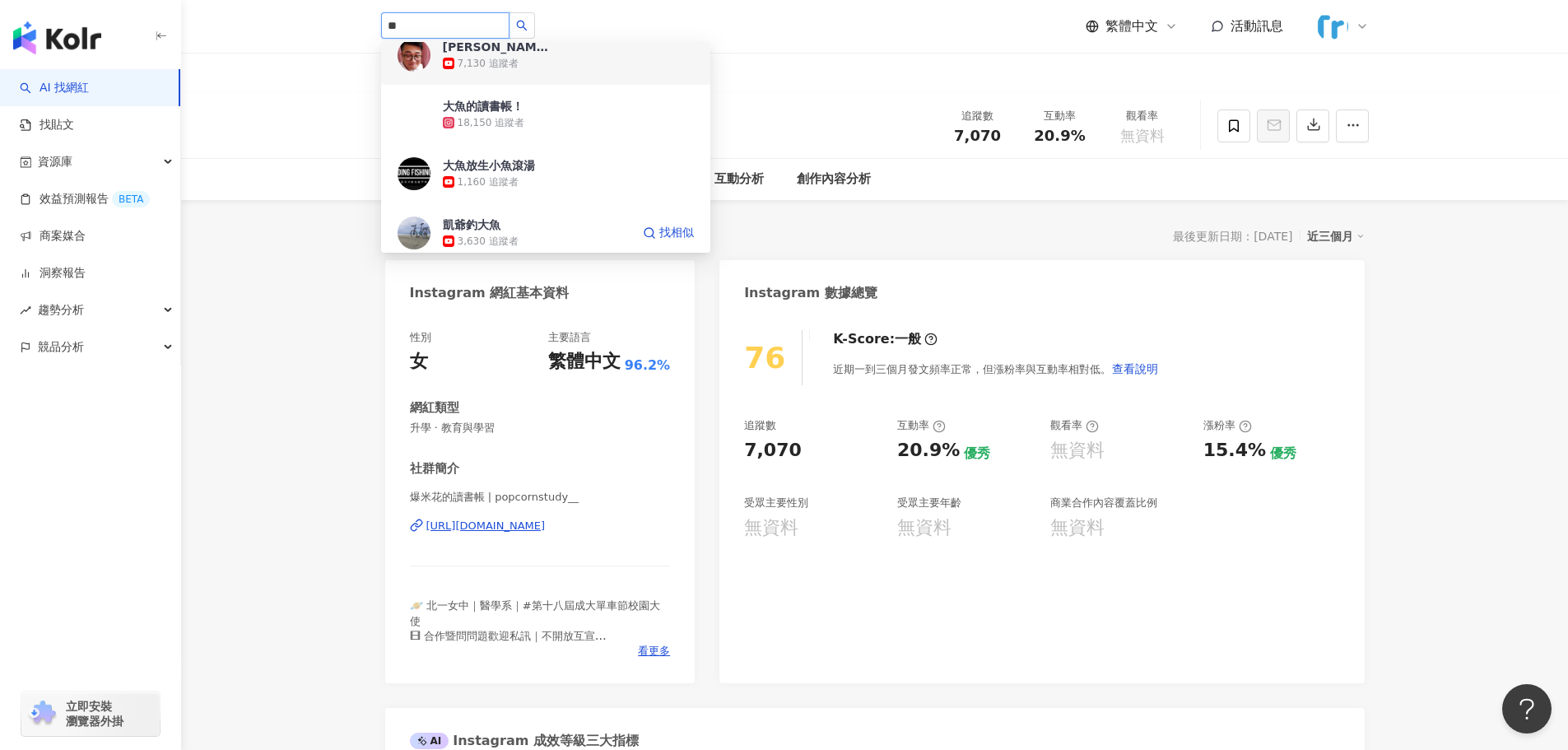
scroll to position [412, 0]
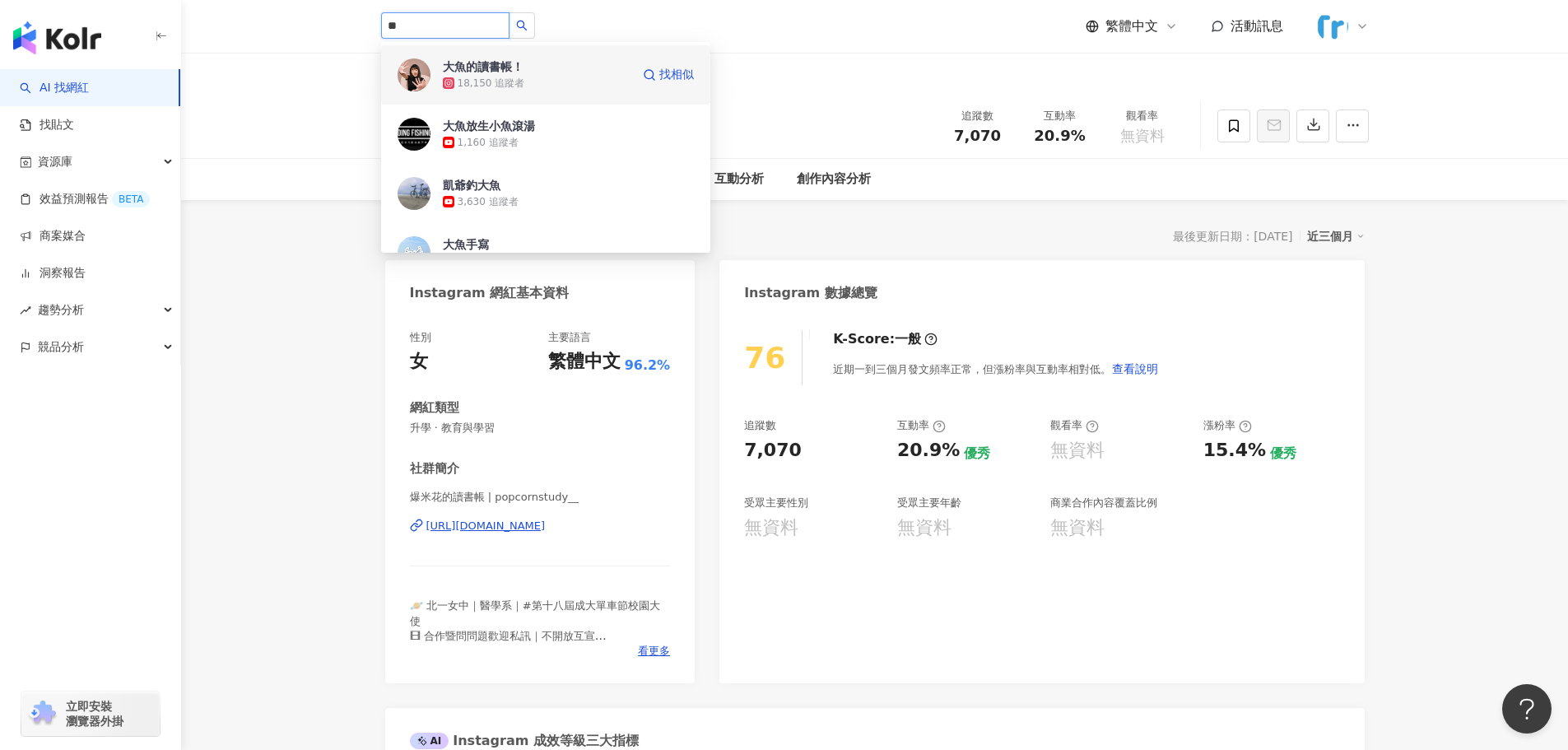
click at [488, 65] on div "大魚的讀書帳！" at bounding box center [483, 67] width 81 height 17
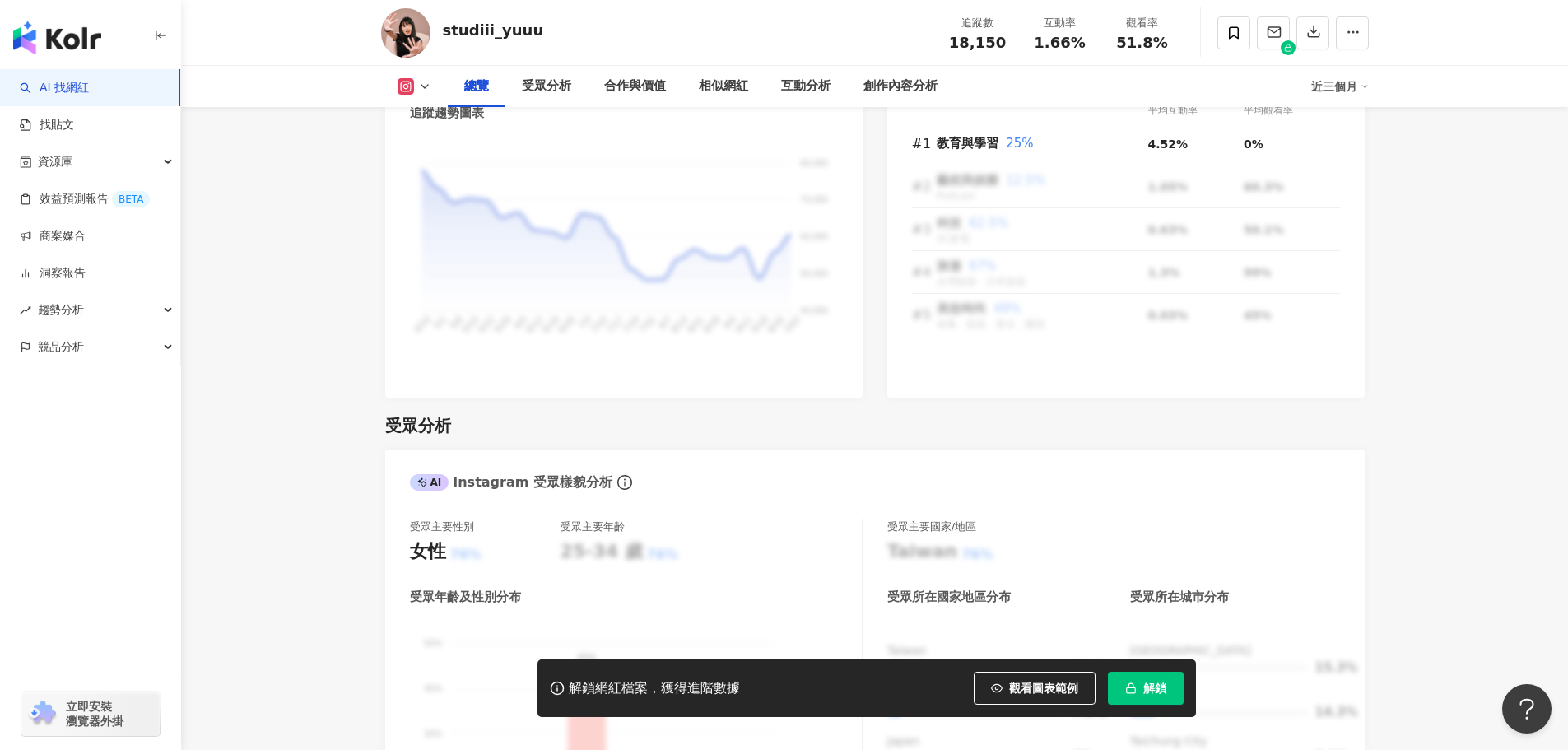
scroll to position [1317, 0]
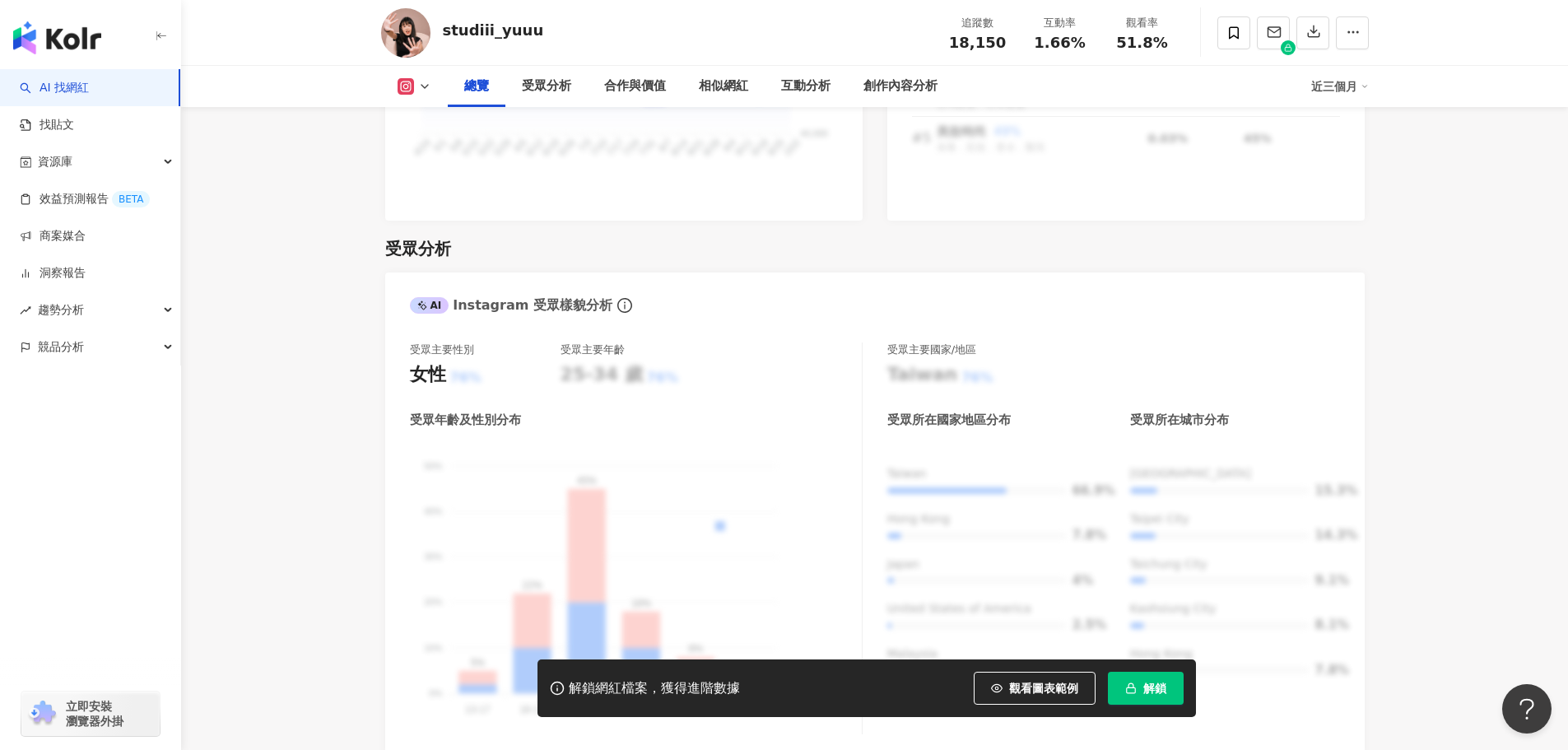
click at [1157, 689] on span "解鎖" at bounding box center [1154, 687] width 23 height 13
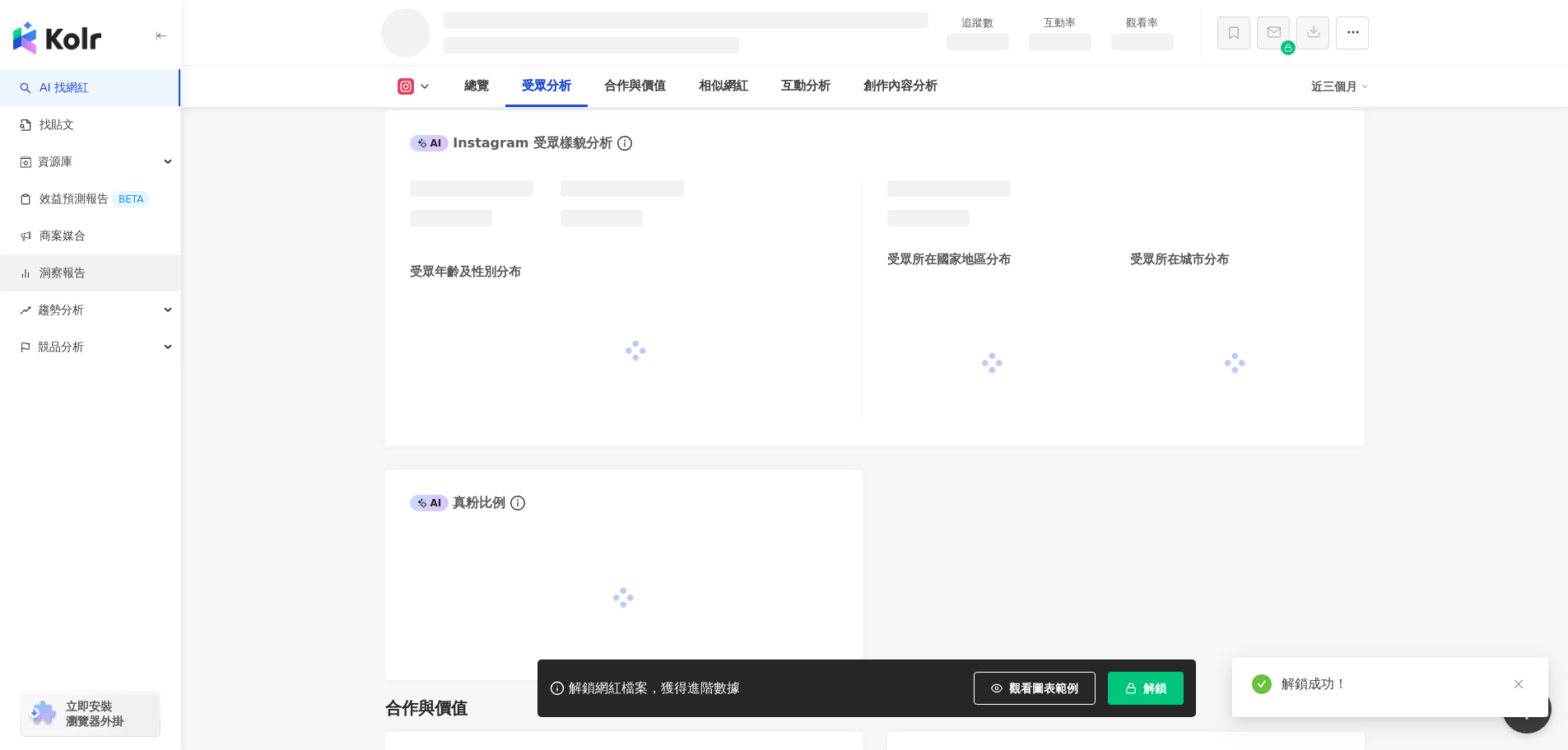
scroll to position [1267, 0]
